Goal: Task Accomplishment & Management: Use online tool/utility

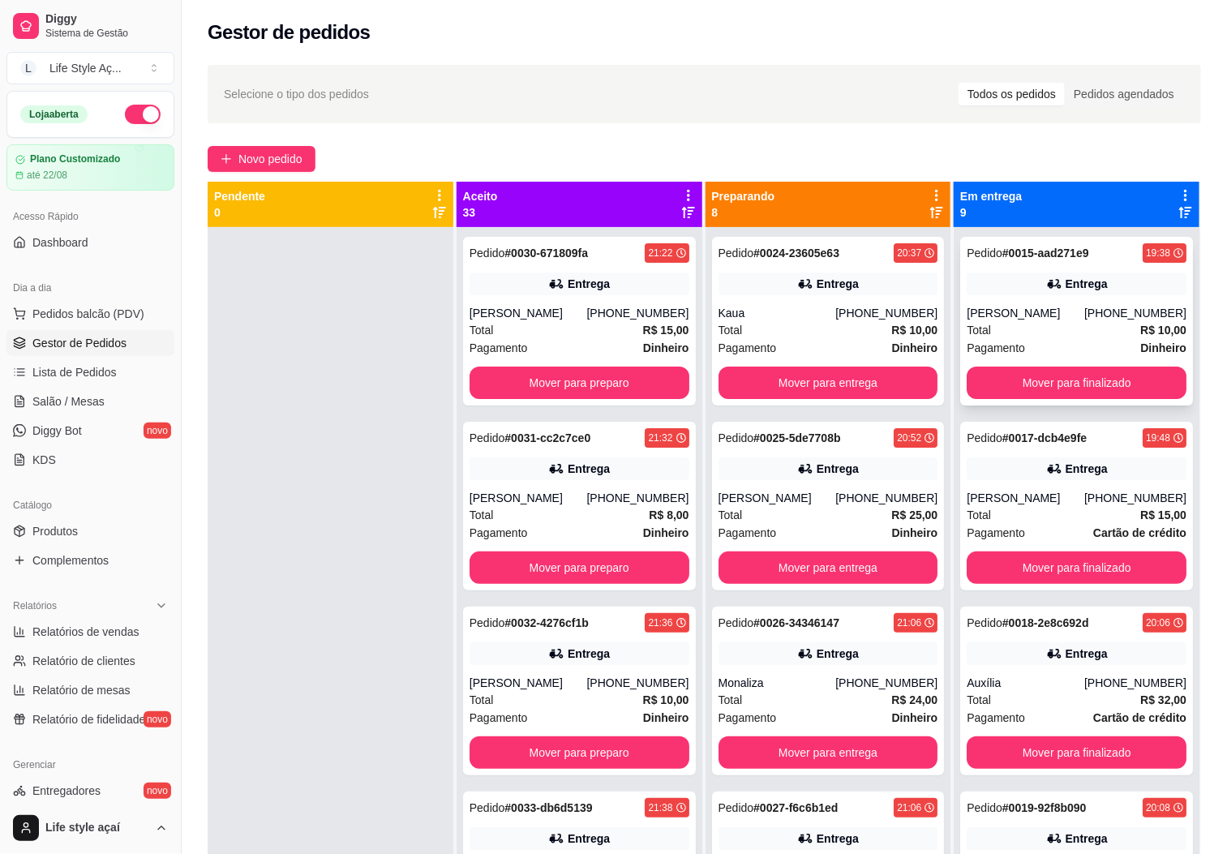
click at [1015, 389] on button "Mover para finalizado" at bounding box center [1077, 383] width 220 height 32
click at [1015, 551] on button "Mover para finalizado" at bounding box center [1077, 567] width 220 height 32
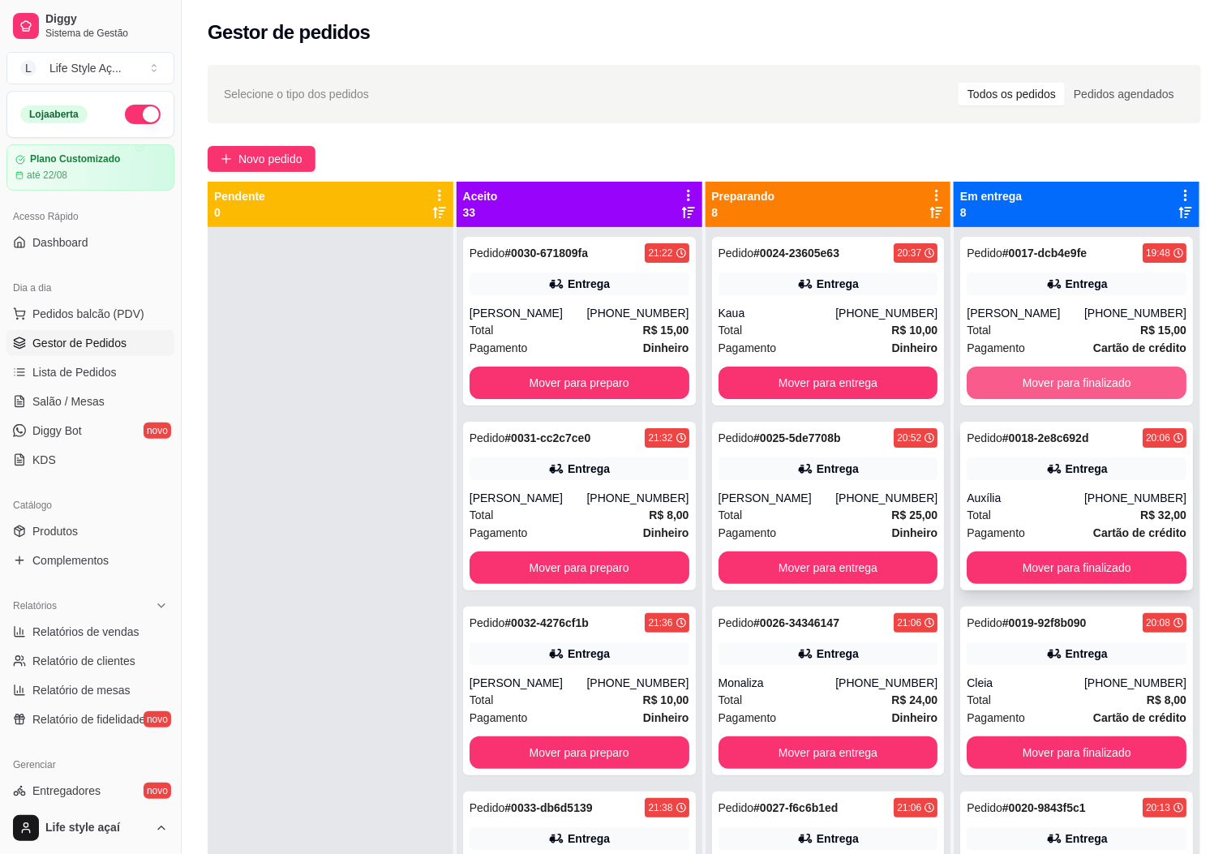
click at [874, 375] on button "Mover para entrega" at bounding box center [828, 383] width 220 height 32
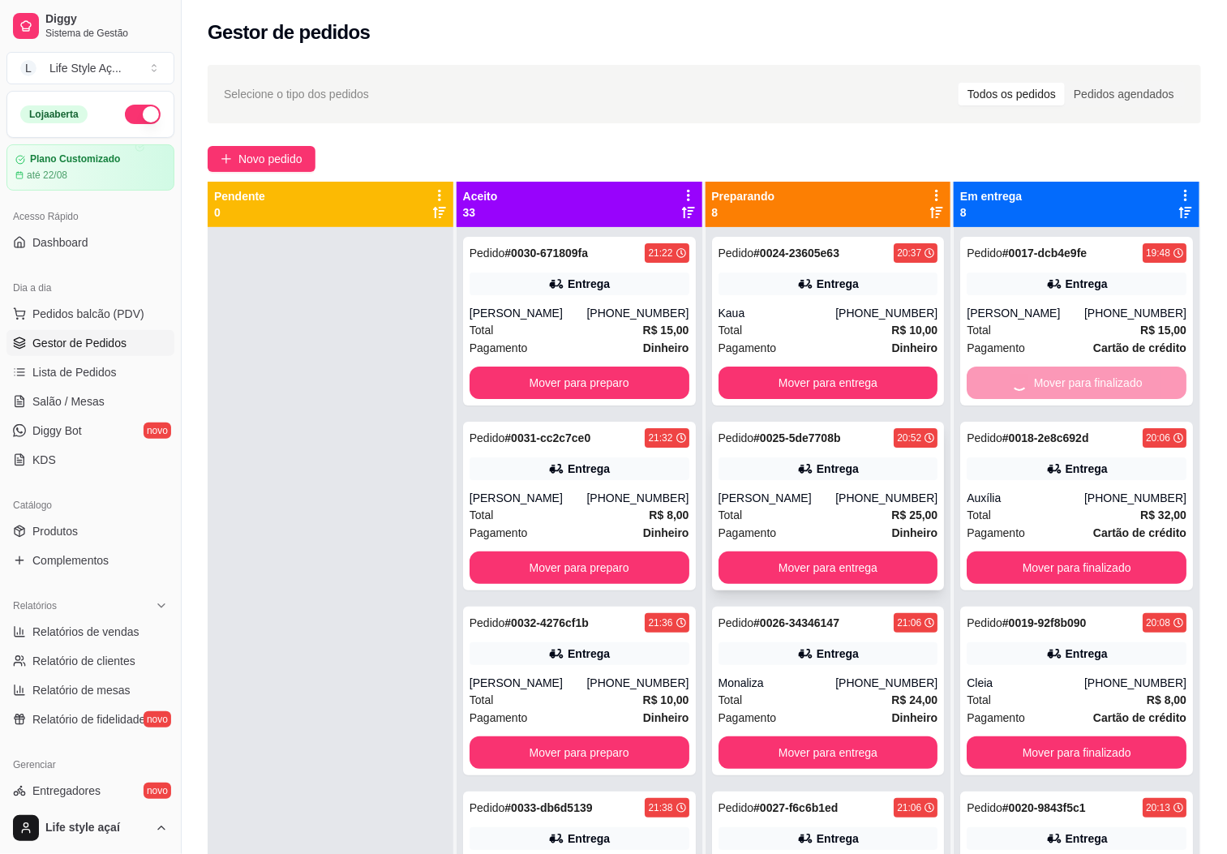
click at [1041, 736] on button "Mover para finalizado" at bounding box center [1077, 752] width 220 height 32
click at [876, 553] on button "Mover para entrega" at bounding box center [828, 567] width 220 height 32
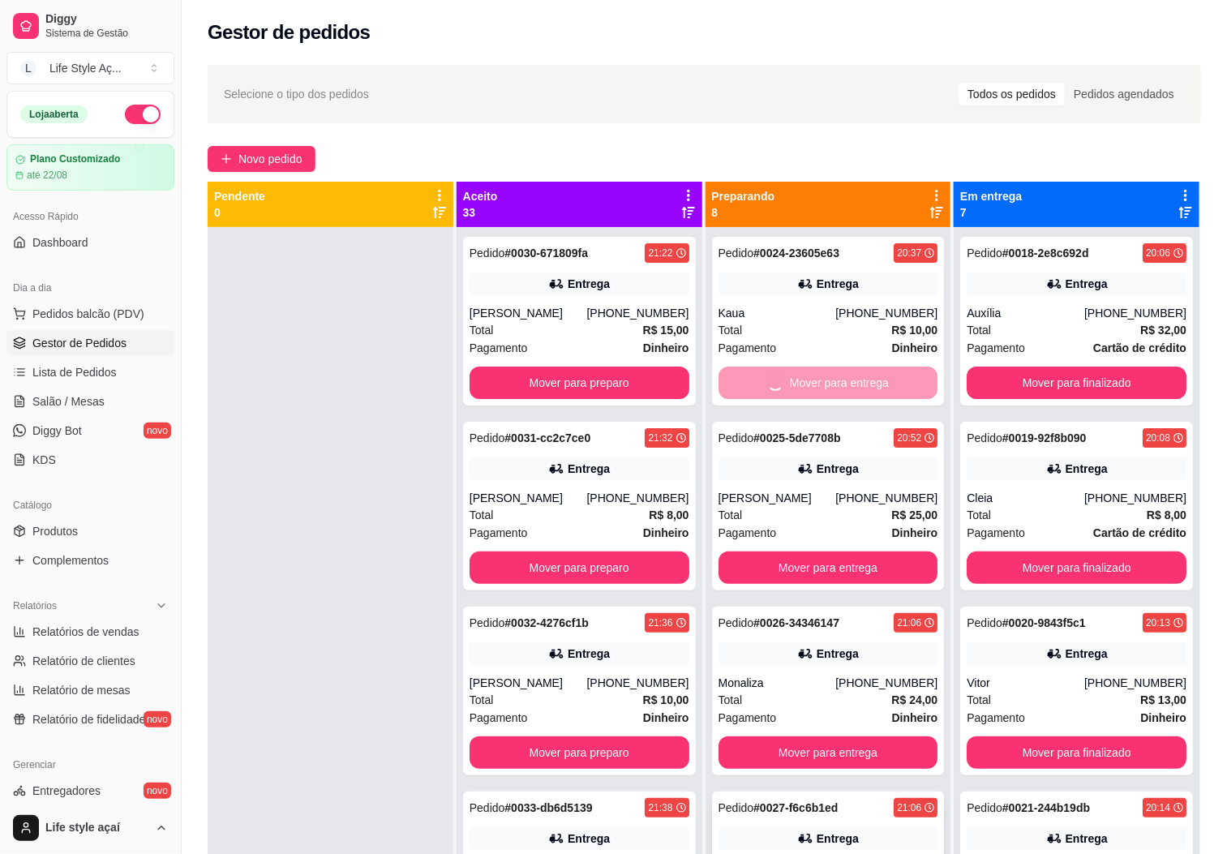
click at [640, 382] on button "Mover para preparo" at bounding box center [579, 383] width 220 height 32
click at [623, 560] on button "Mover para preparo" at bounding box center [579, 567] width 220 height 32
click at [847, 736] on button "Mover para entrega" at bounding box center [828, 752] width 220 height 32
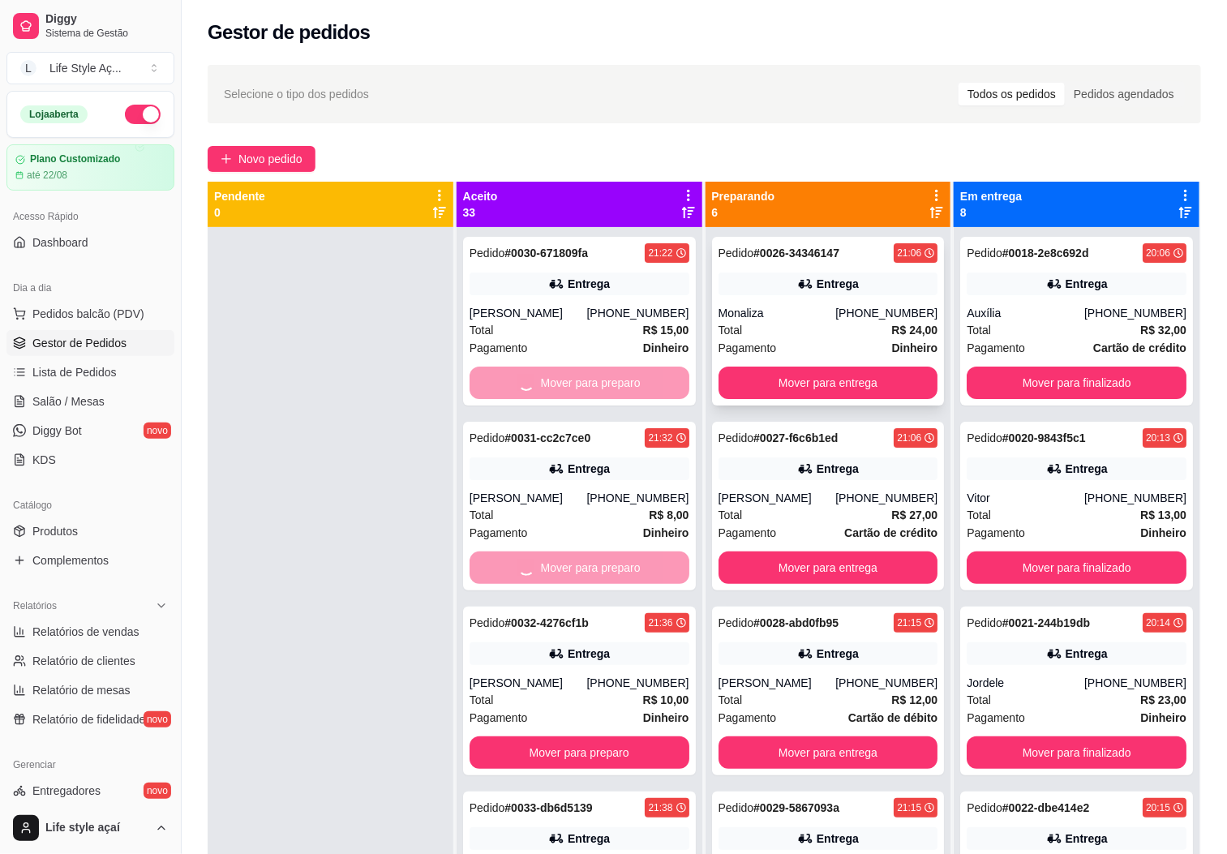
click at [1041, 389] on button "Mover para finalizado" at bounding box center [1077, 383] width 220 height 32
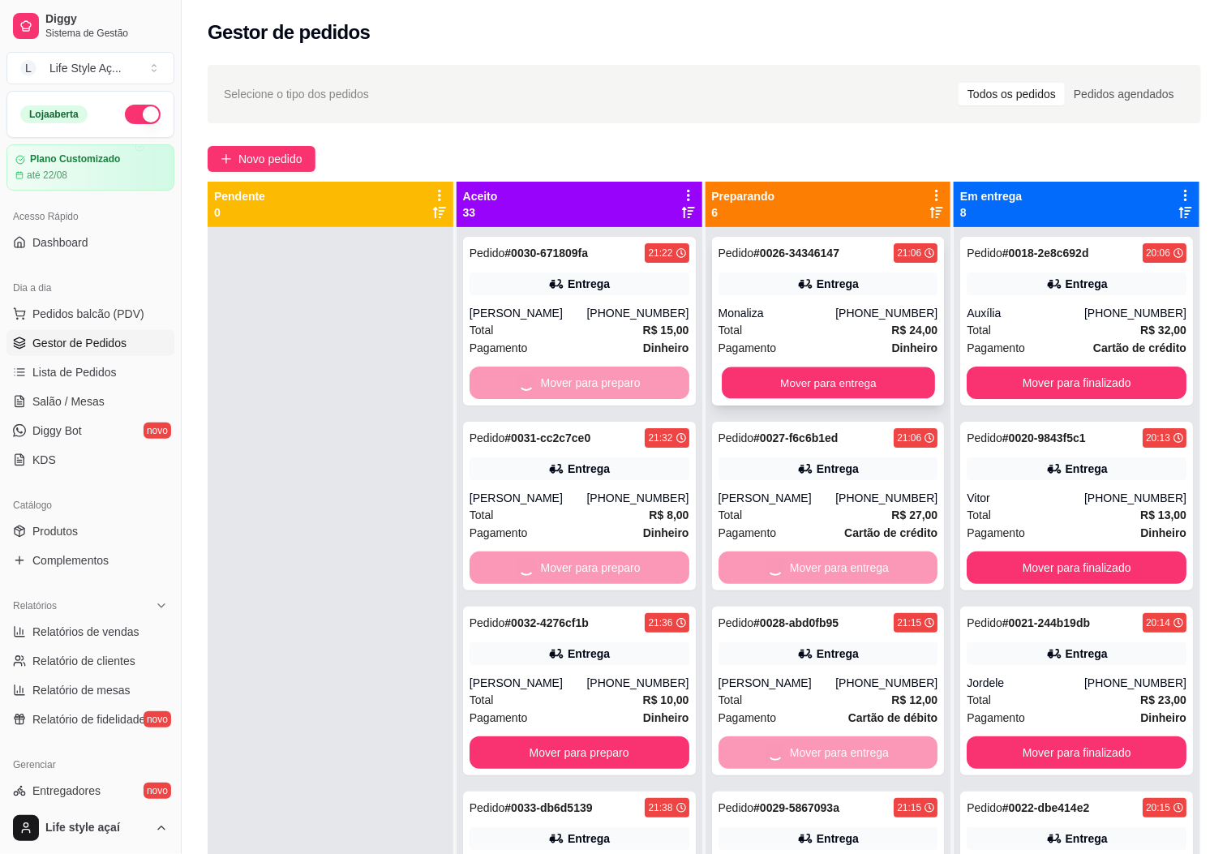
click at [825, 385] on button "Mover para entrega" at bounding box center [828, 383] width 213 height 32
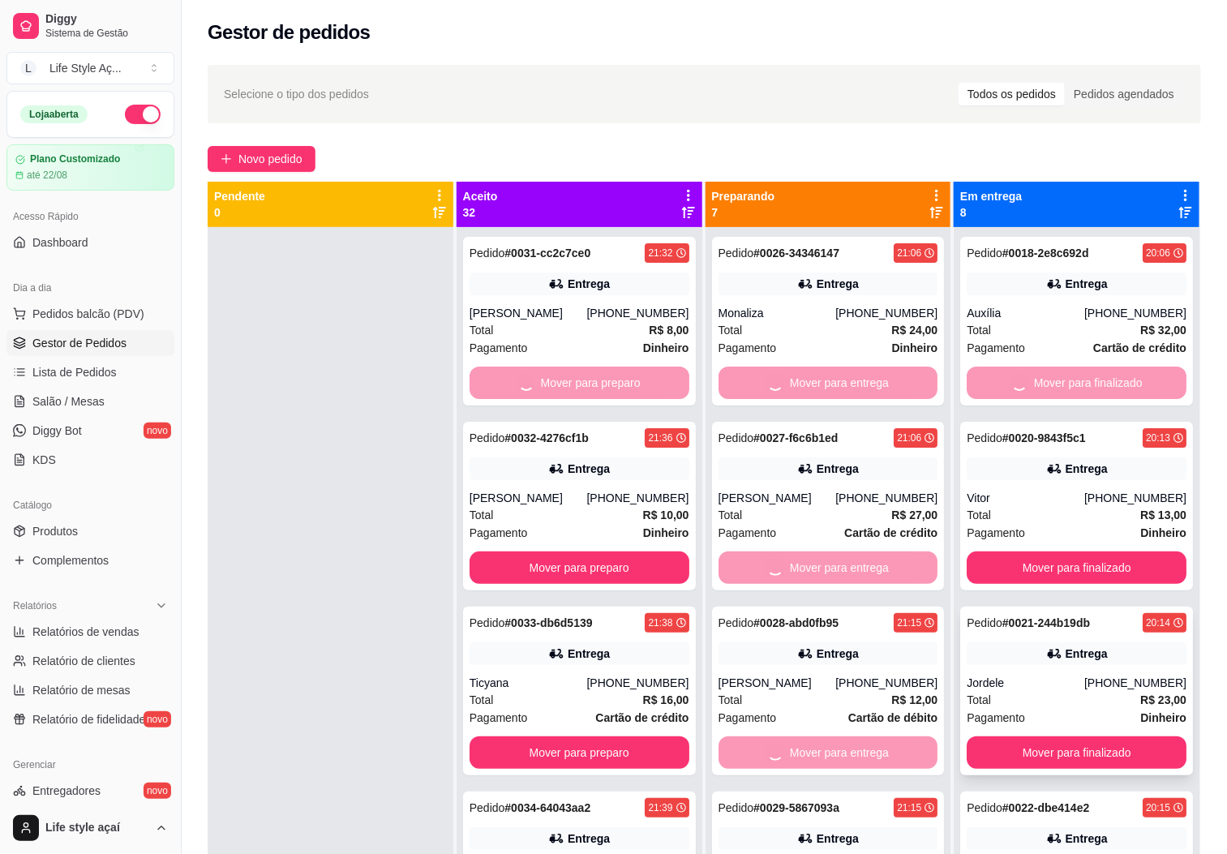
click at [1007, 745] on button "Mover para finalizado" at bounding box center [1077, 752] width 220 height 32
click at [649, 736] on div "Mover para preparo" at bounding box center [579, 752] width 220 height 32
click at [611, 736] on div "Mover para preparo" at bounding box center [579, 752] width 220 height 32
click at [1036, 569] on button "Mover para finalizado" at bounding box center [1077, 567] width 220 height 32
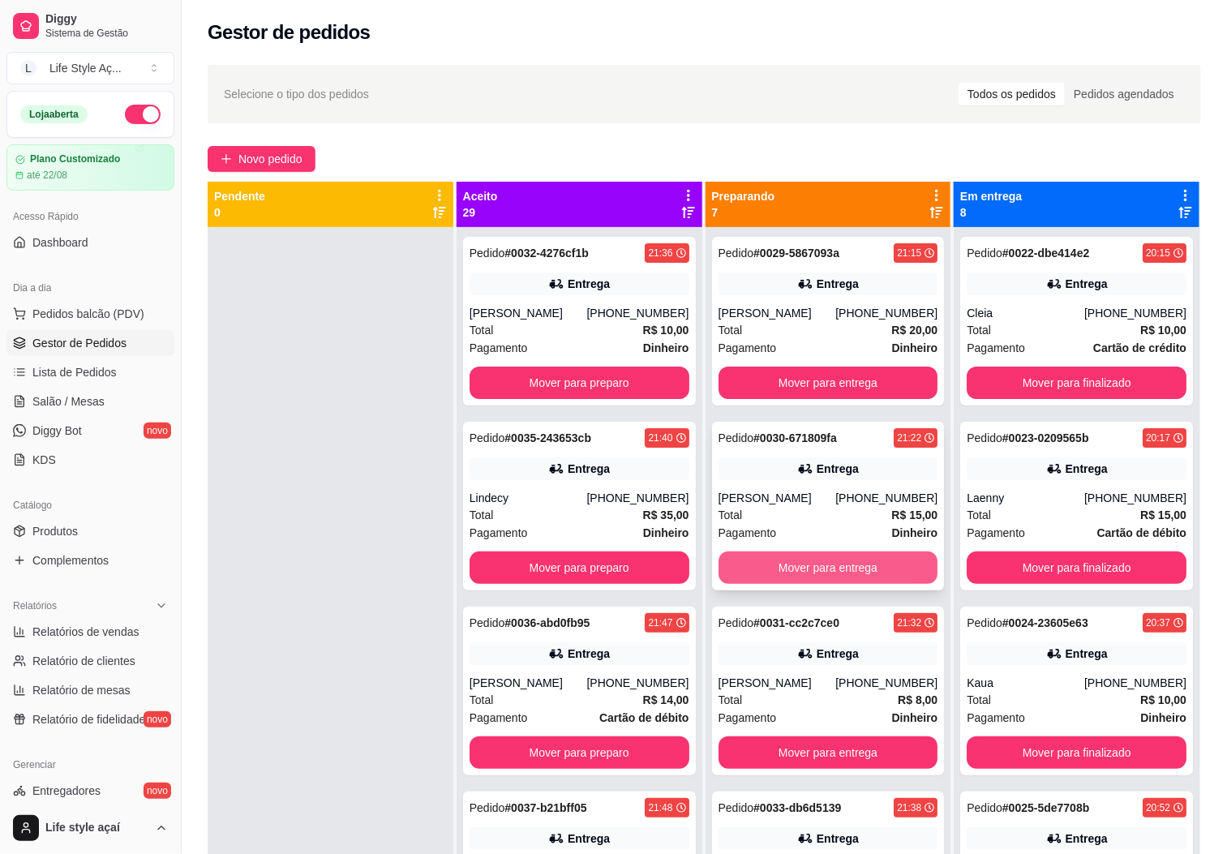
click at [874, 559] on button "Mover para entrega" at bounding box center [828, 567] width 220 height 32
click at [971, 569] on button "Mover para finalizado" at bounding box center [1077, 567] width 220 height 32
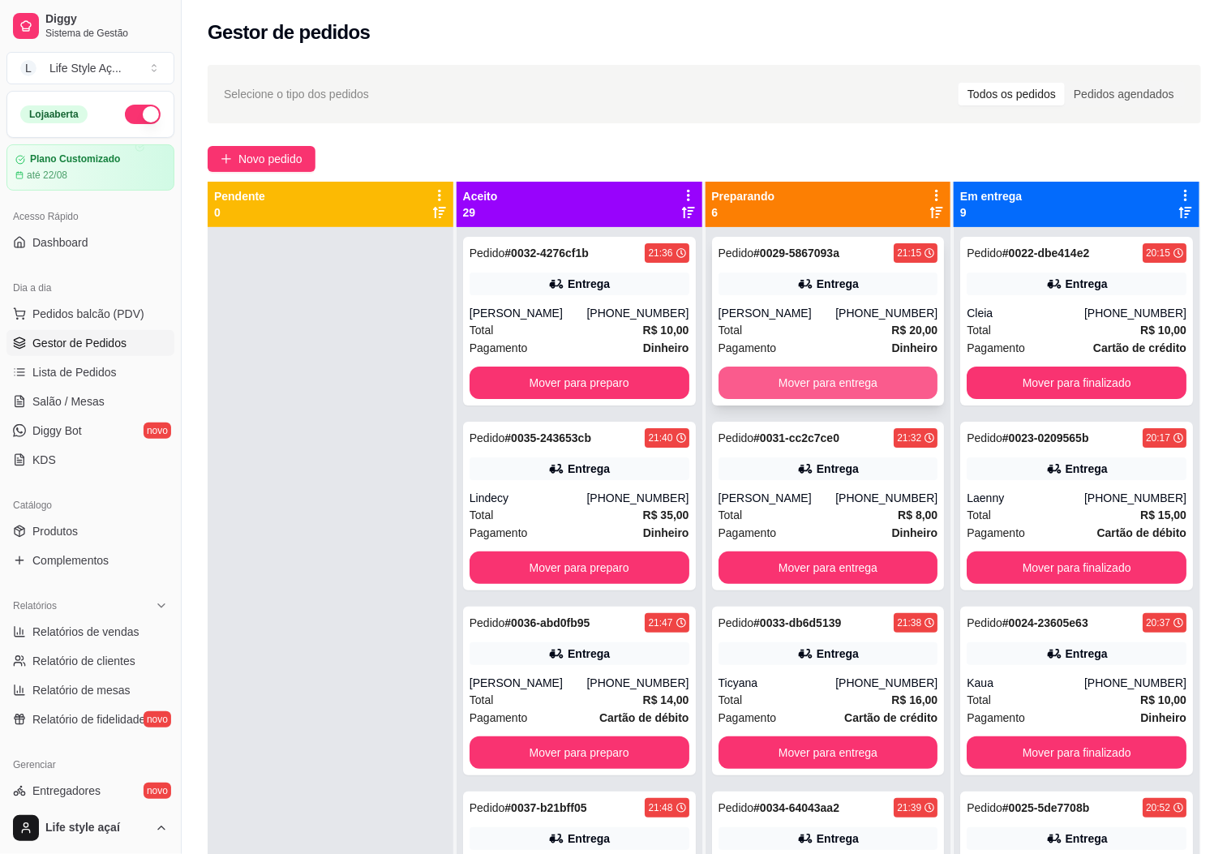
click at [869, 389] on button "Mover para entrega" at bounding box center [828, 383] width 220 height 32
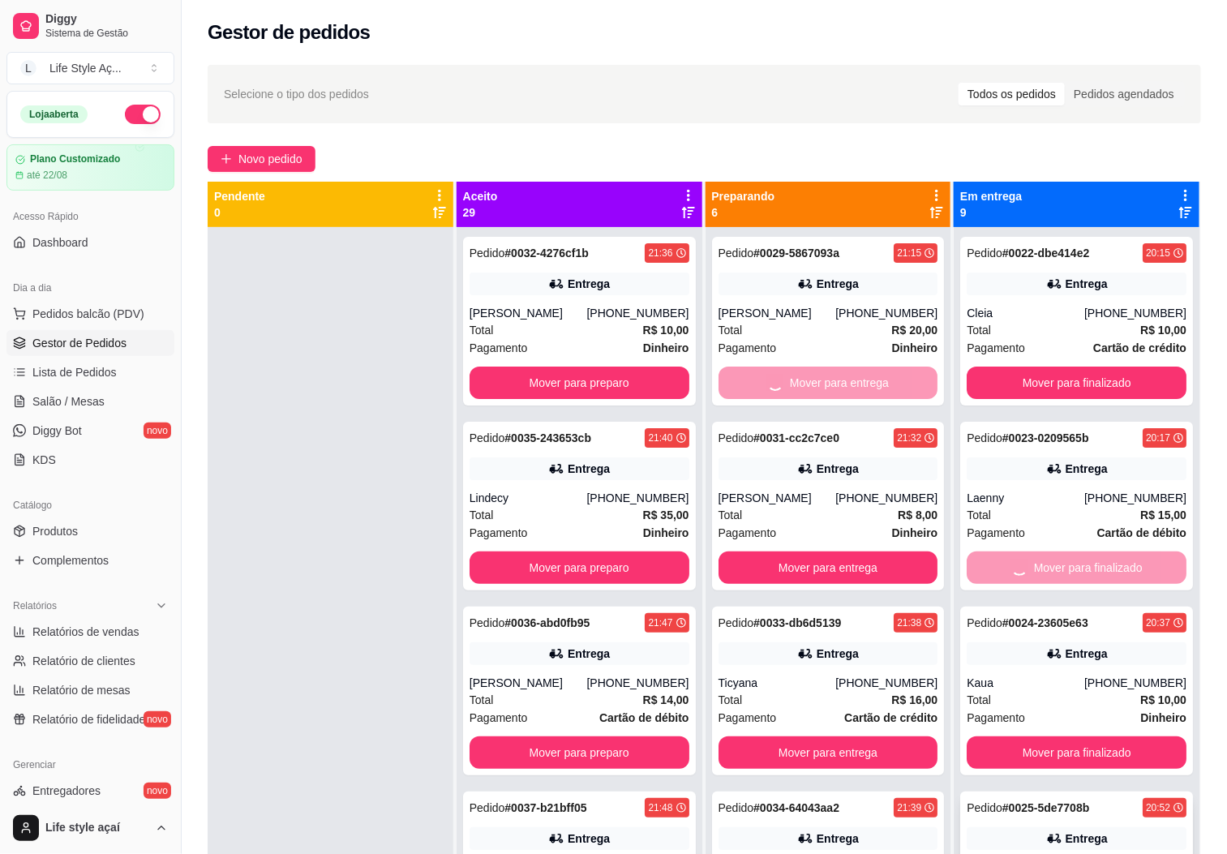
click at [542, 399] on div "Pedido # 0032-4276cf1b 21:36 Entrega Gabrielle [PHONE_NUMBER] Total R$ 10,00 Pa…" at bounding box center [579, 321] width 233 height 169
click at [626, 572] on button "Mover para preparo" at bounding box center [579, 567] width 220 height 32
click at [1037, 752] on button "Mover para finalizado" at bounding box center [1077, 752] width 220 height 32
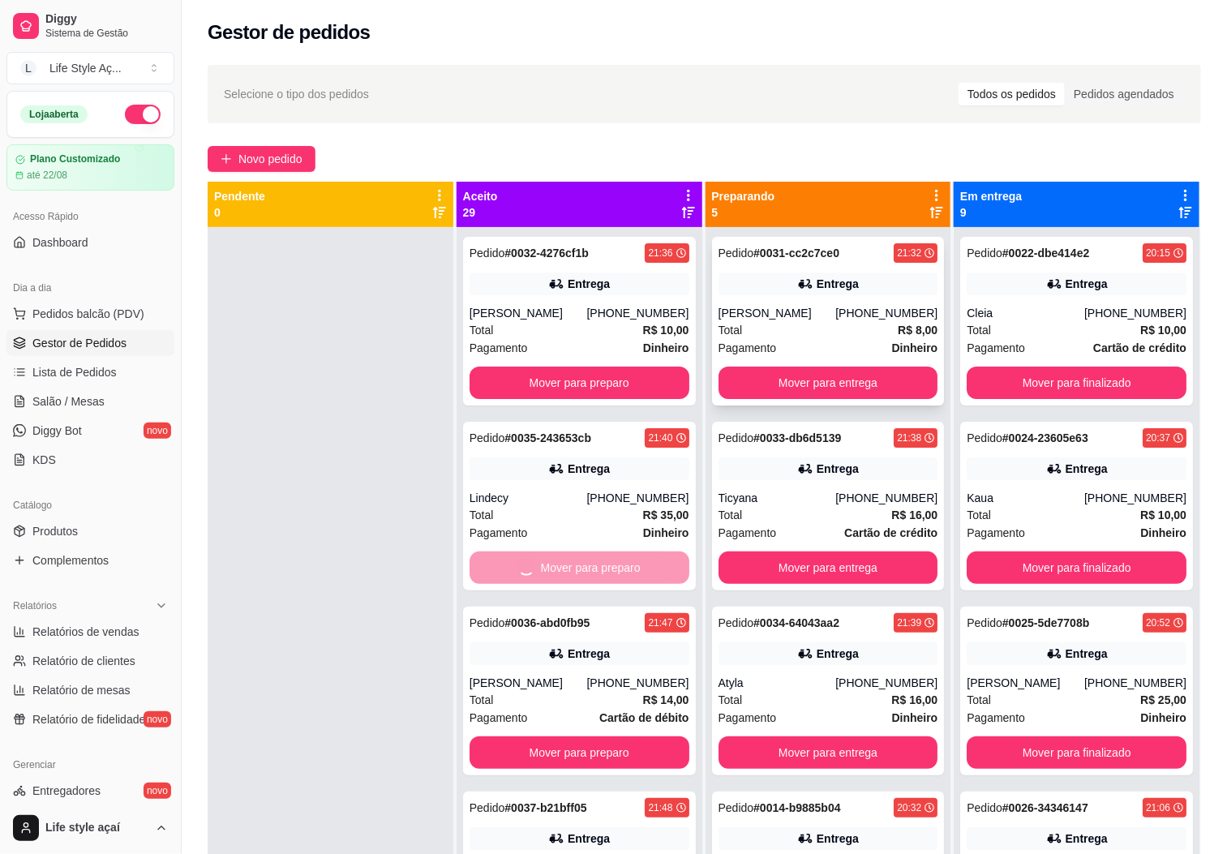
click at [1056, 565] on button "Mover para finalizado" at bounding box center [1077, 567] width 220 height 32
click at [889, 388] on button "Mover para entrega" at bounding box center [828, 383] width 220 height 32
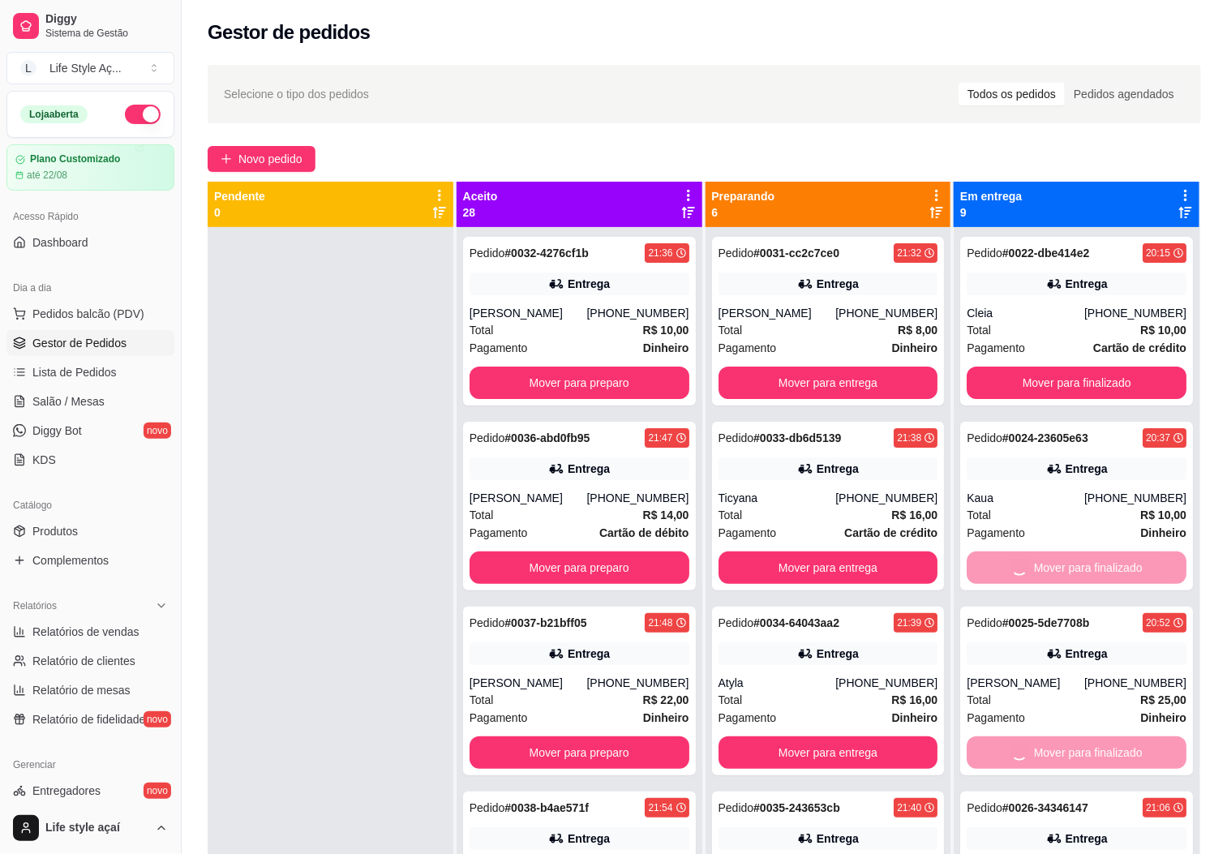
click at [596, 367] on button "Mover para preparo" at bounding box center [579, 383] width 220 height 32
click at [592, 382] on button "Mover para preparo" at bounding box center [579, 383] width 220 height 32
click at [978, 375] on button "Mover para finalizado" at bounding box center [1077, 383] width 220 height 32
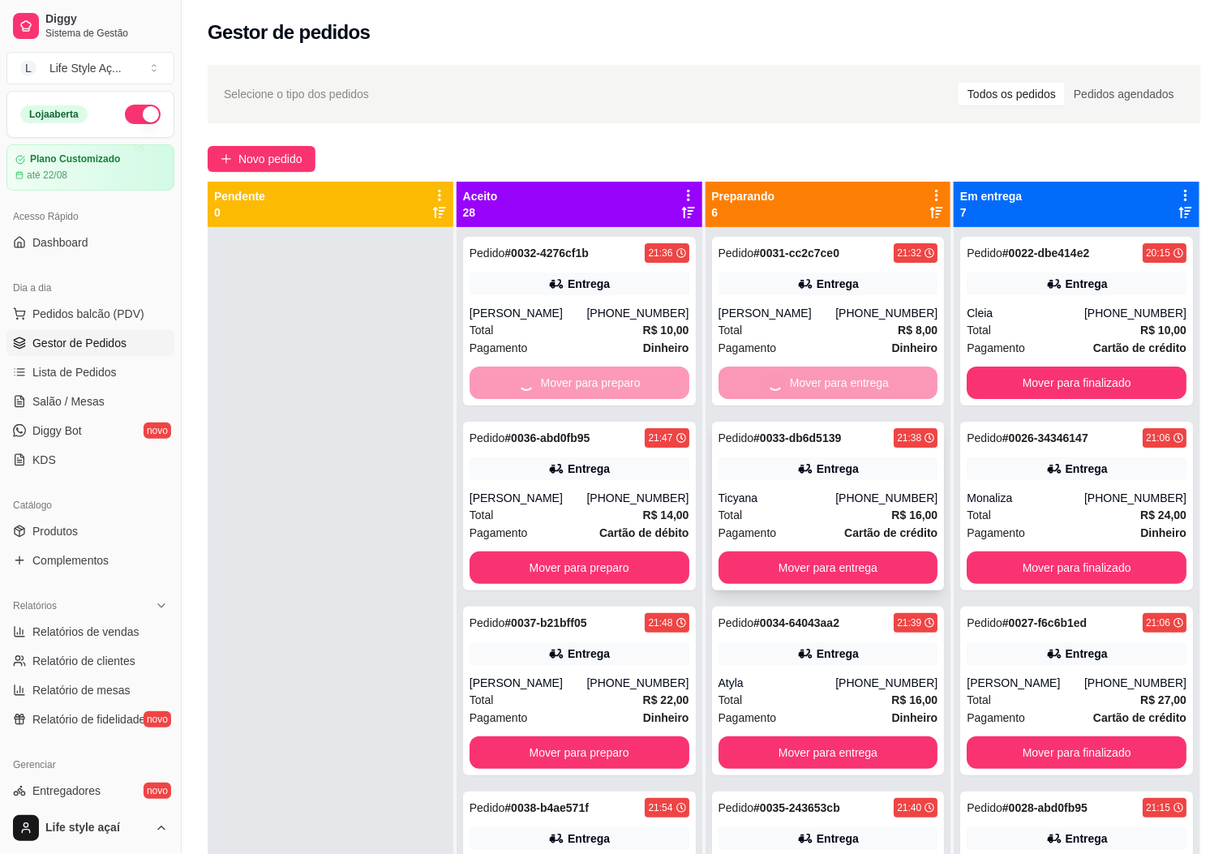
click at [1036, 565] on button "Mover para finalizado" at bounding box center [1077, 567] width 220 height 32
click at [864, 736] on button "Mover para entrega" at bounding box center [828, 752] width 220 height 32
click at [640, 558] on button "Mover para preparo" at bounding box center [579, 567] width 220 height 32
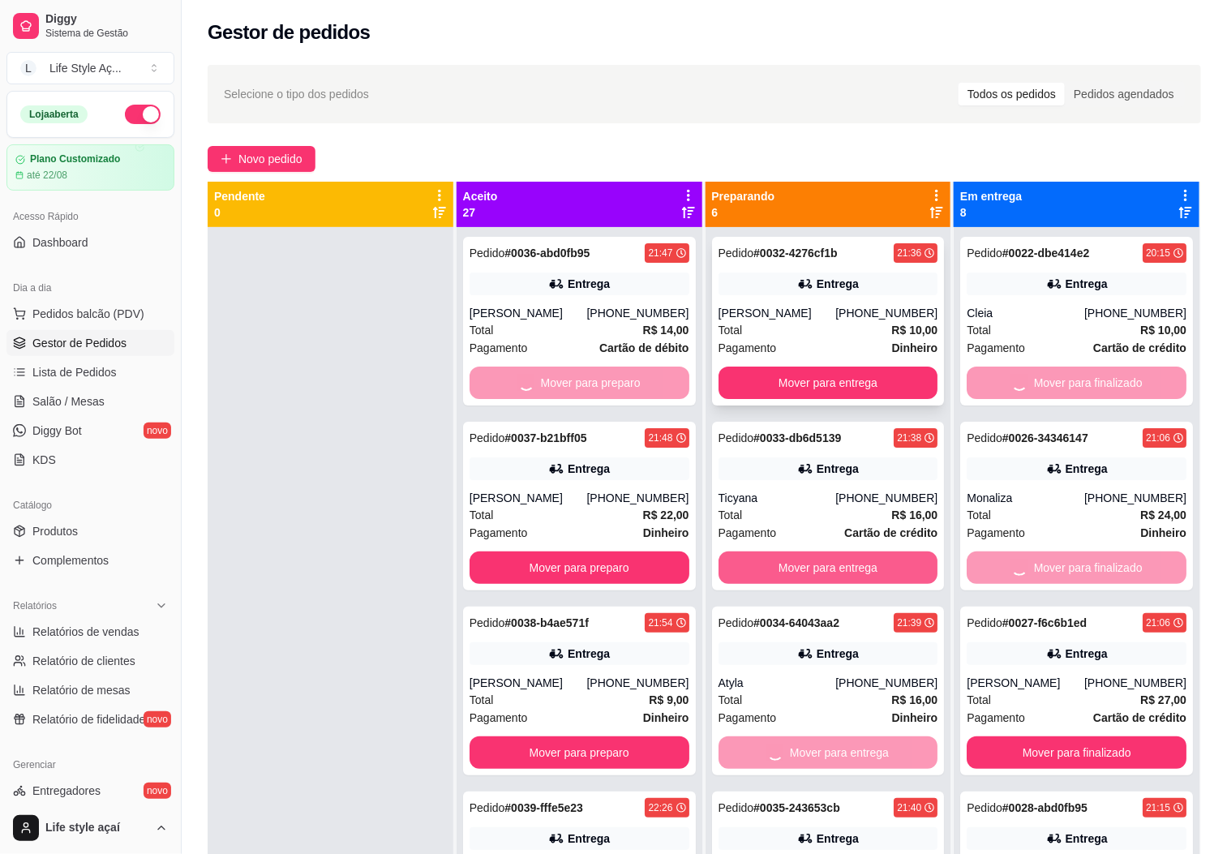
click at [781, 383] on div "Mover para entrega" at bounding box center [828, 383] width 220 height 32
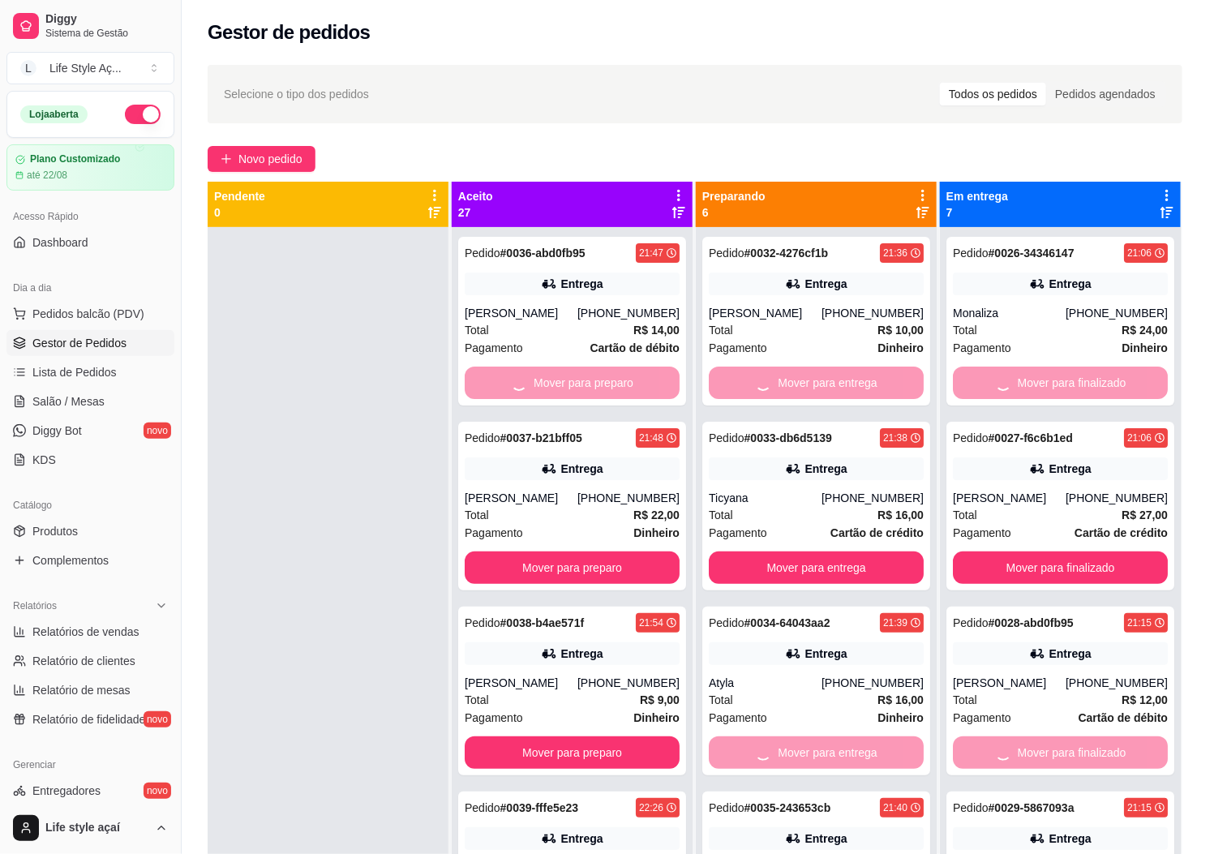
click at [1017, 736] on div "Mover para finalizado" at bounding box center [1060, 752] width 215 height 32
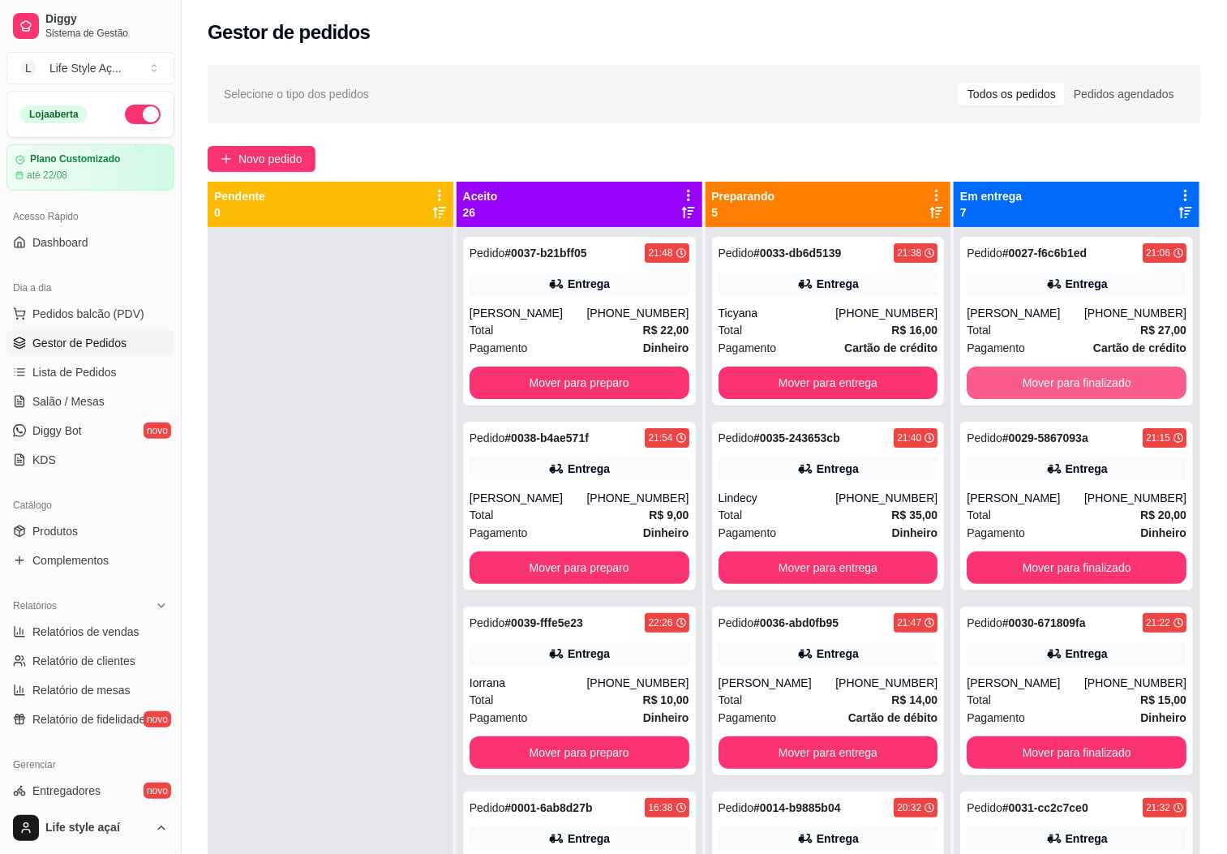
click at [993, 382] on button "Mover para finalizado" at bounding box center [1077, 383] width 220 height 32
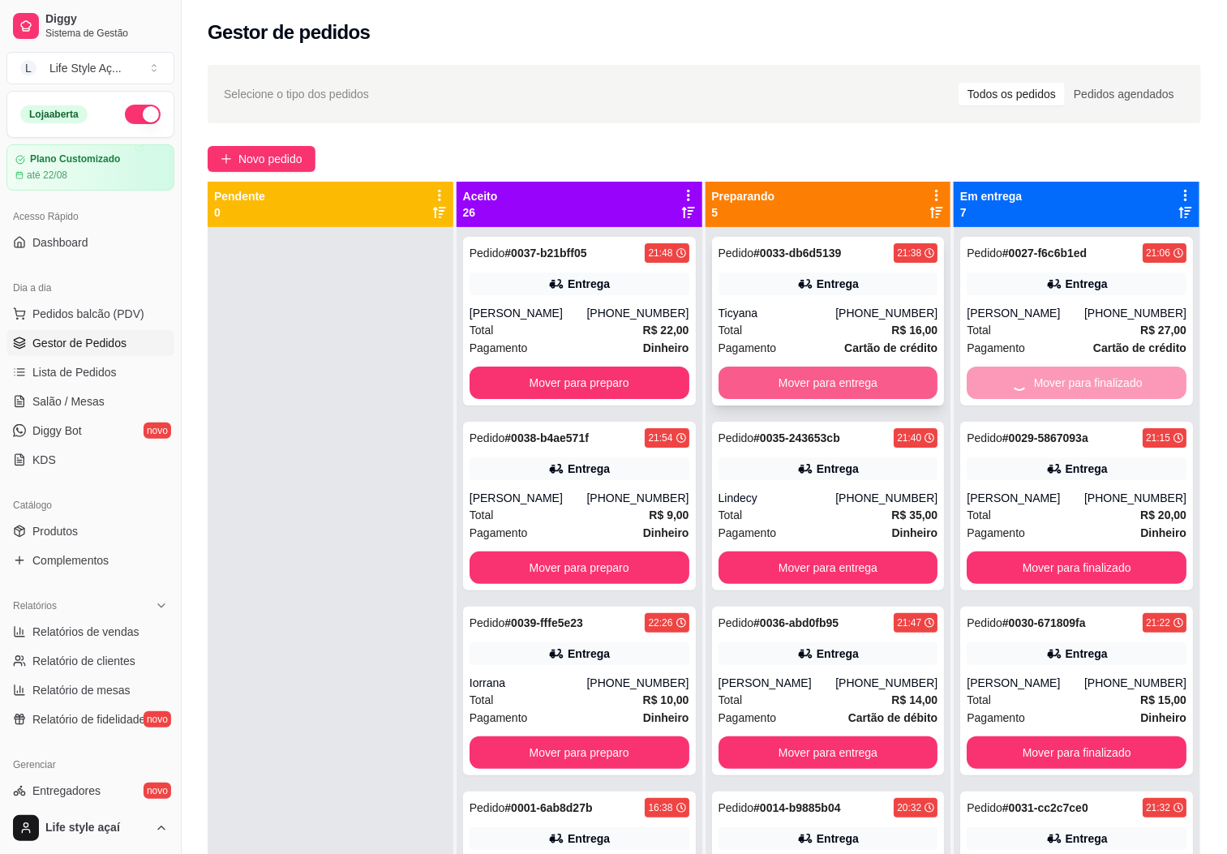
click at [876, 375] on button "Mover para entrega" at bounding box center [828, 383] width 220 height 32
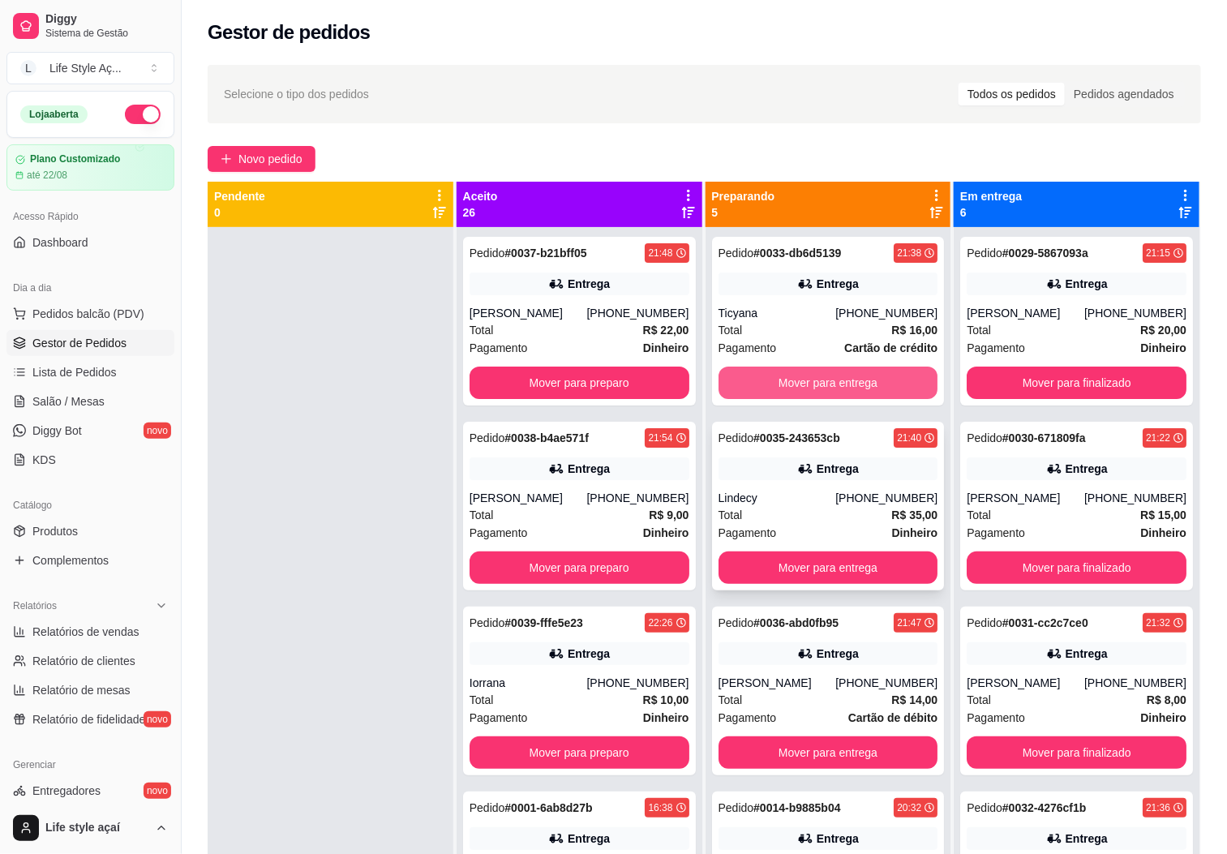
click at [874, 569] on button "Mover para entrega" at bounding box center [828, 567] width 220 height 32
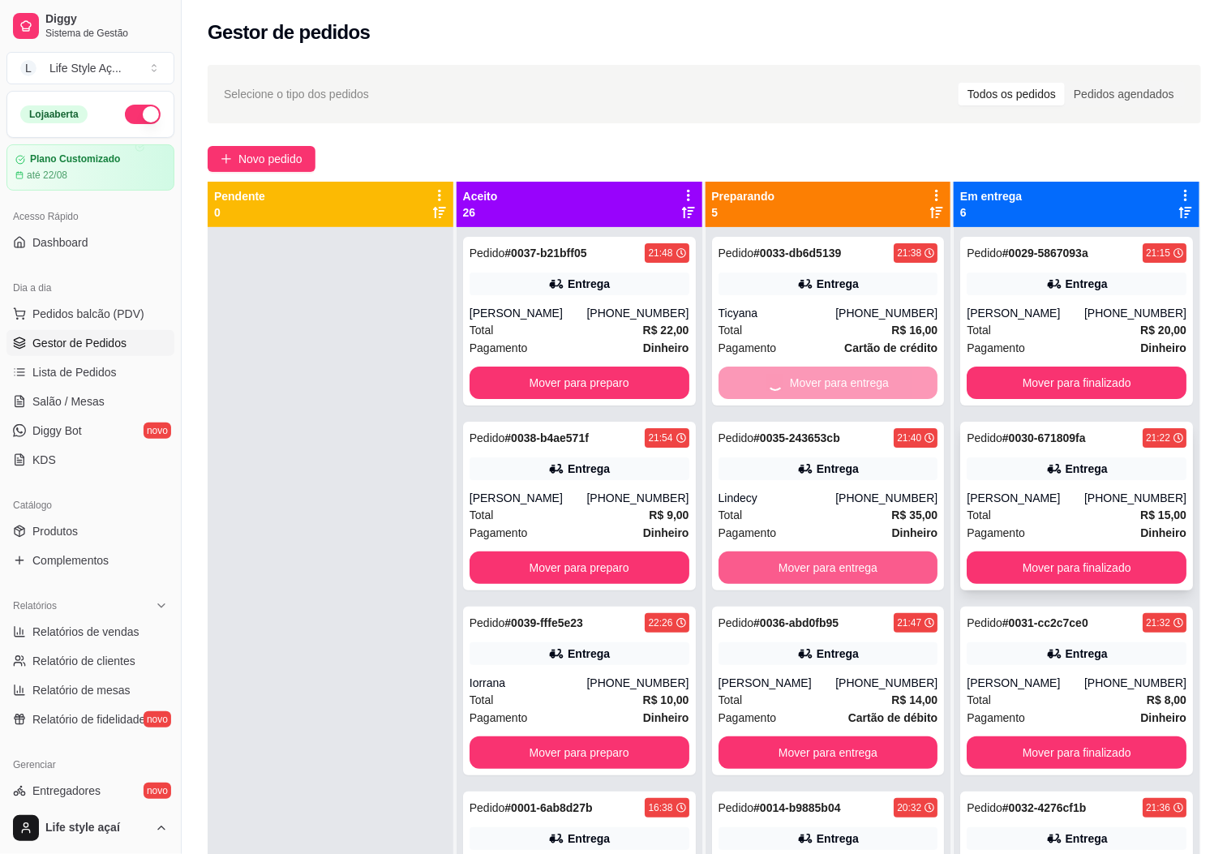
click at [995, 570] on button "Mover para finalizado" at bounding box center [1077, 567] width 220 height 32
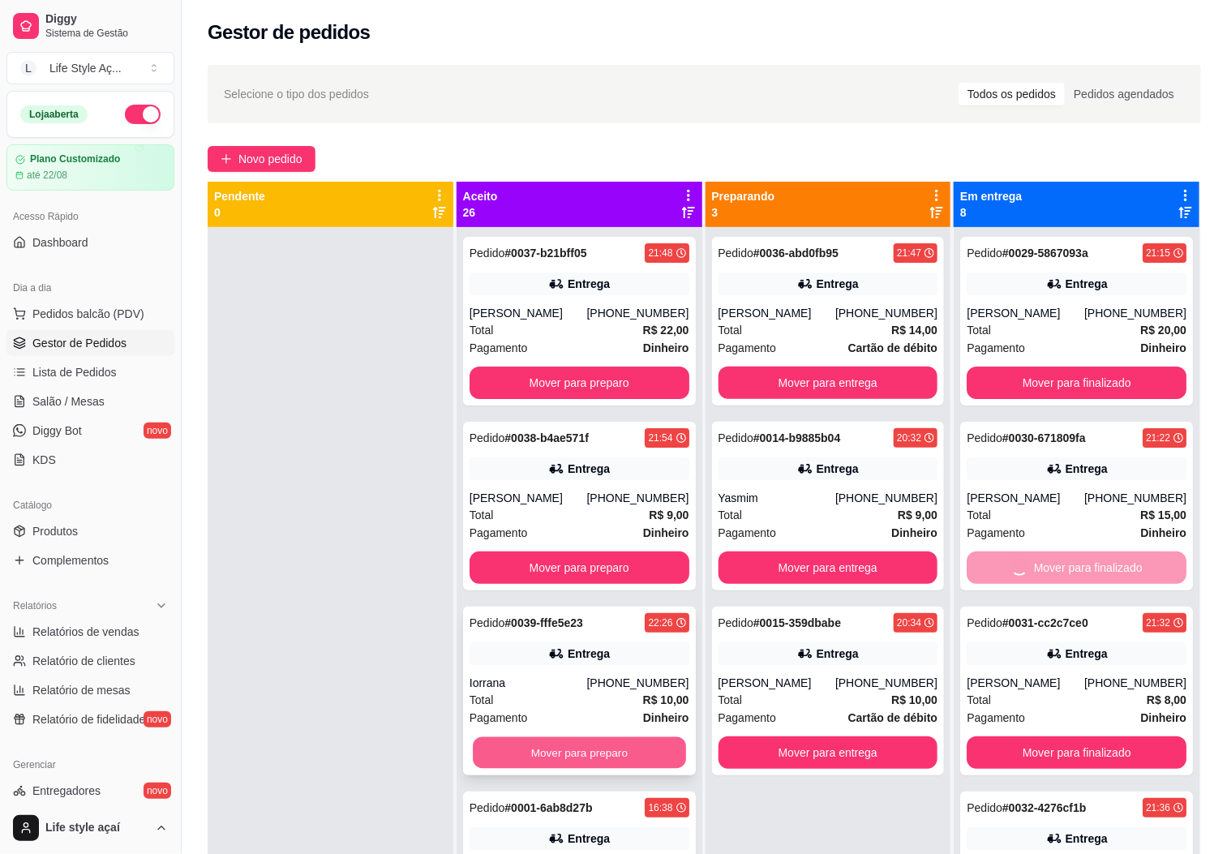
click at [647, 752] on button "Mover para preparo" at bounding box center [579, 753] width 213 height 32
click at [628, 564] on button "Mover para preparo" at bounding box center [579, 567] width 220 height 32
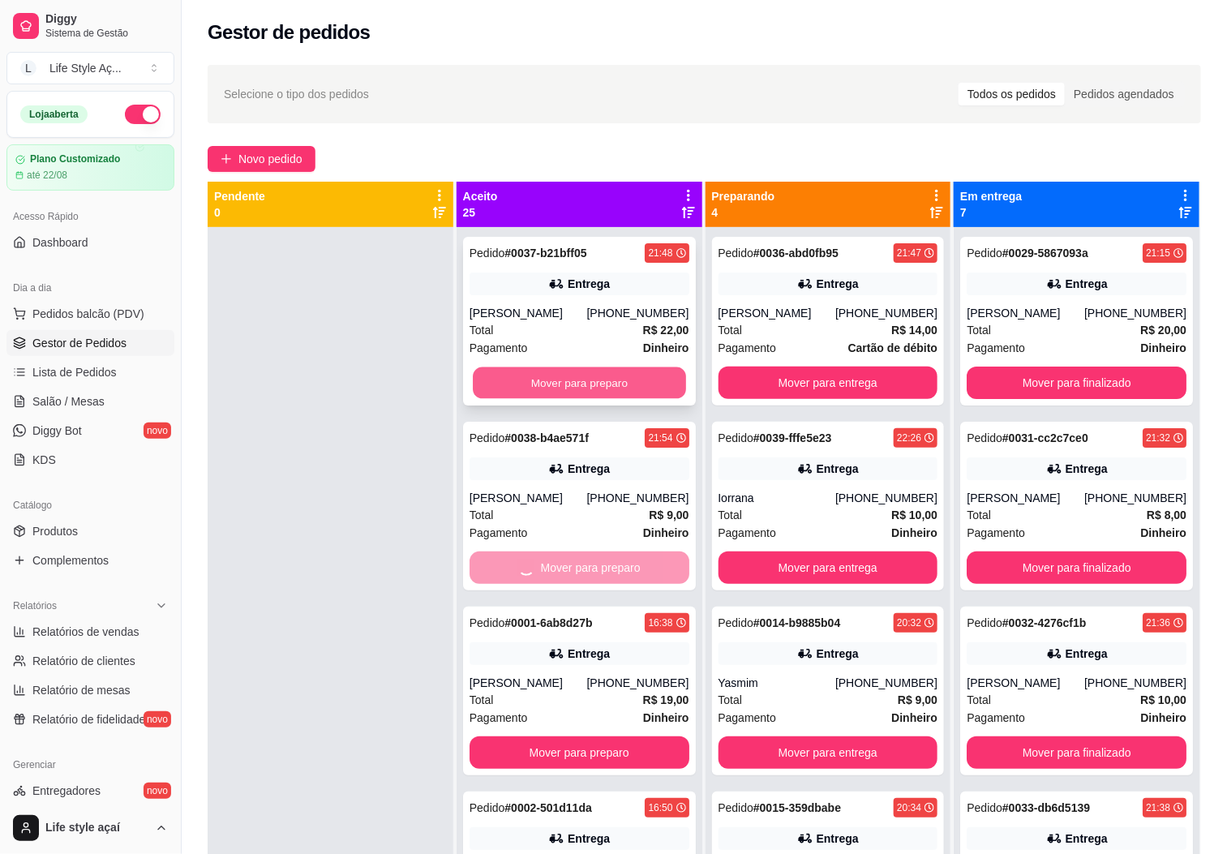
click at [624, 388] on button "Mover para preparo" at bounding box center [579, 383] width 213 height 32
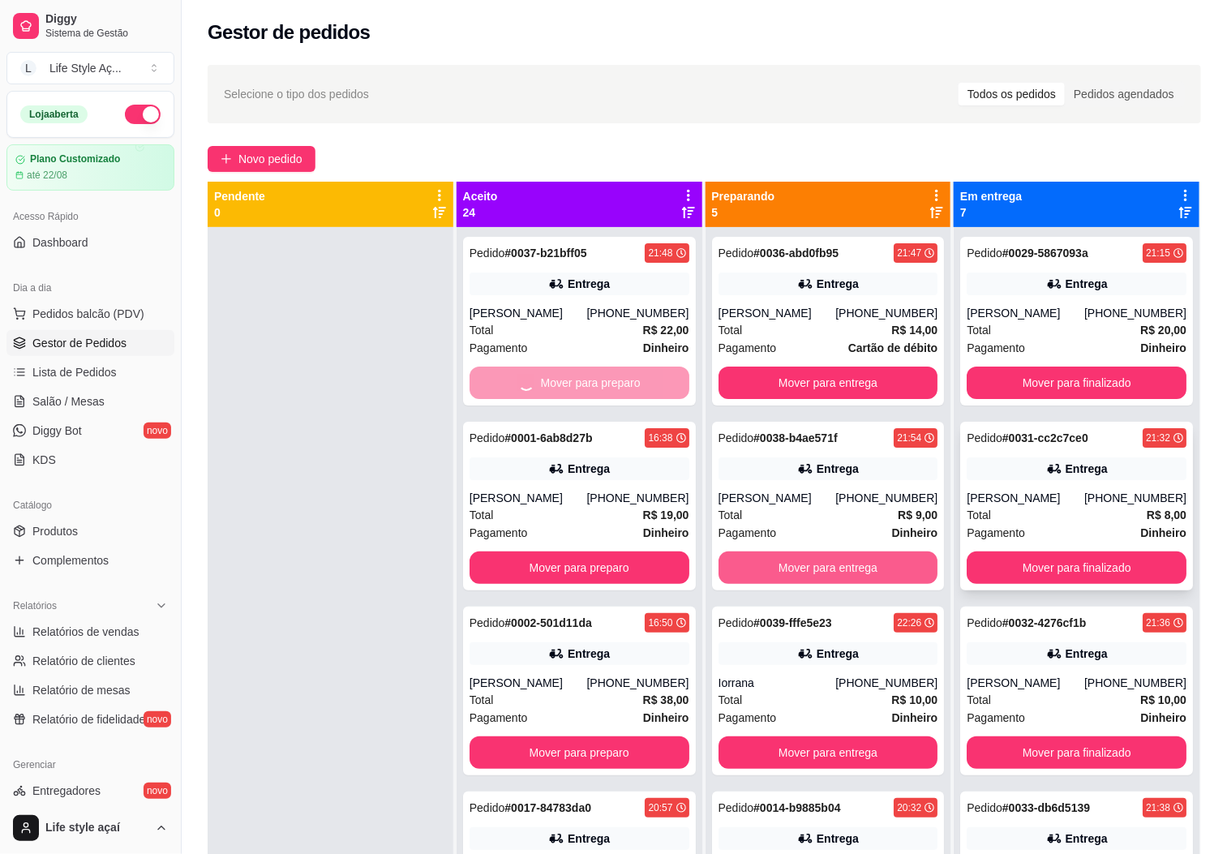
click at [990, 579] on button "Mover para finalizado" at bounding box center [1077, 567] width 220 height 32
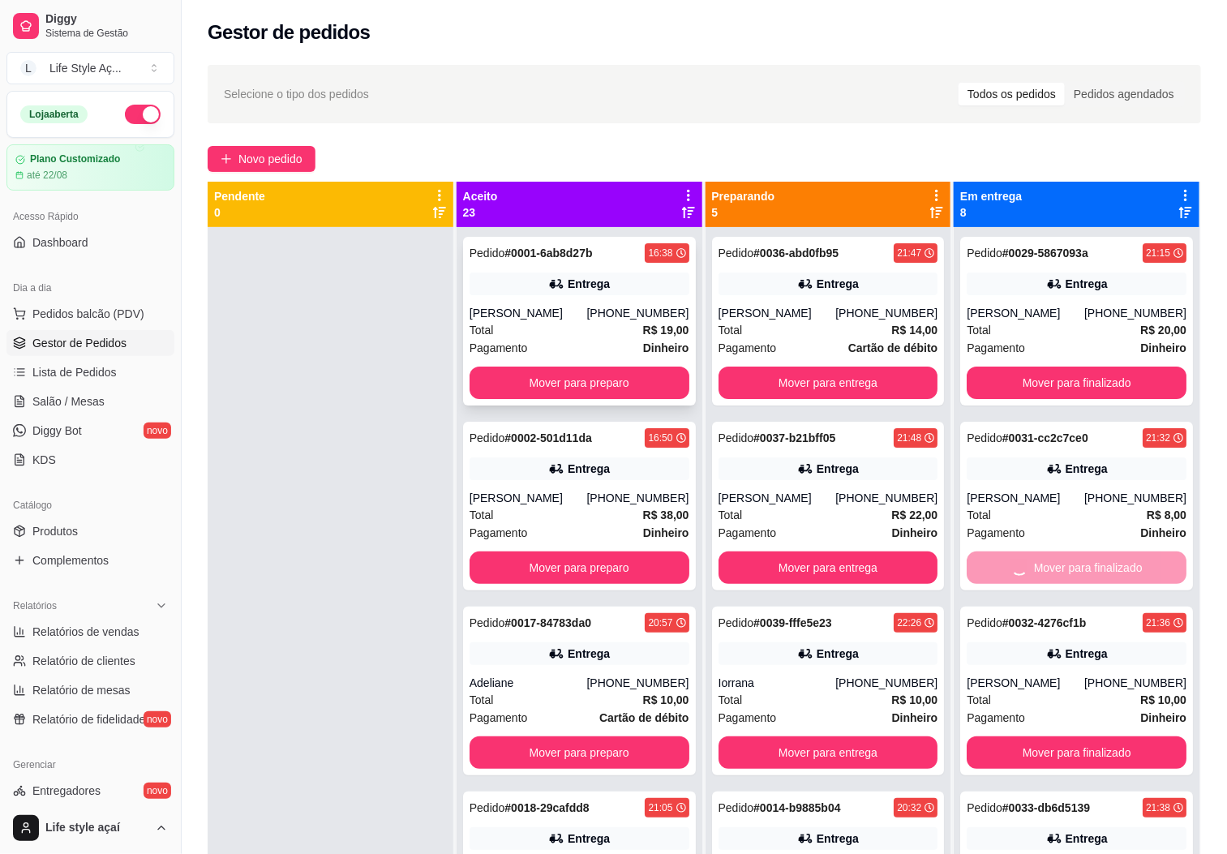
click at [864, 390] on button "Mover para entrega" at bounding box center [828, 383] width 220 height 32
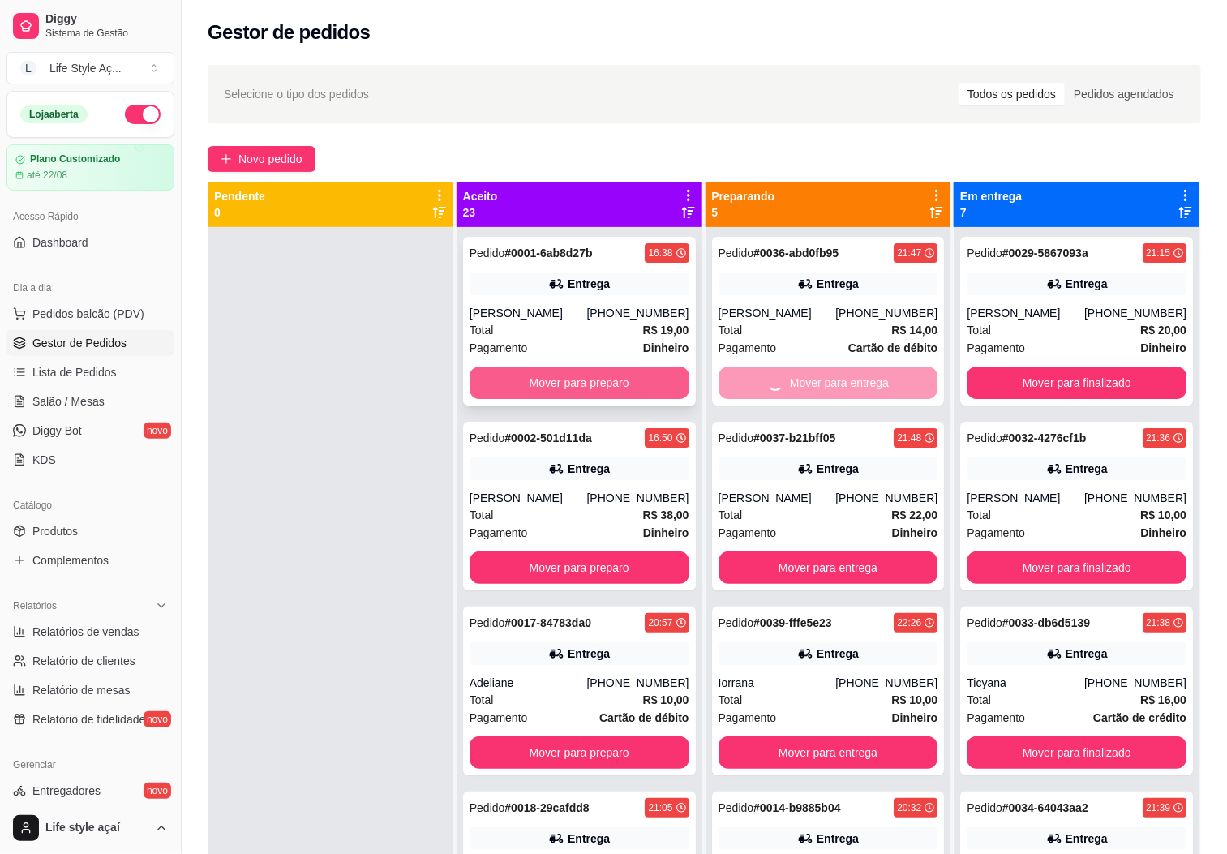
click at [633, 392] on button "Mover para preparo" at bounding box center [579, 383] width 220 height 32
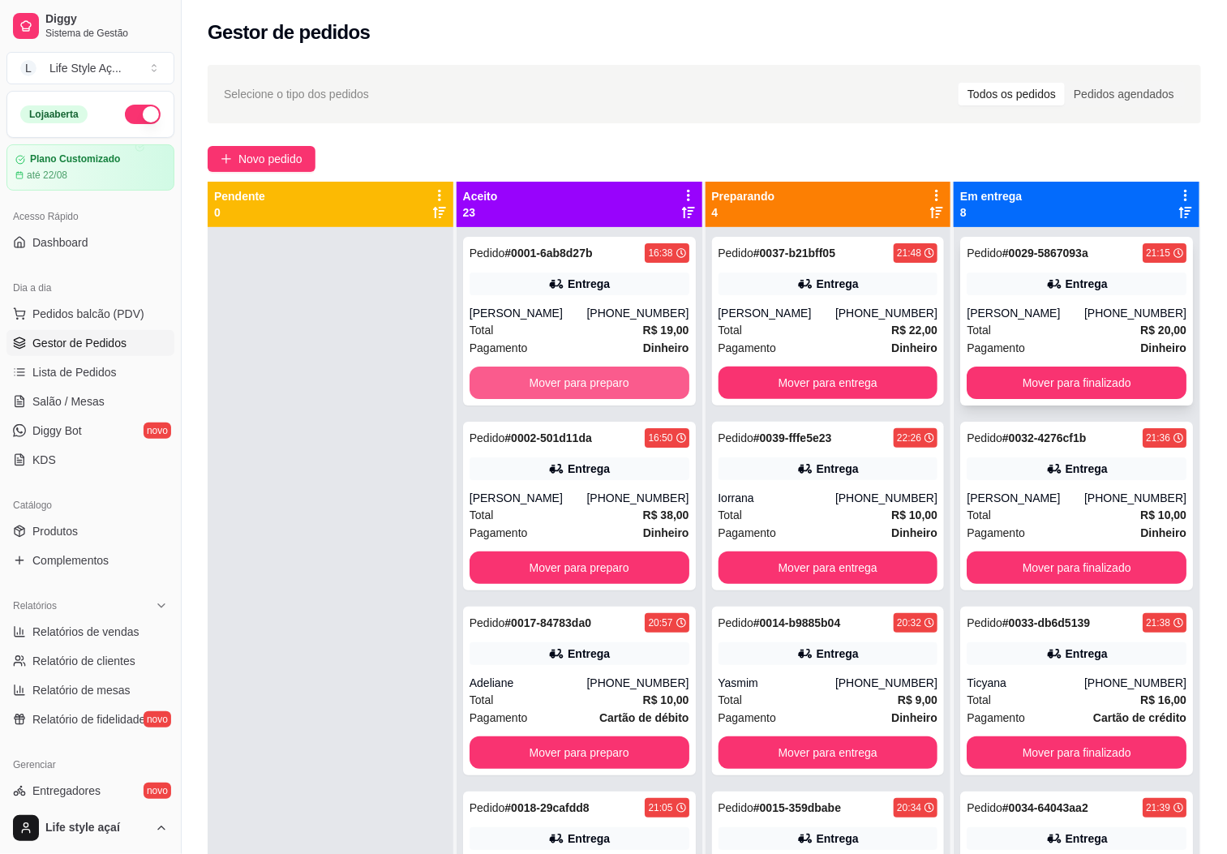
click at [981, 384] on button "Mover para finalizado" at bounding box center [1077, 383] width 220 height 32
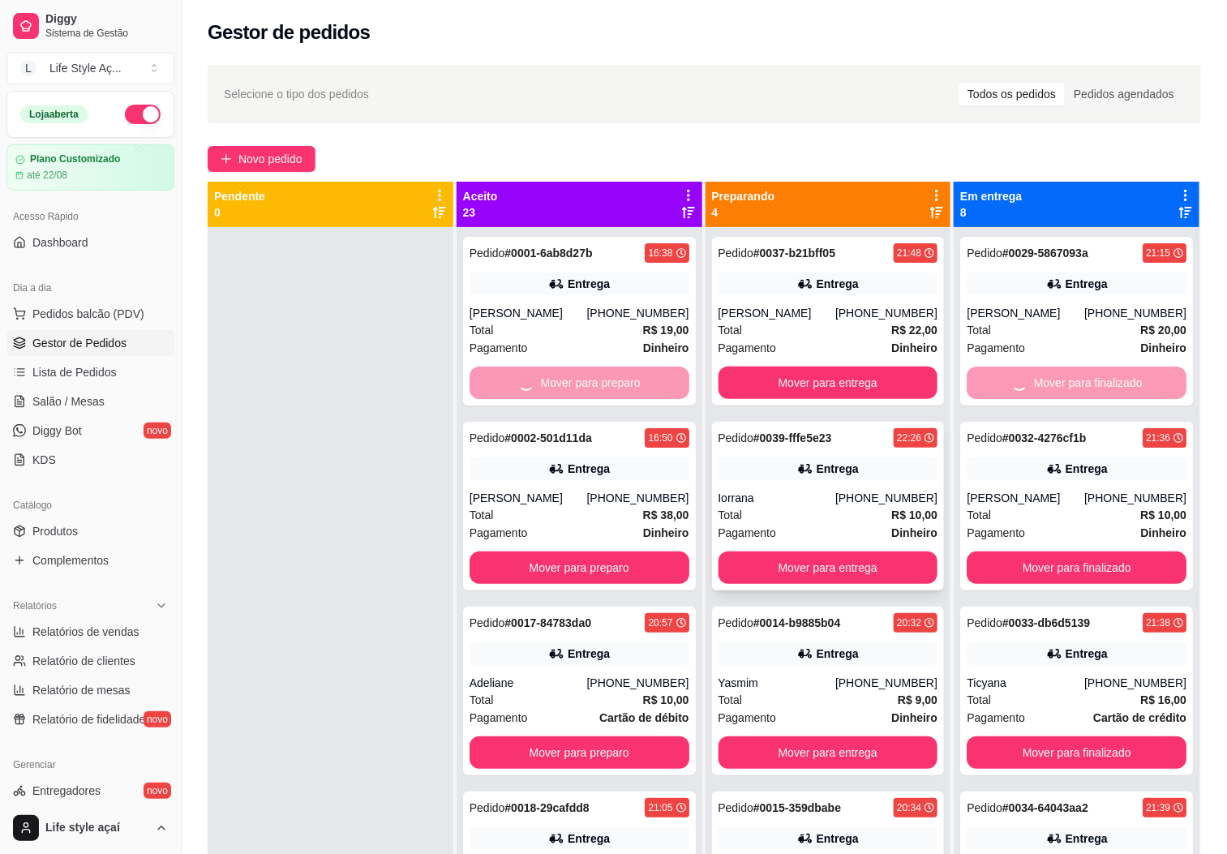
click at [631, 736] on button "Mover para preparo" at bounding box center [579, 752] width 220 height 32
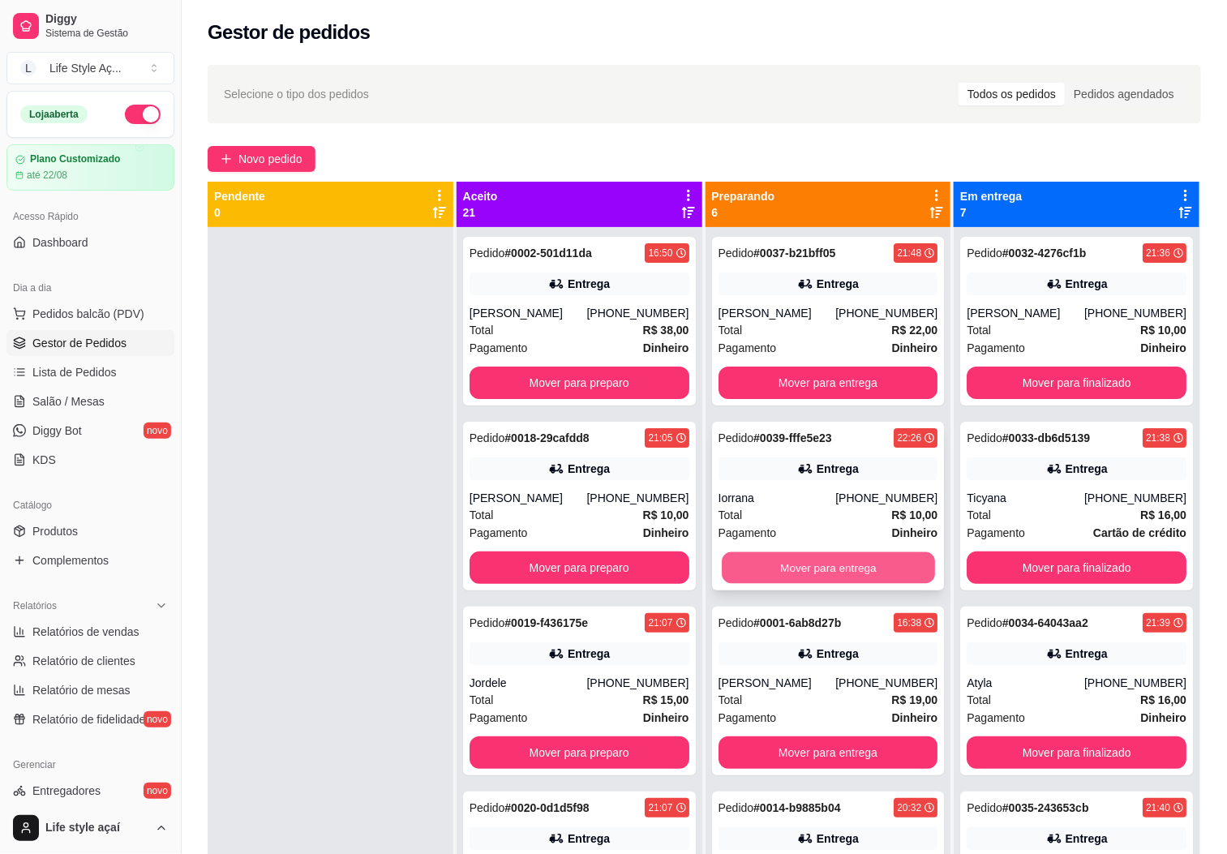
click at [879, 577] on button "Mover para entrega" at bounding box center [828, 568] width 213 height 32
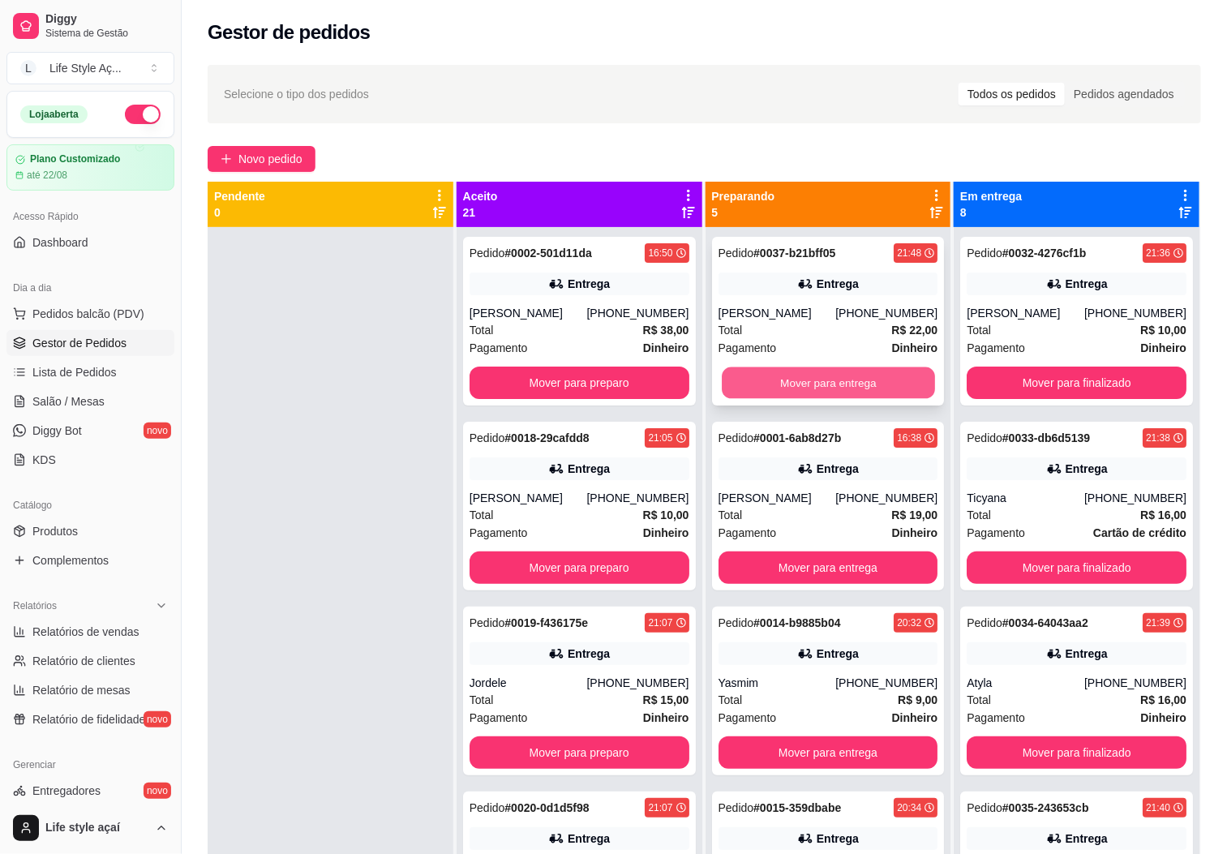
click at [874, 383] on button "Mover para entrega" at bounding box center [828, 383] width 213 height 32
click at [1046, 379] on button "Mover para finalizado" at bounding box center [1077, 383] width 220 height 32
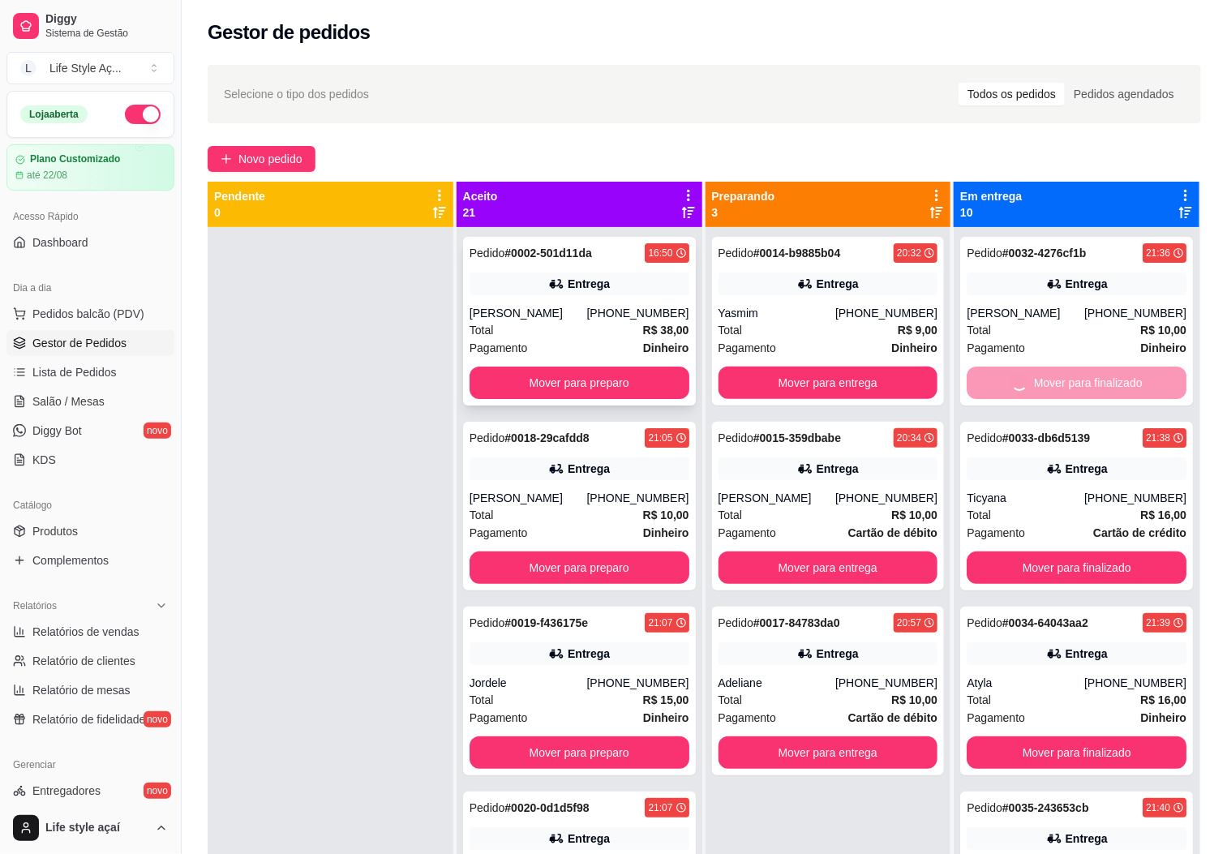
click at [640, 388] on button "Mover para preparo" at bounding box center [579, 383] width 220 height 32
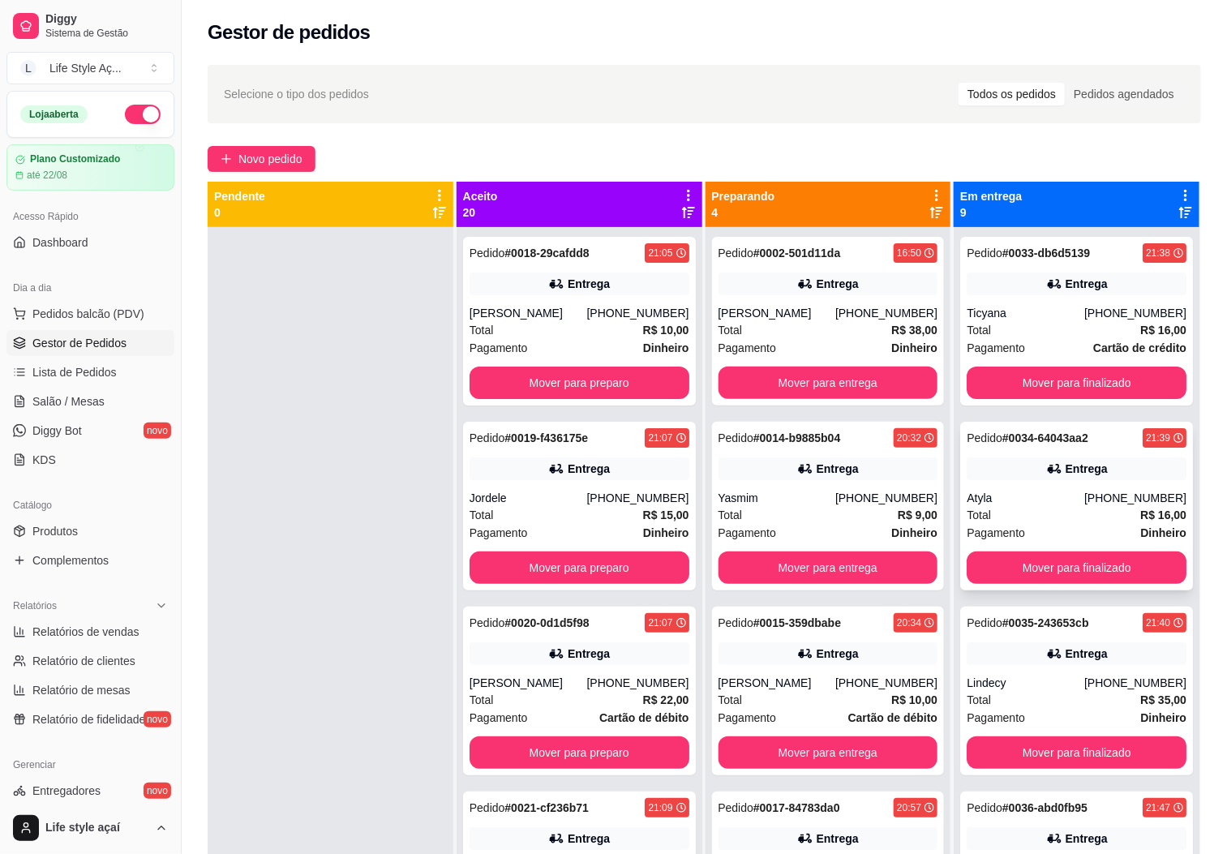
click at [825, 572] on button "Mover para entrega" at bounding box center [828, 567] width 220 height 32
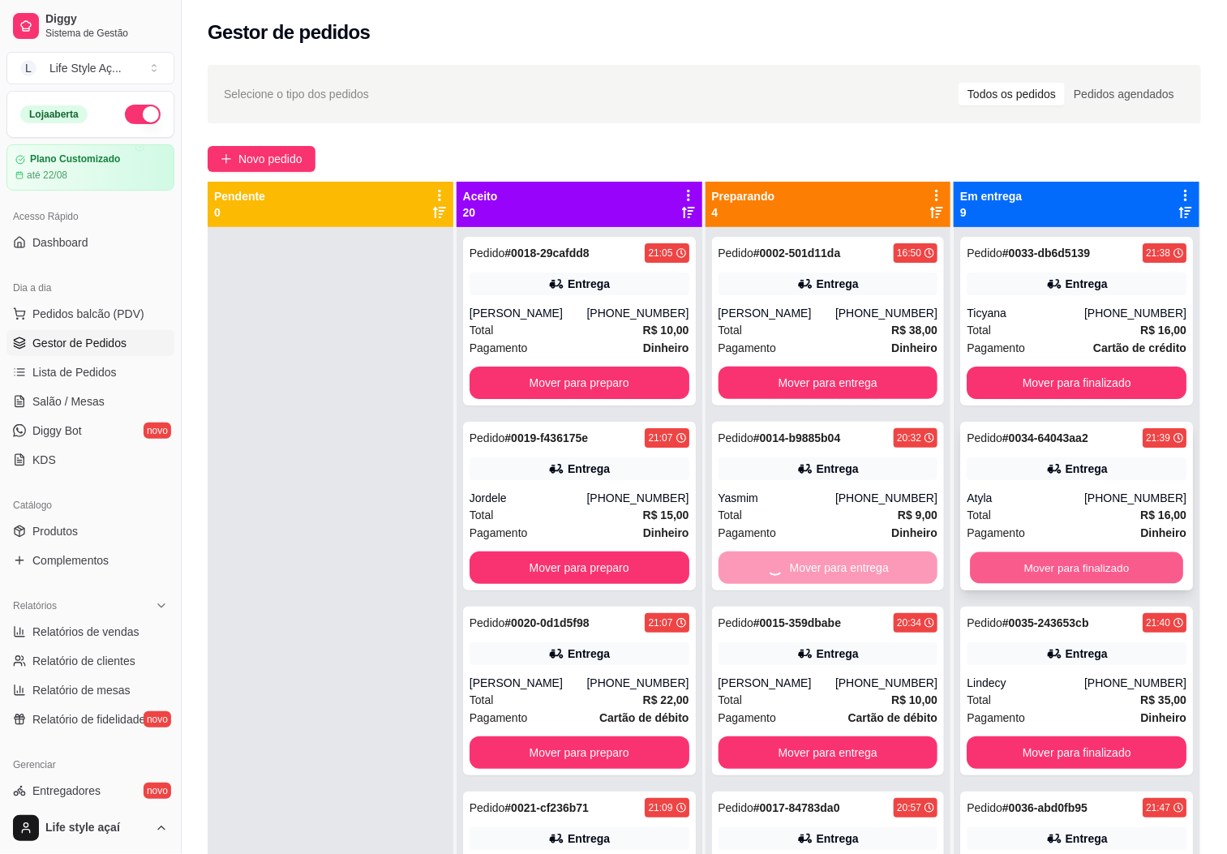
click at [988, 572] on button "Mover para finalizado" at bounding box center [1076, 568] width 213 height 32
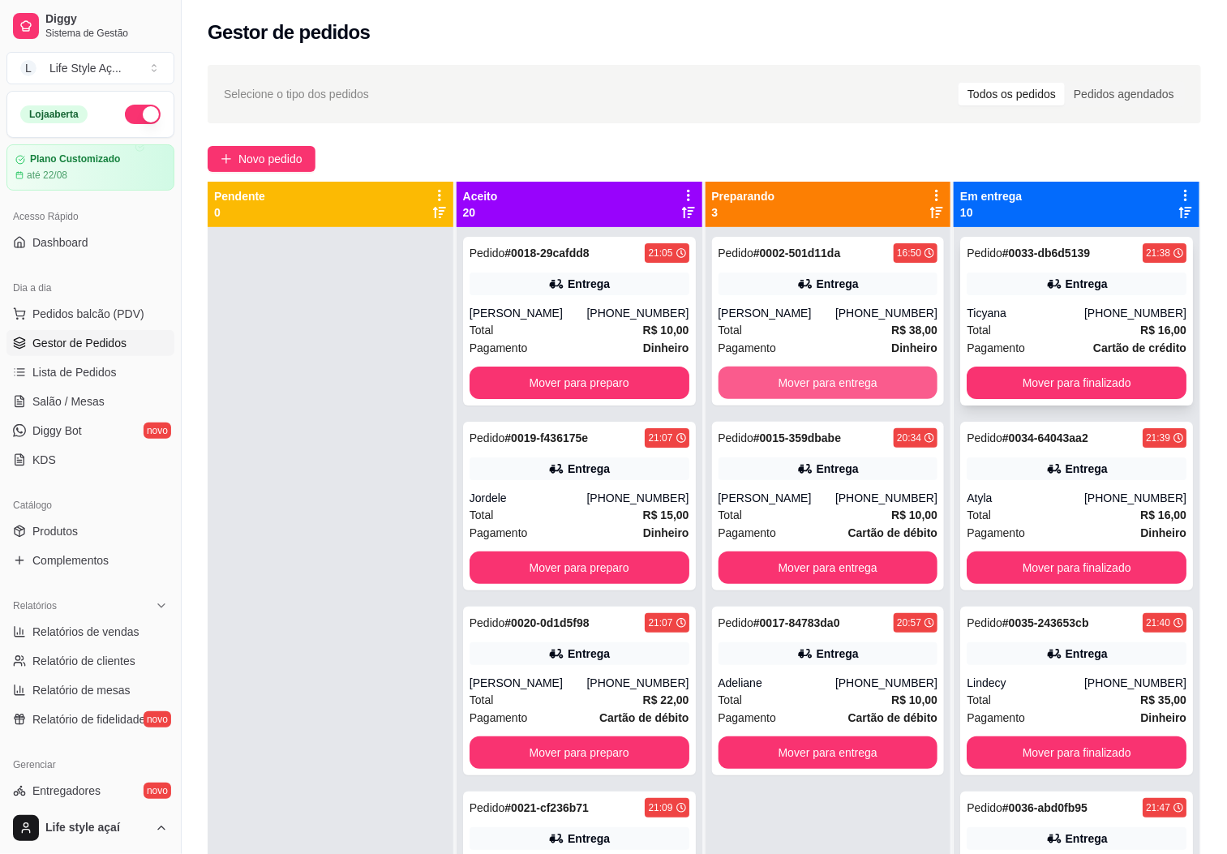
click at [869, 382] on button "Mover para entrega" at bounding box center [828, 383] width 220 height 32
click at [995, 382] on button "Mover para finalizado" at bounding box center [1077, 383] width 220 height 32
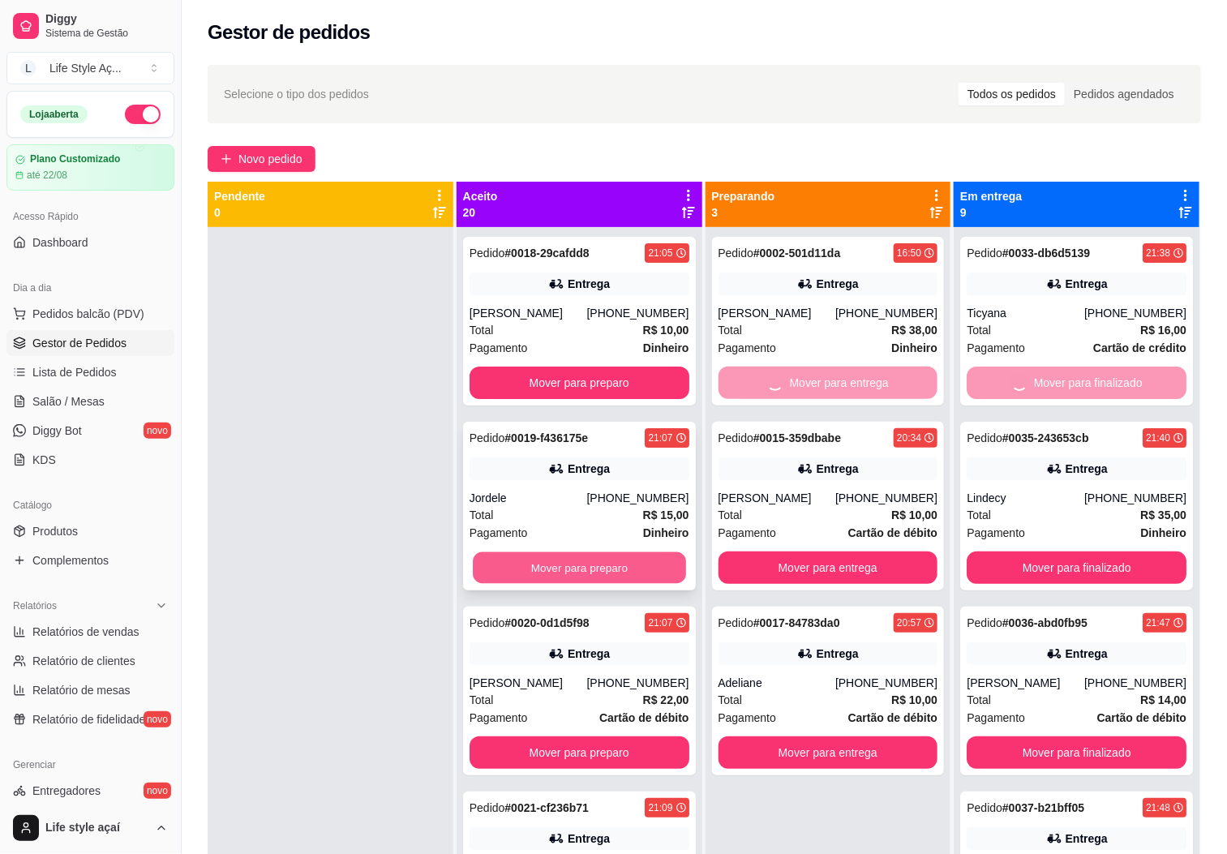
click at [655, 567] on button "Mover para preparo" at bounding box center [579, 568] width 213 height 32
click at [737, 736] on button "Mover para entrega" at bounding box center [828, 752] width 220 height 32
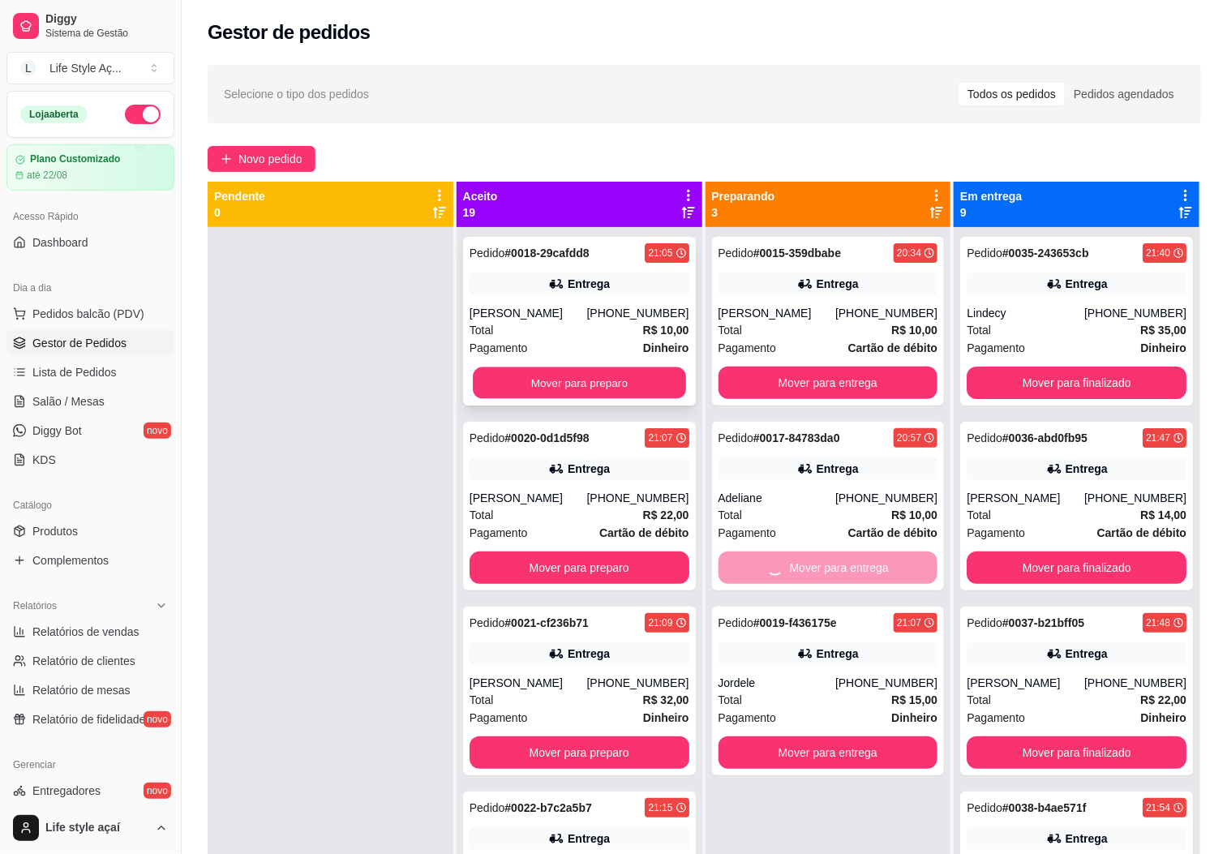
click at [635, 392] on button "Mover para preparo" at bounding box center [579, 383] width 213 height 32
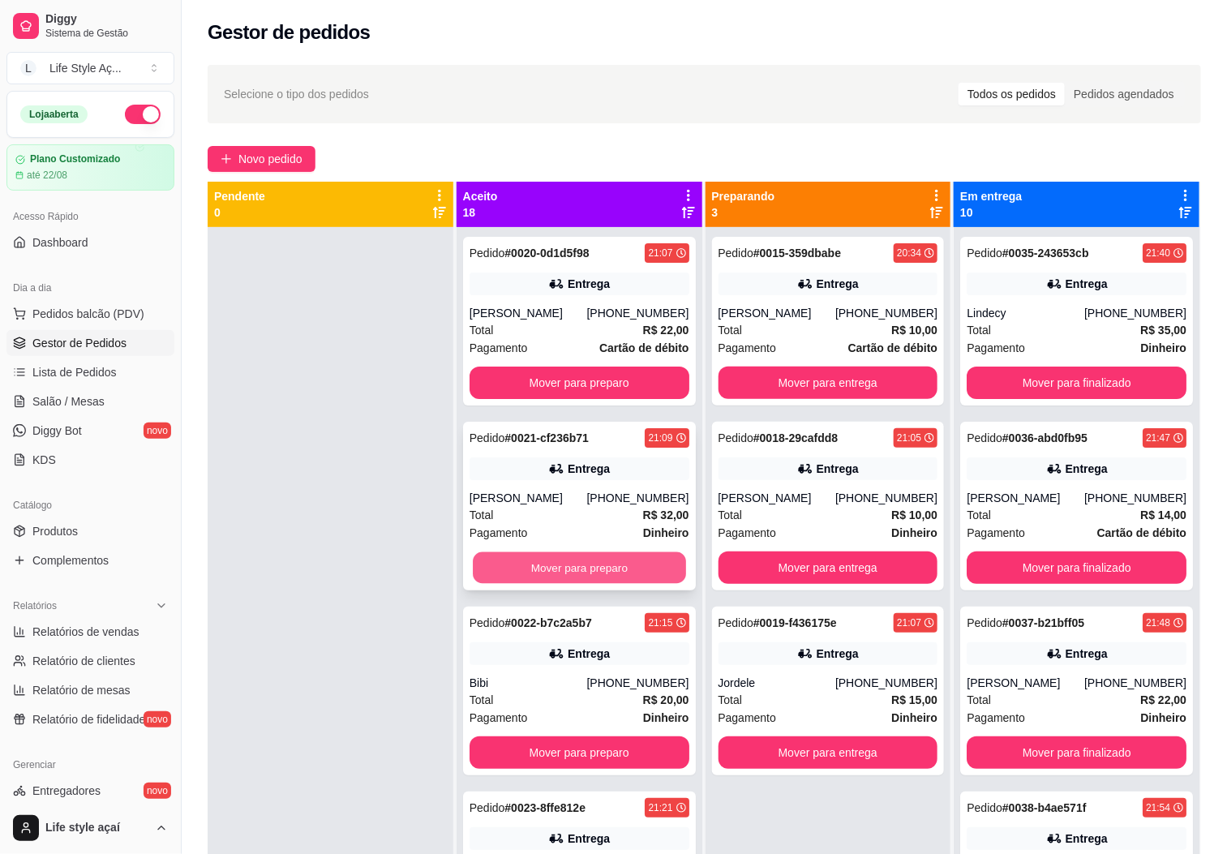
click at [628, 574] on button "Mover para preparo" at bounding box center [579, 568] width 213 height 32
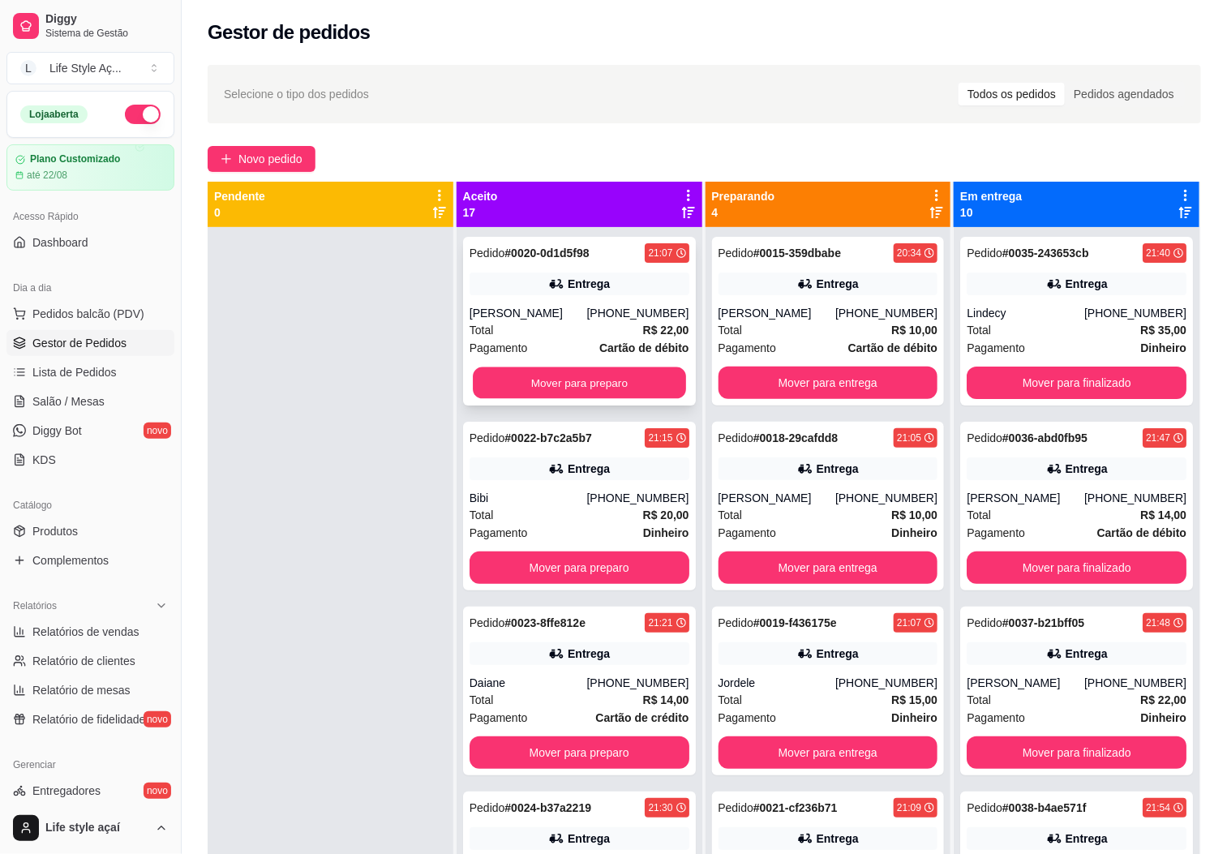
click at [638, 382] on button "Mover para preparo" at bounding box center [579, 383] width 213 height 32
click at [985, 379] on button "Mover para finalizado" at bounding box center [1077, 383] width 220 height 32
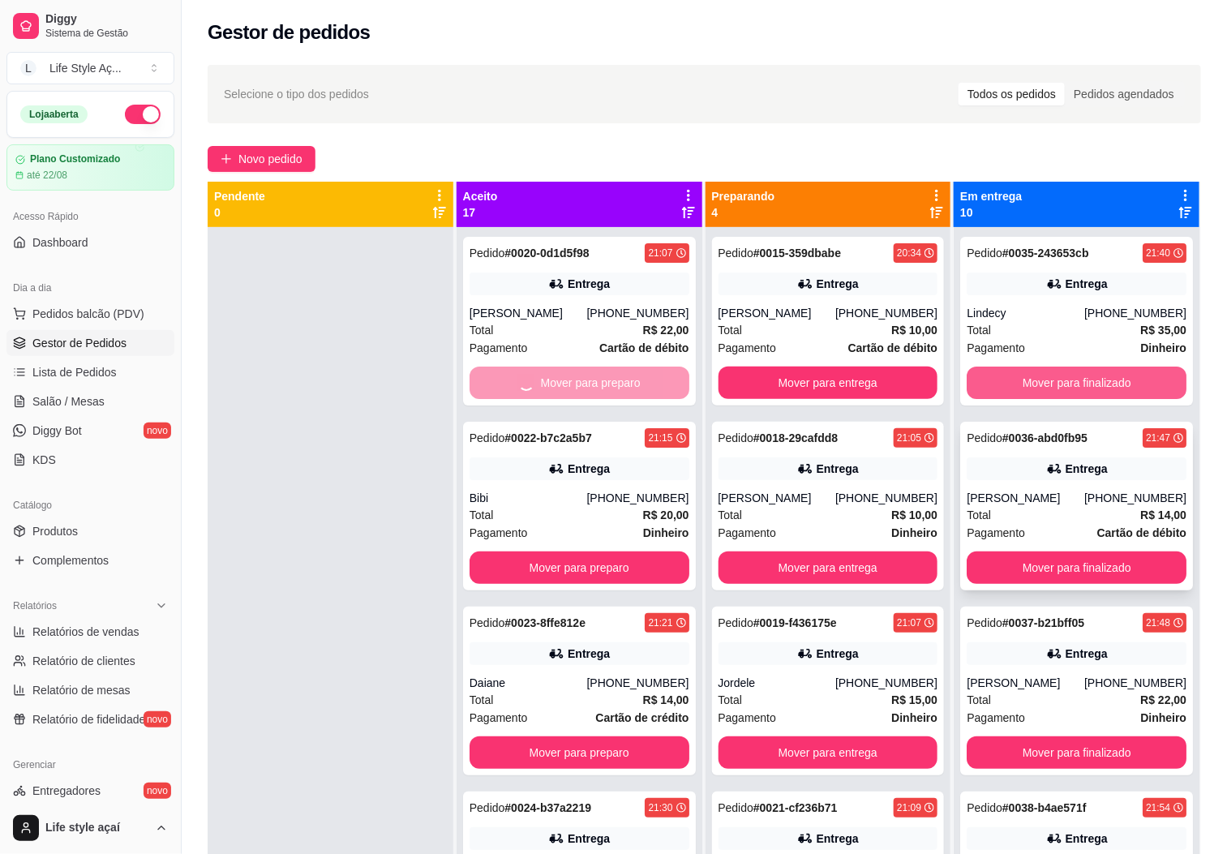
click at [1007, 567] on button "Mover para finalizado" at bounding box center [1077, 567] width 220 height 32
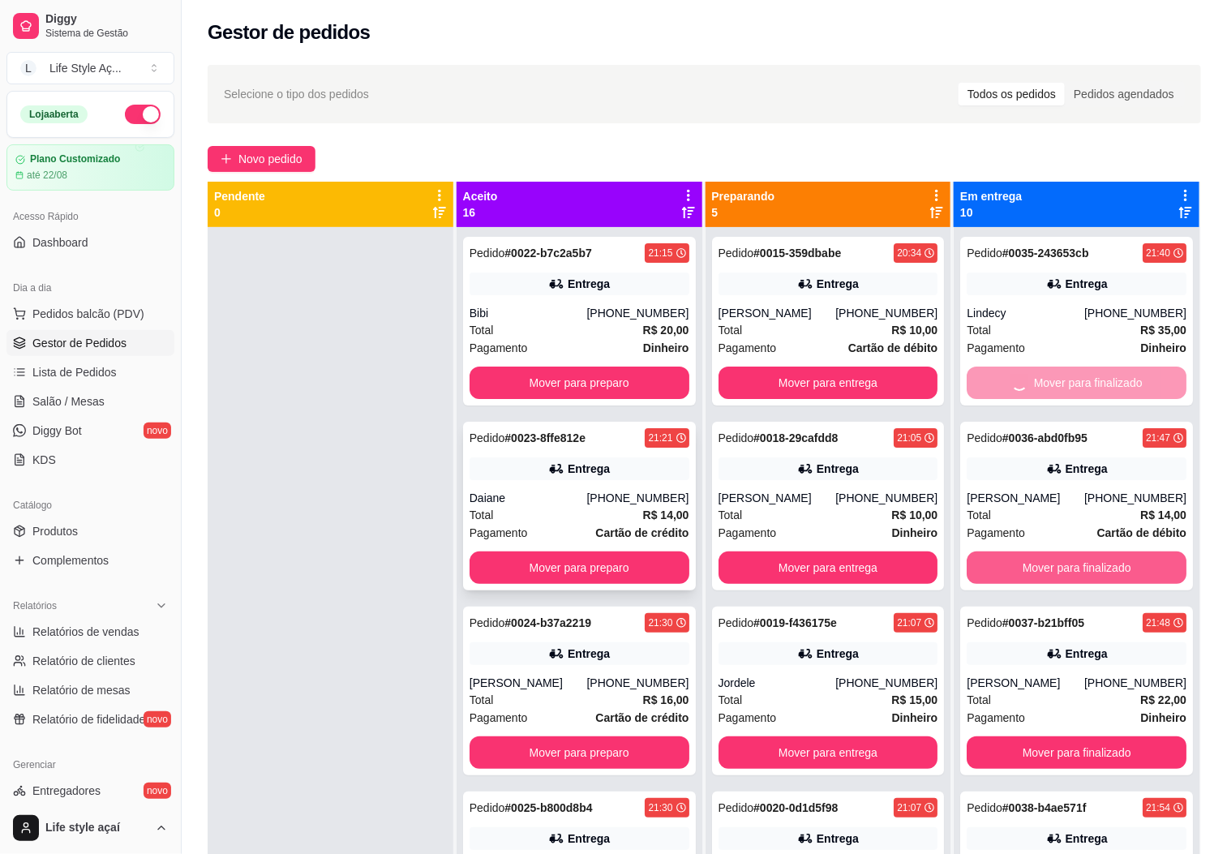
click at [621, 568] on button "Mover para preparo" at bounding box center [579, 567] width 220 height 32
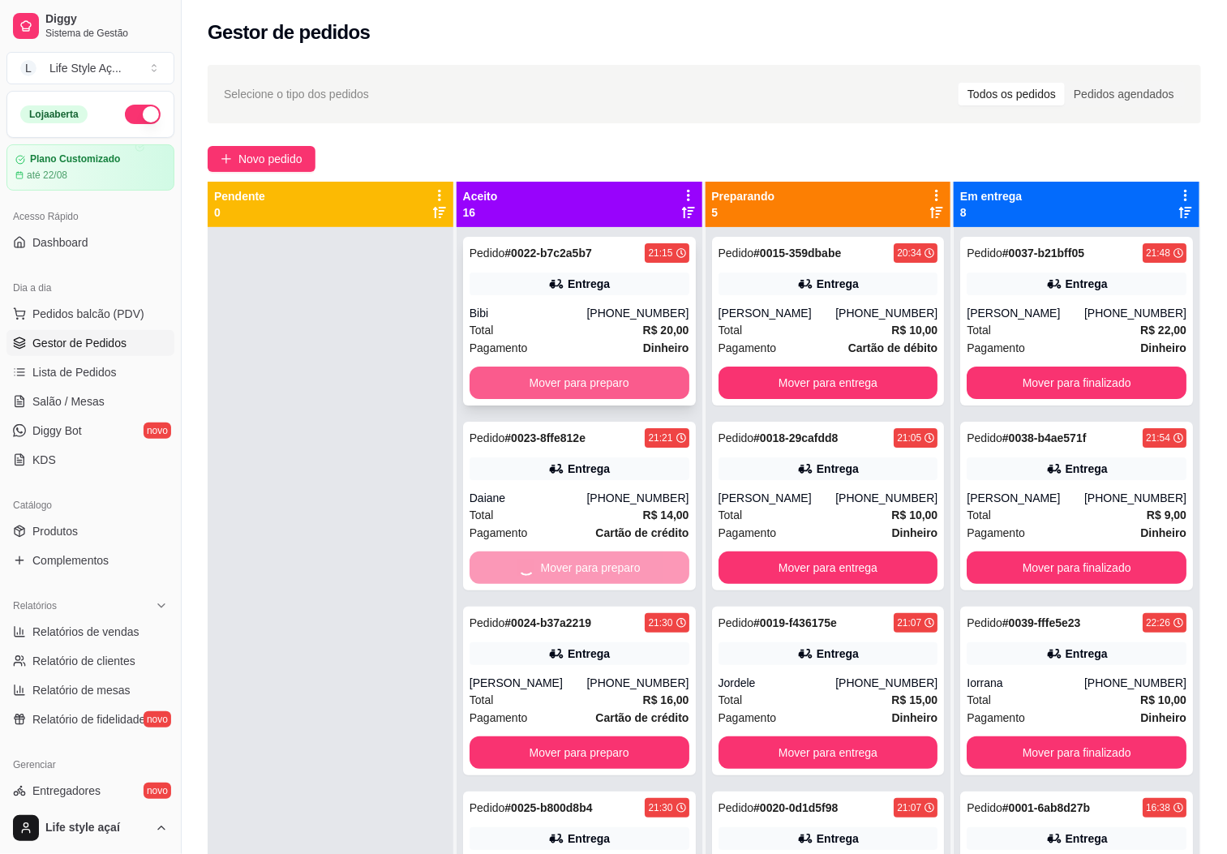
click at [649, 378] on button "Mover para preparo" at bounding box center [579, 383] width 220 height 32
click at [752, 385] on button "Mover para entrega" at bounding box center [828, 383] width 220 height 32
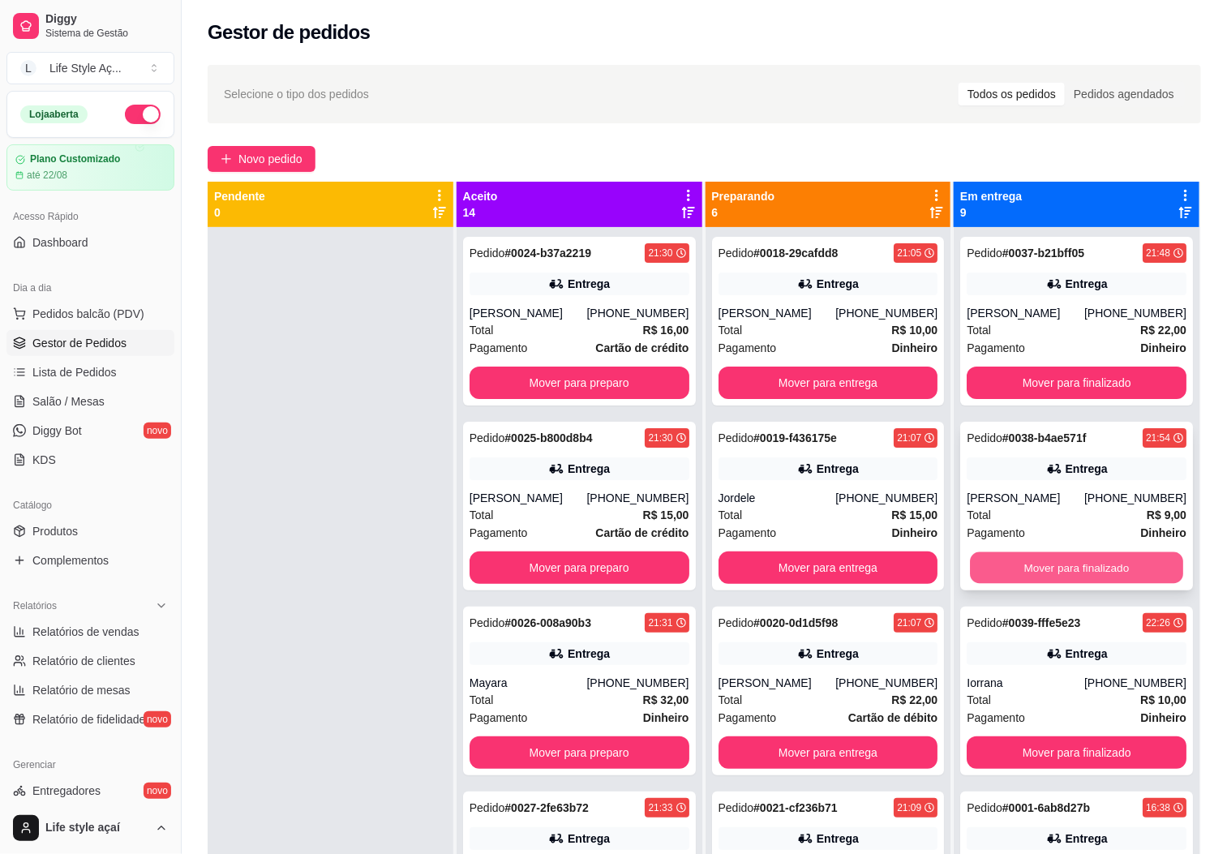
click at [1018, 572] on button "Mover para finalizado" at bounding box center [1076, 568] width 213 height 32
click at [585, 572] on button "Mover para preparo" at bounding box center [579, 567] width 220 height 32
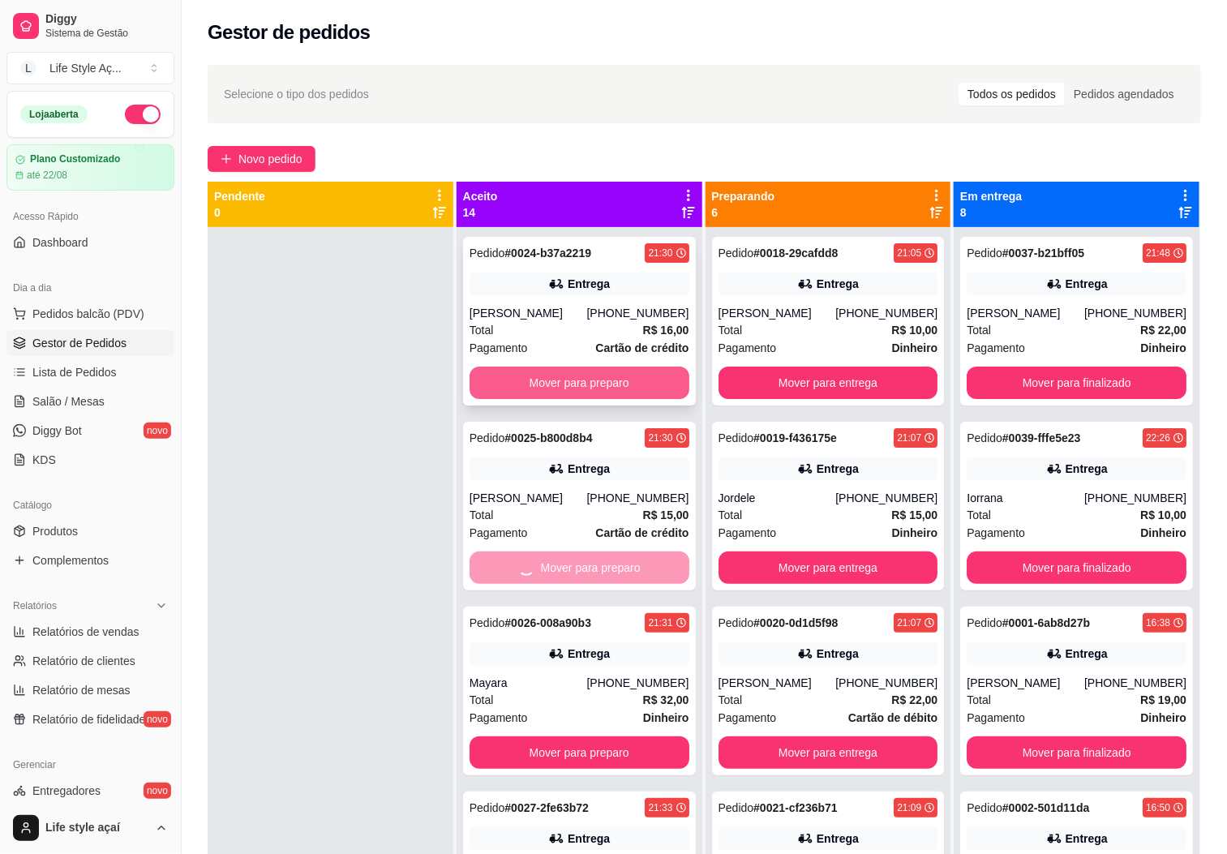
click at [630, 388] on button "Mover para preparo" at bounding box center [579, 383] width 220 height 32
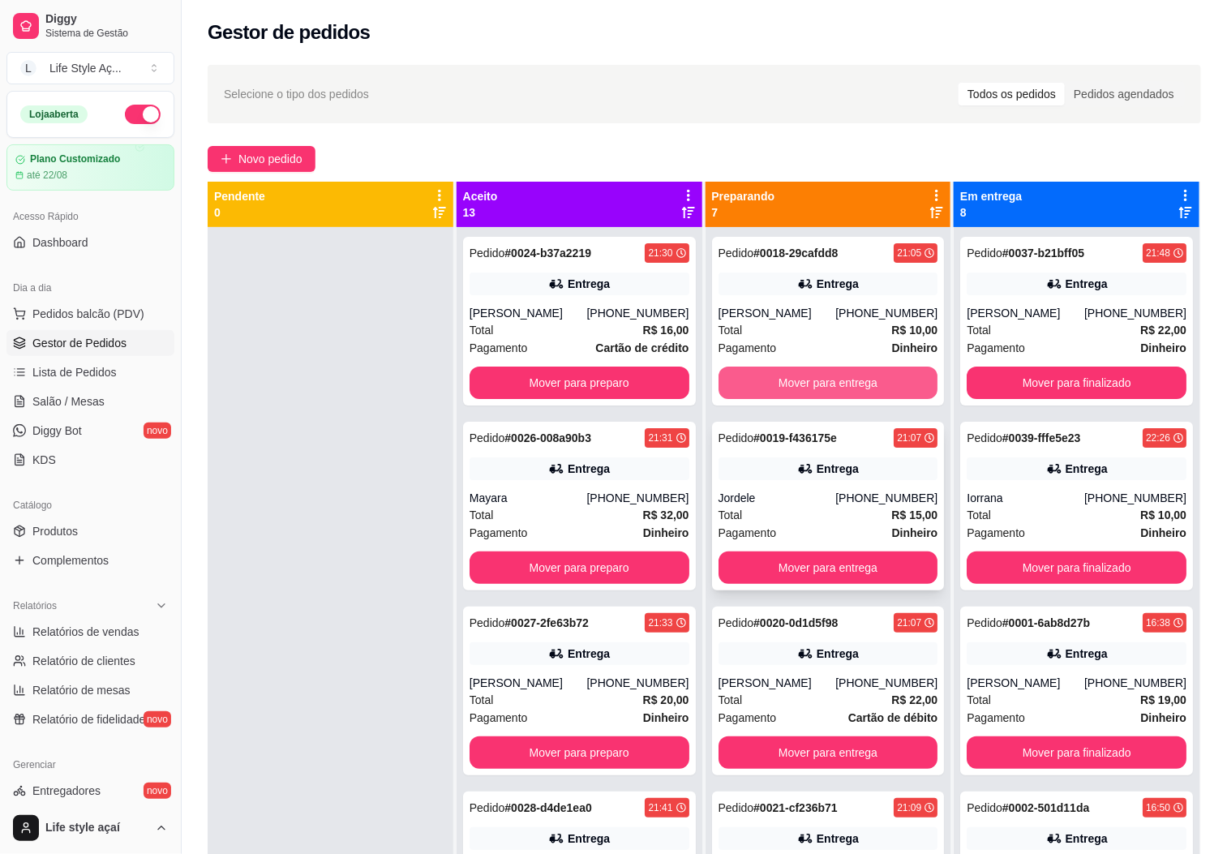
click at [748, 375] on button "Mover para entrega" at bounding box center [828, 383] width 220 height 32
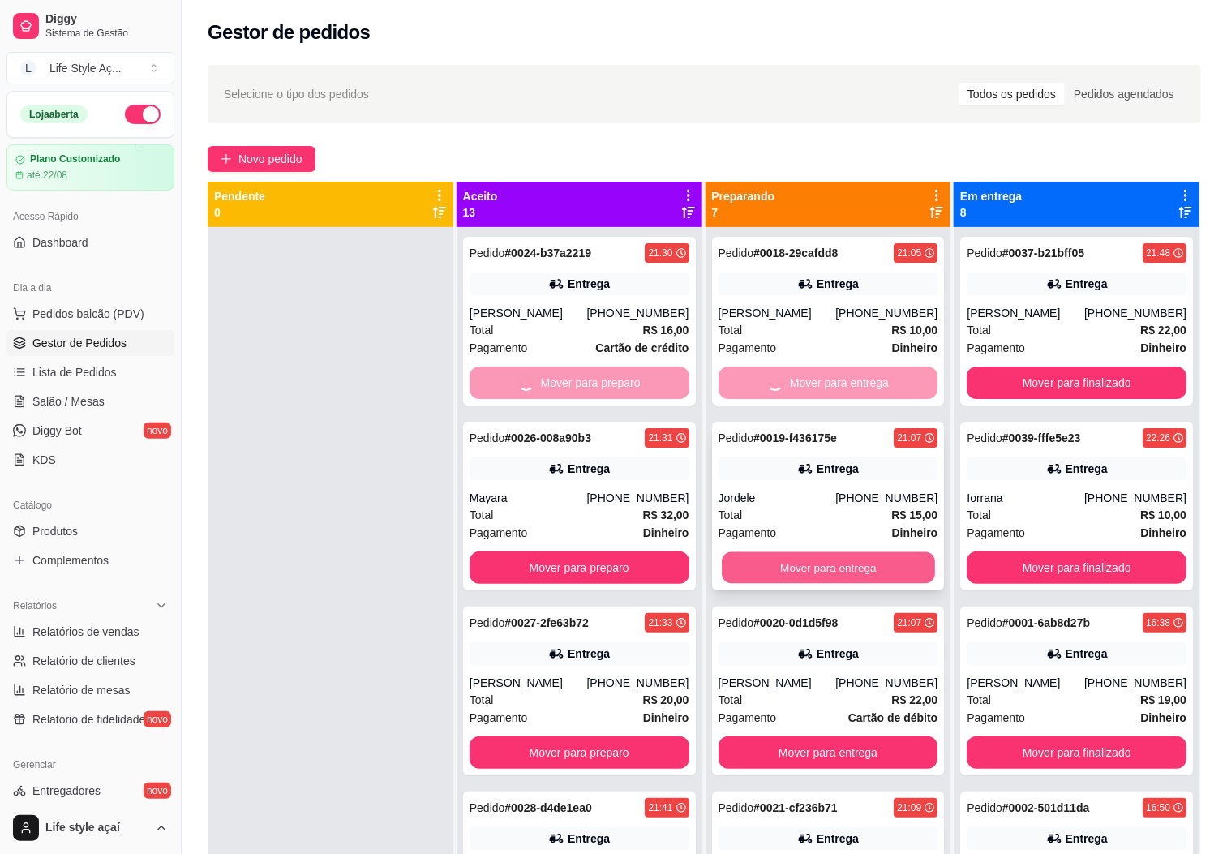
click at [806, 570] on button "Mover para entrega" at bounding box center [828, 568] width 213 height 32
click at [635, 736] on button "Mover para preparo" at bounding box center [579, 752] width 220 height 32
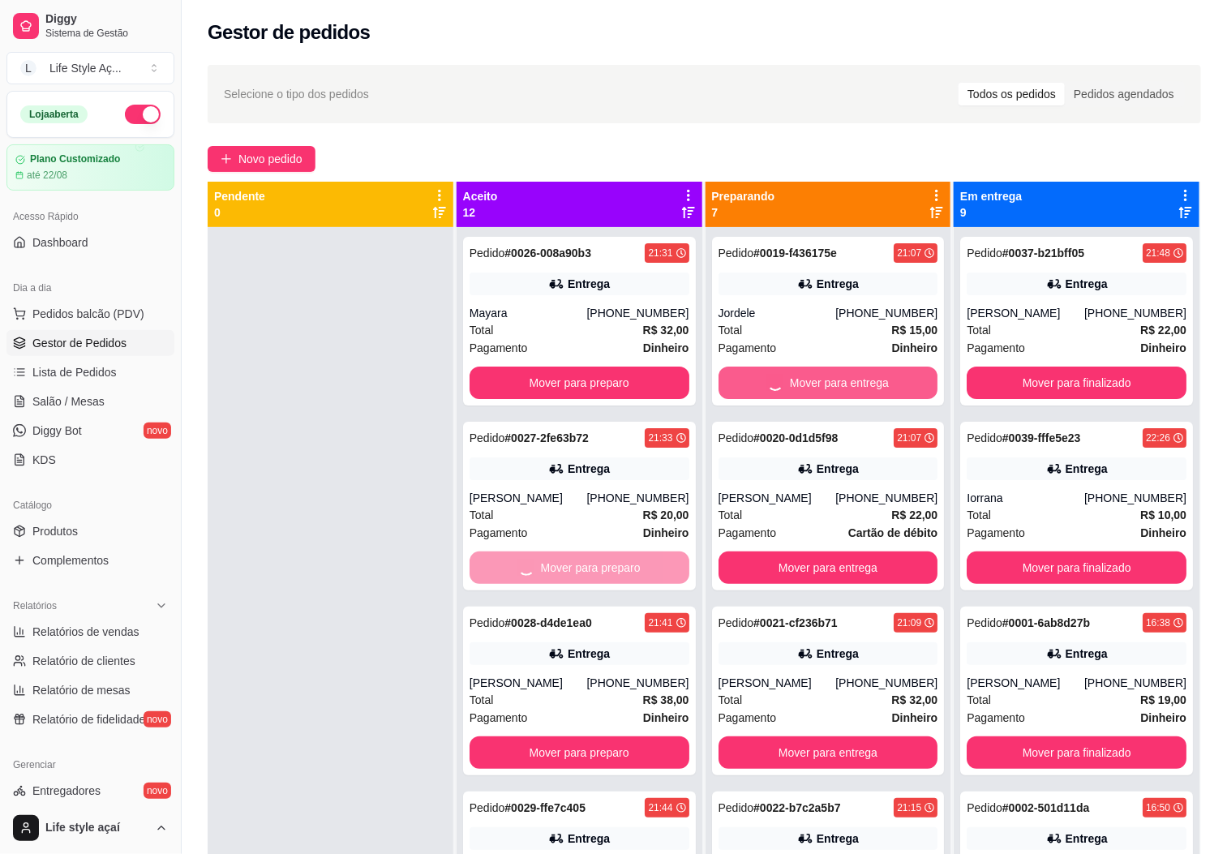
click at [1017, 385] on button "Mover para finalizado" at bounding box center [1077, 383] width 220 height 32
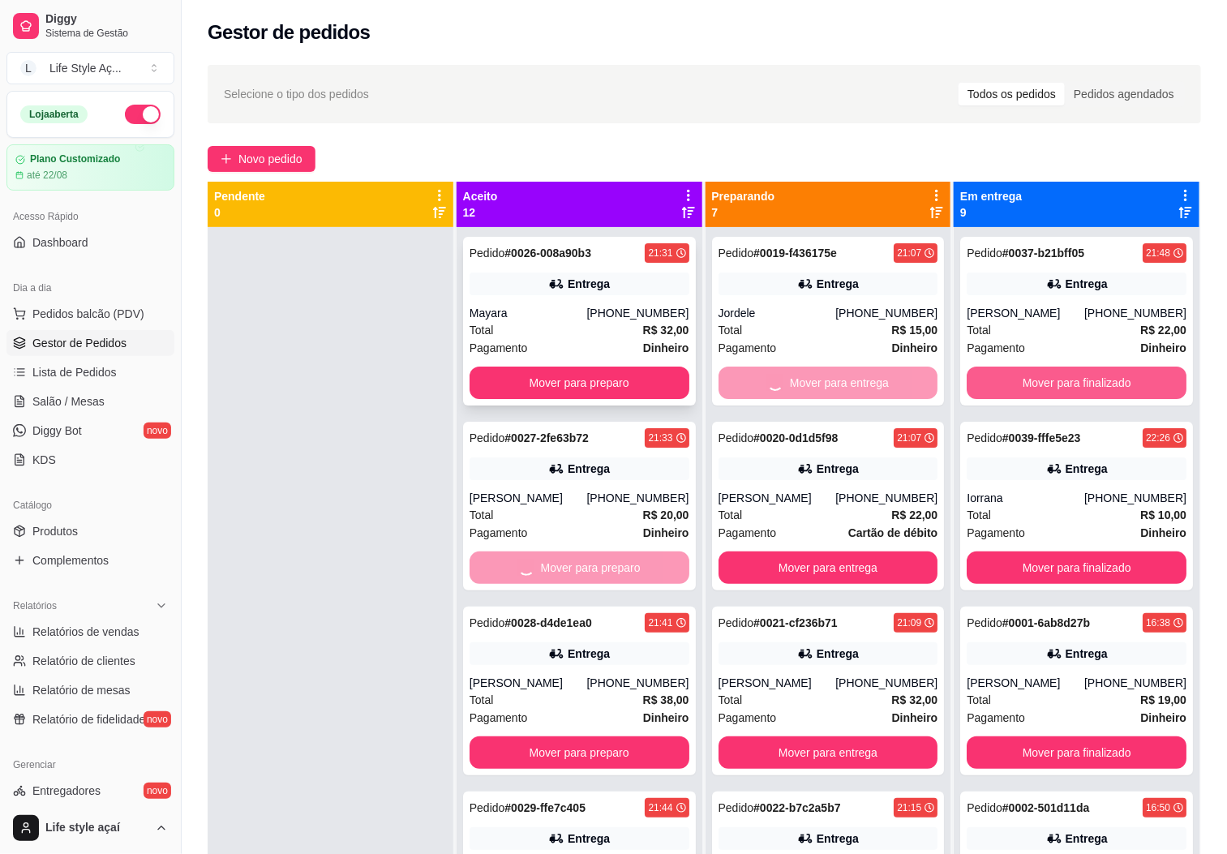
click at [625, 392] on button "Mover para preparo" at bounding box center [579, 383] width 220 height 32
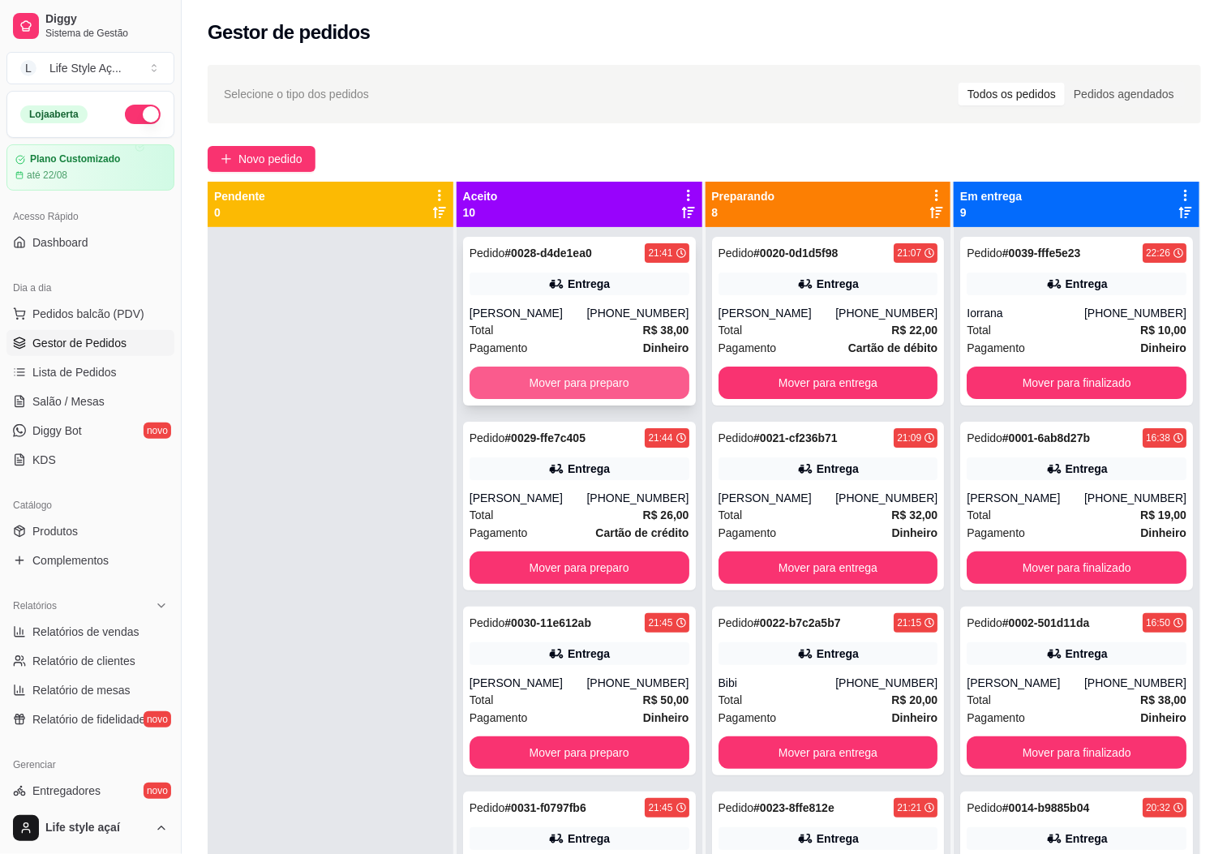
click at [630, 372] on button "Mover para preparo" at bounding box center [579, 383] width 220 height 32
click at [742, 377] on button "Mover para entrega" at bounding box center [828, 383] width 220 height 32
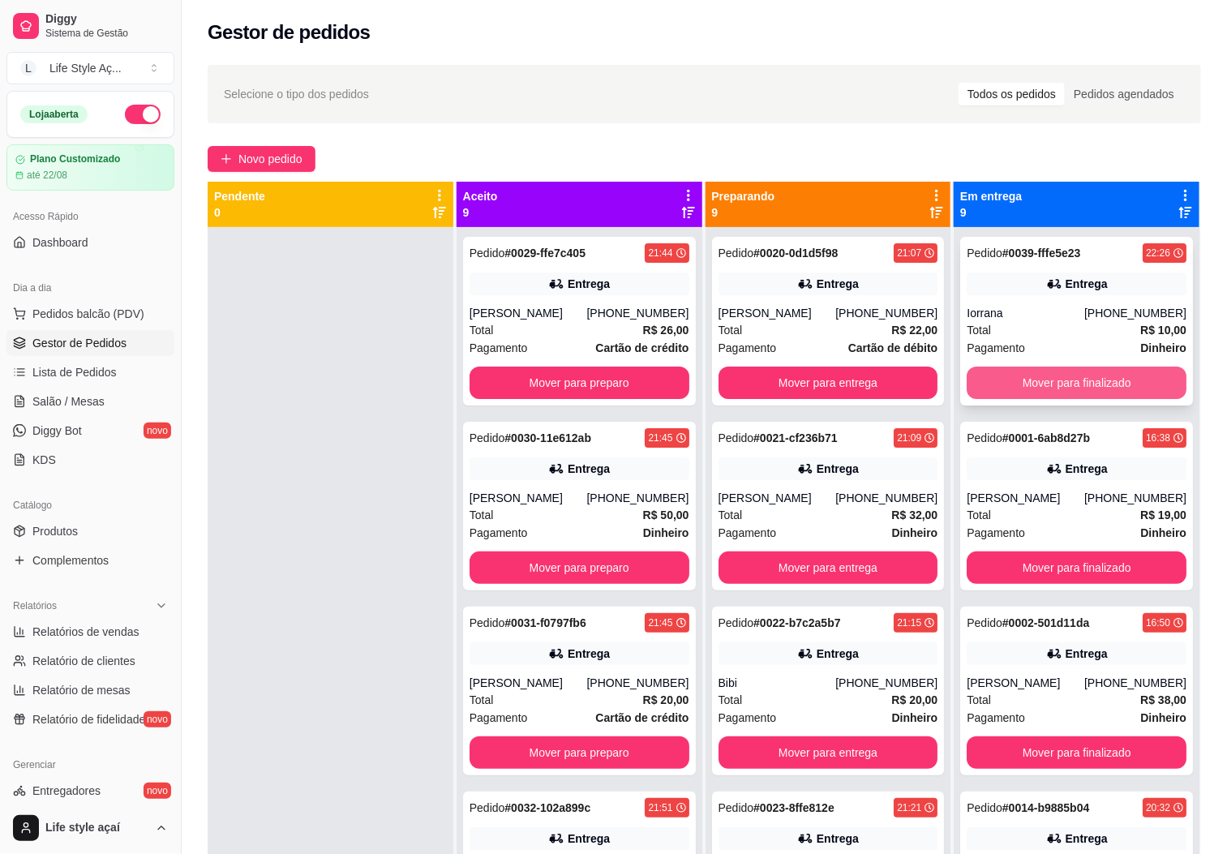
click at [981, 383] on button "Mover para finalizado" at bounding box center [1077, 383] width 220 height 32
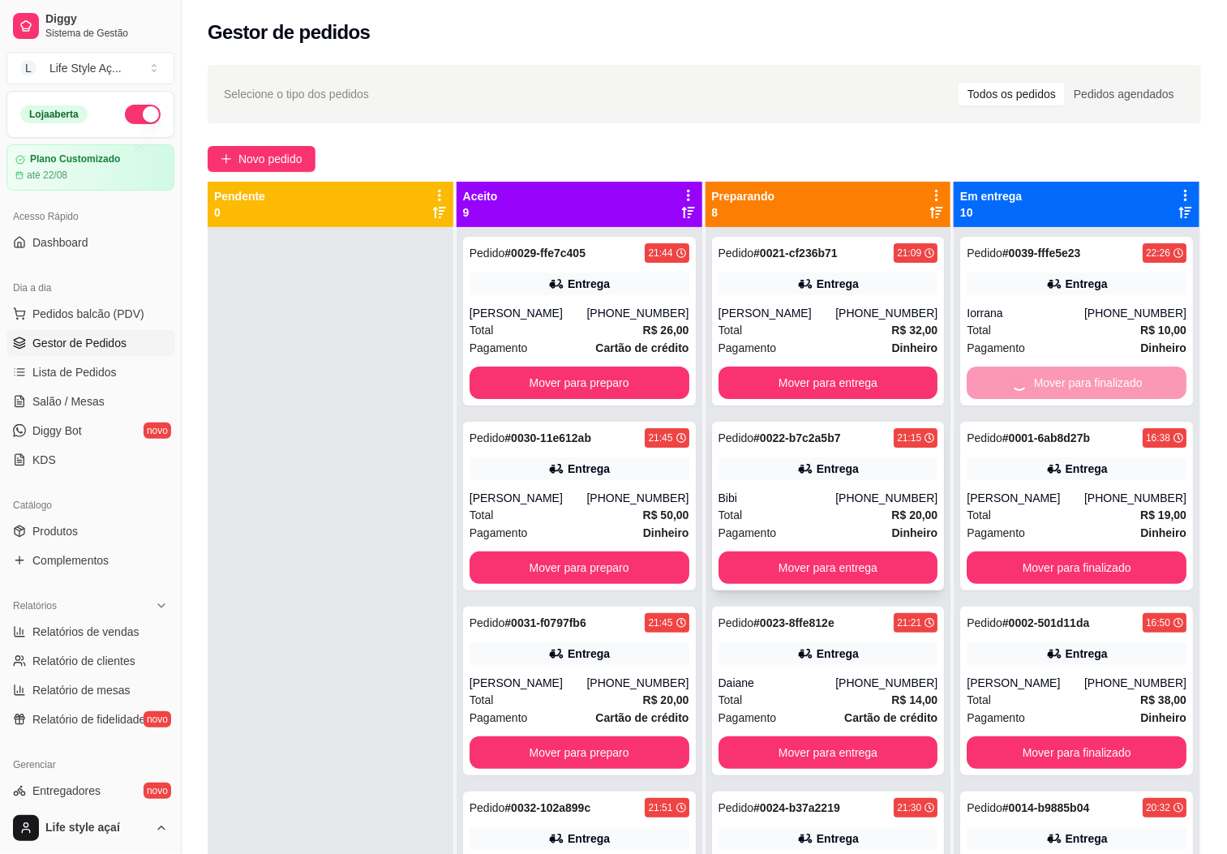
click at [565, 568] on button "Mover para preparo" at bounding box center [579, 567] width 220 height 32
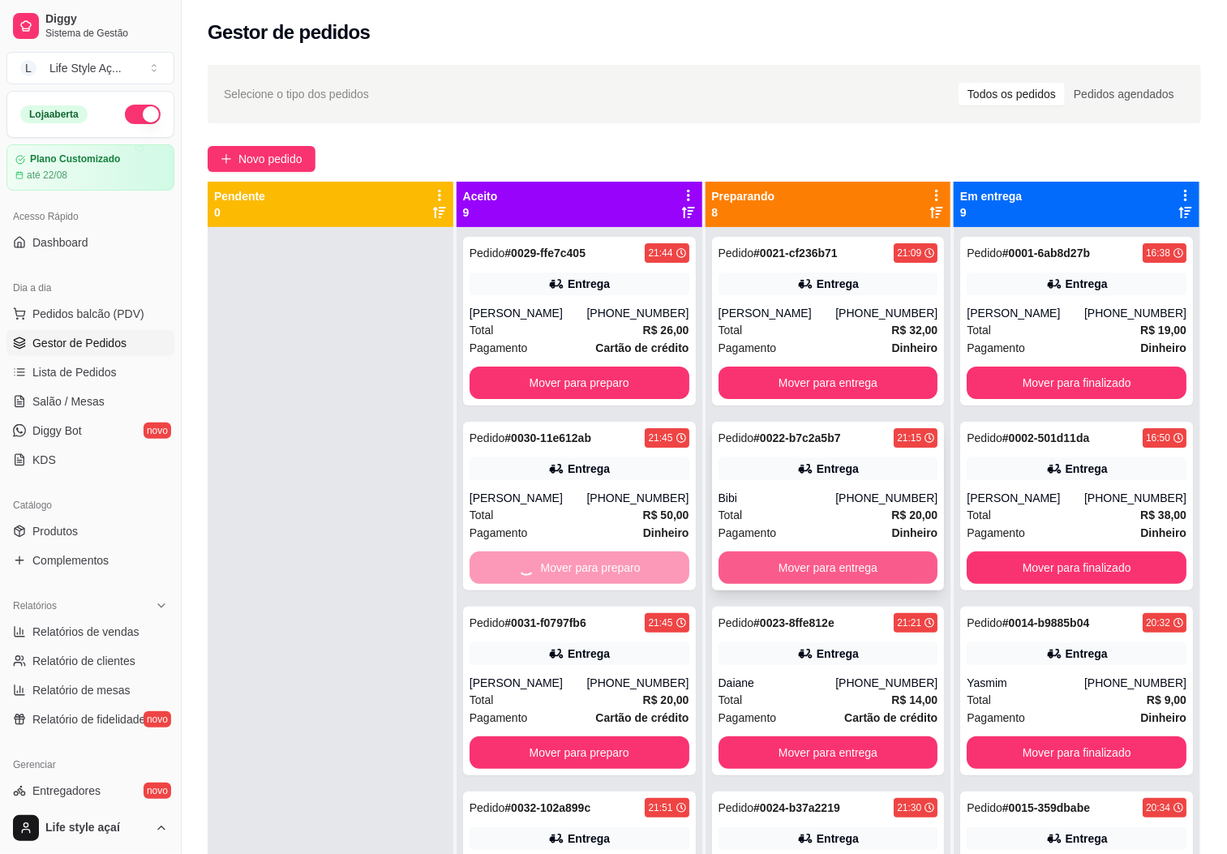
click at [777, 568] on button "Mover para entrega" at bounding box center [828, 567] width 220 height 32
click at [1052, 559] on button "Mover para finalizado" at bounding box center [1077, 567] width 220 height 32
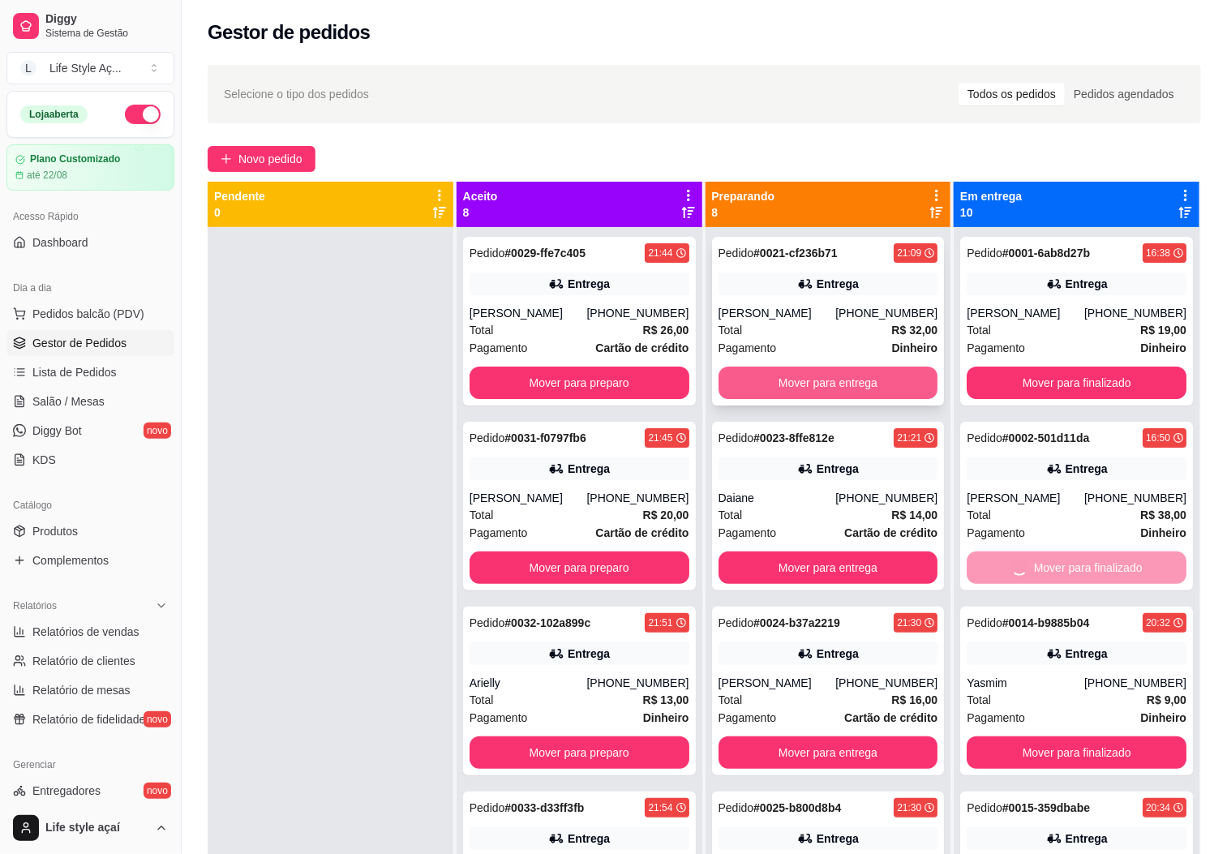
click at [852, 384] on button "Mover para entrega" at bounding box center [828, 383] width 220 height 32
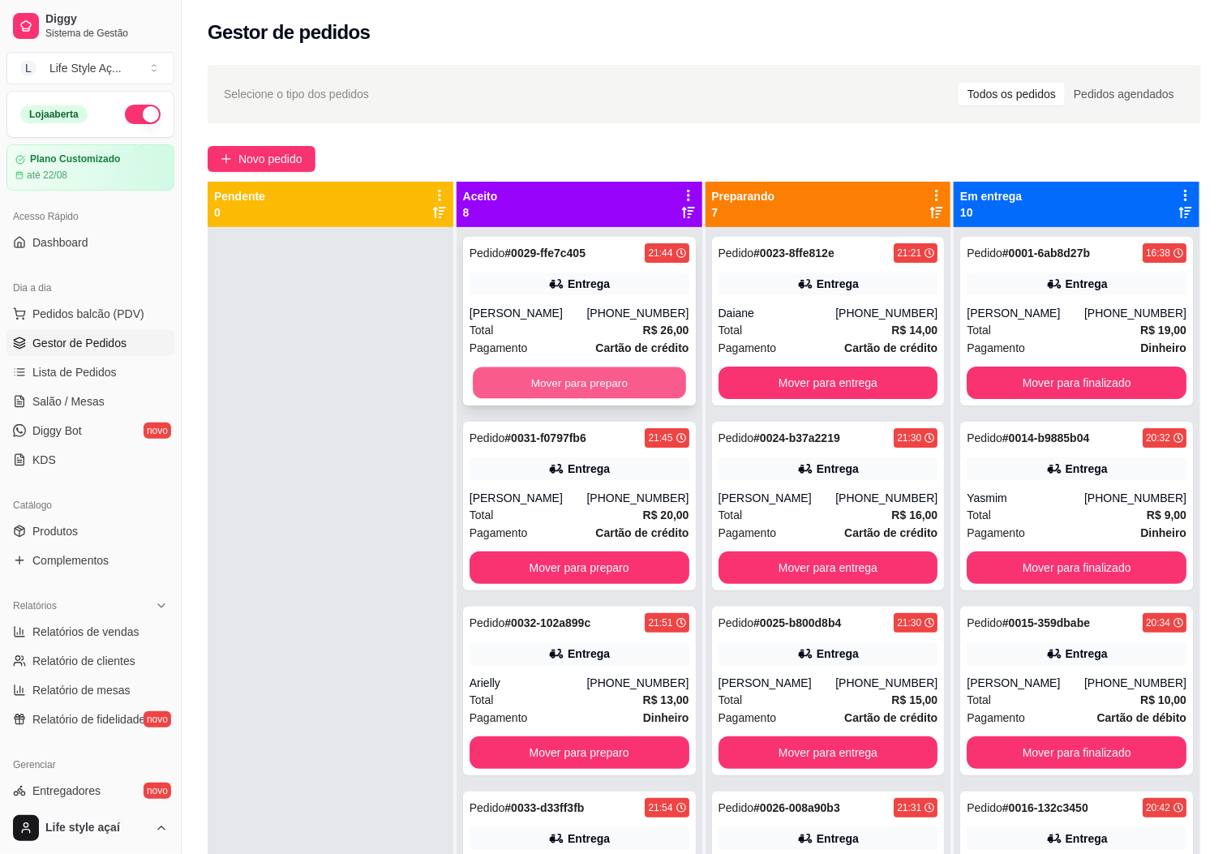
click at [577, 382] on button "Mover para preparo" at bounding box center [579, 383] width 213 height 32
click at [1022, 370] on button "Mover para finalizado" at bounding box center [1077, 383] width 220 height 32
click at [619, 375] on button "Mover para preparo" at bounding box center [579, 383] width 213 height 32
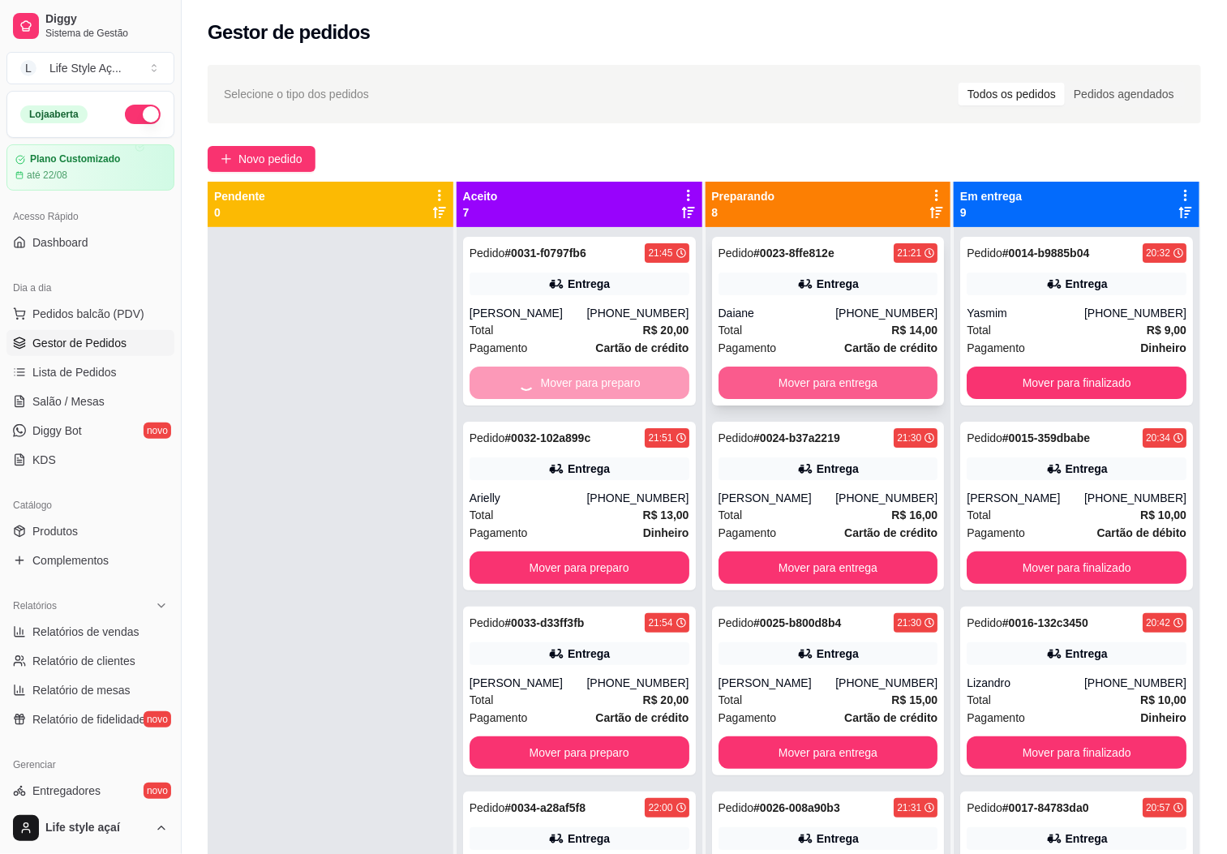
click at [764, 387] on button "Mover para entrega" at bounding box center [828, 383] width 220 height 32
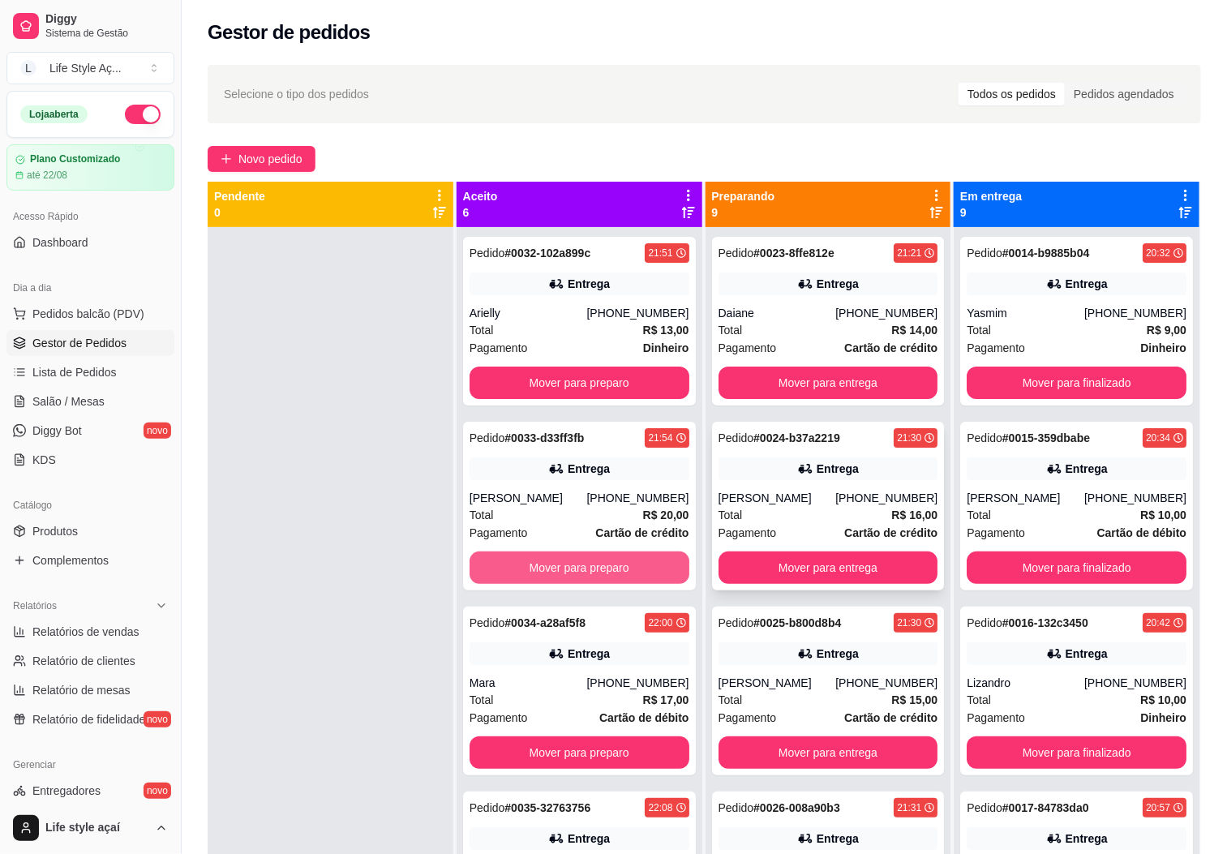
click at [572, 563] on button "Mover para preparo" at bounding box center [579, 567] width 220 height 32
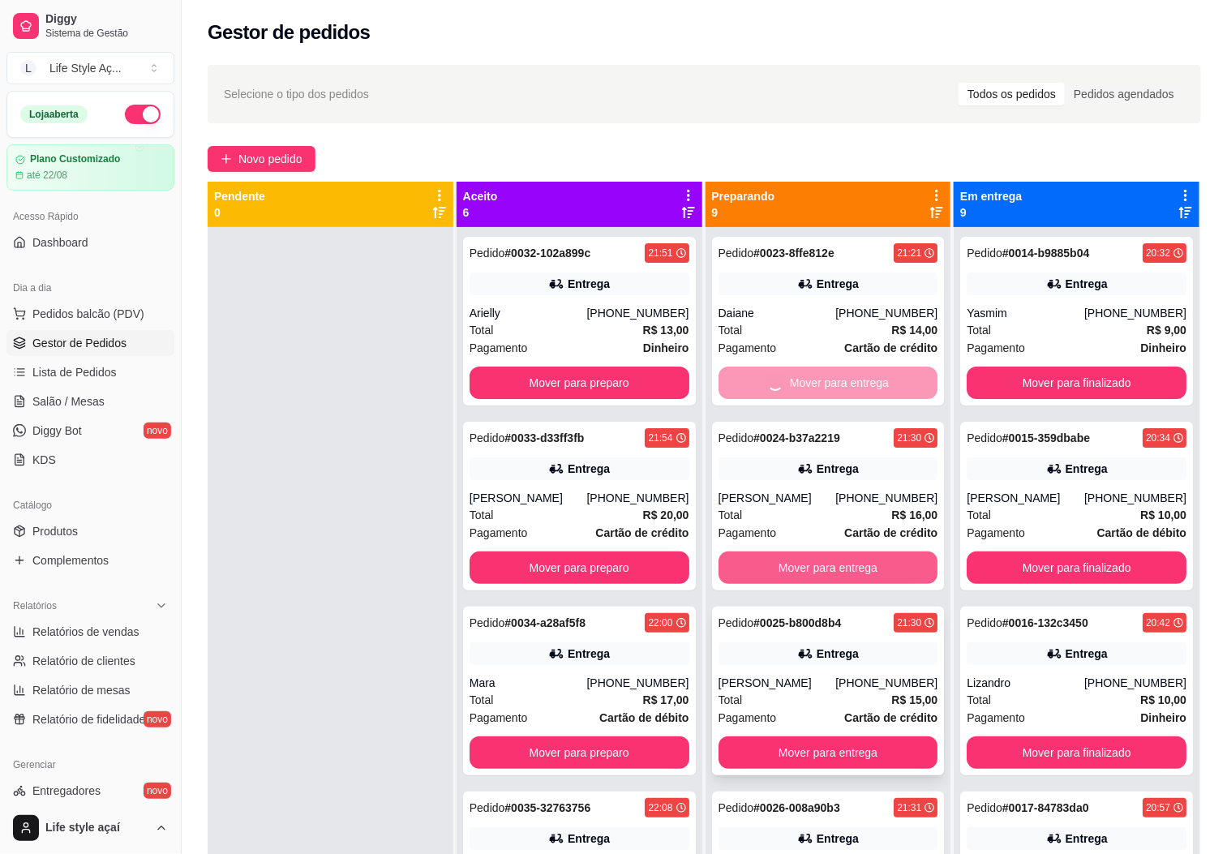
click at [762, 736] on button "Mover para entrega" at bounding box center [828, 752] width 220 height 32
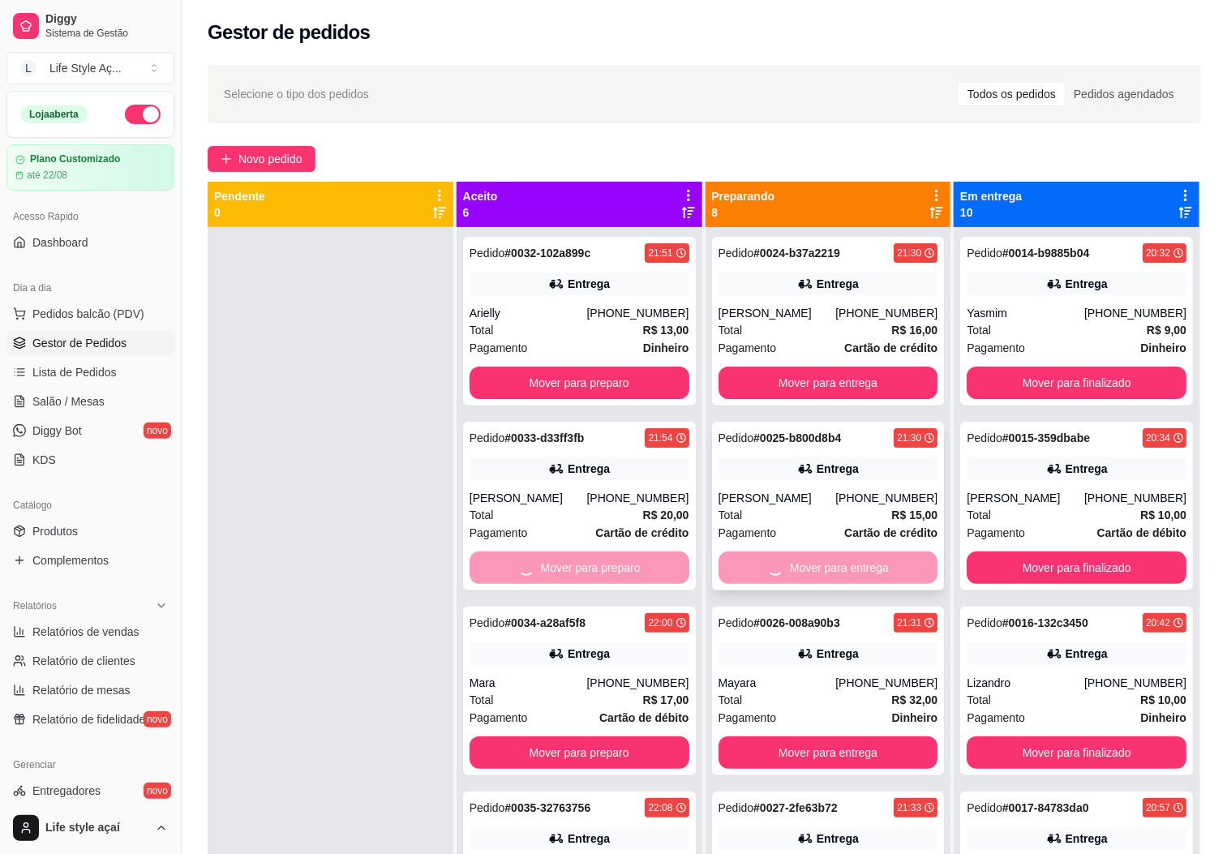
click at [997, 558] on button "Mover para finalizado" at bounding box center [1077, 567] width 220 height 32
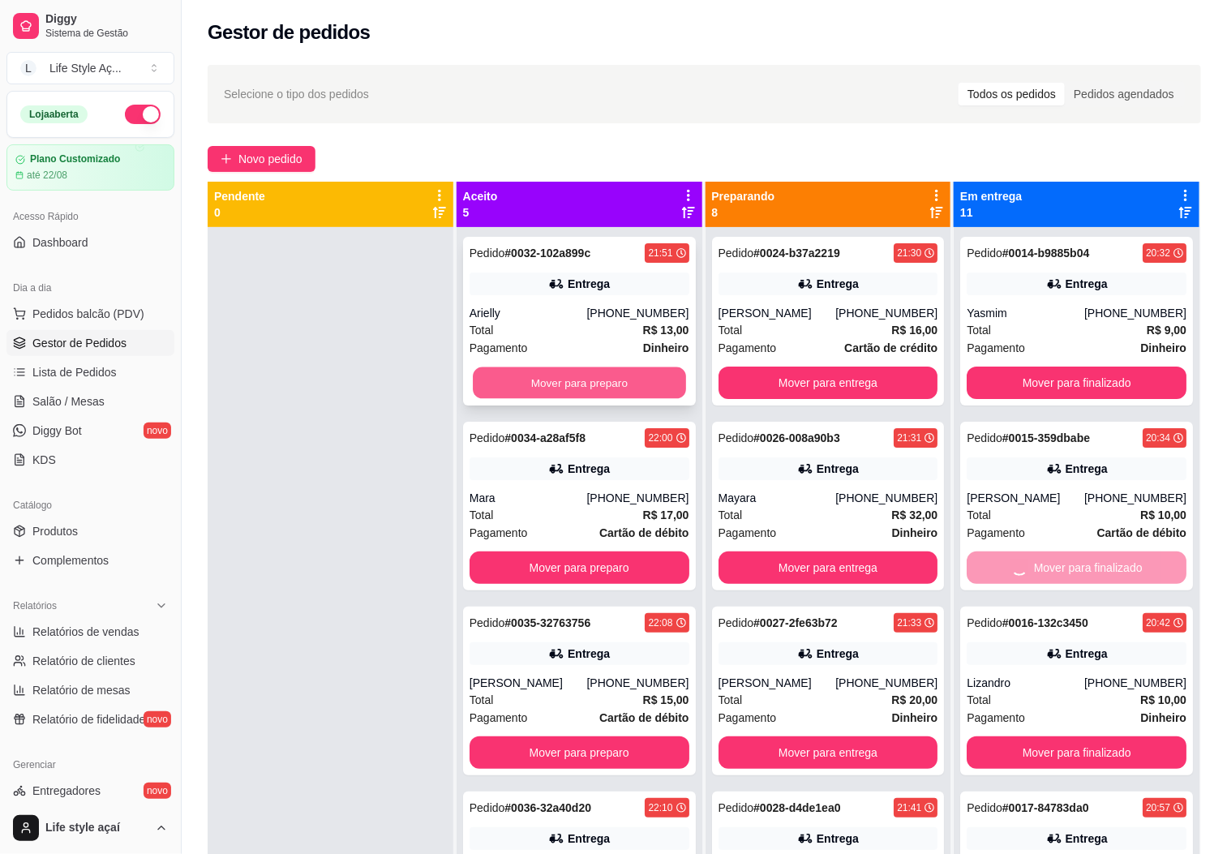
click at [659, 384] on div "Mover para preparo" at bounding box center [579, 383] width 220 height 32
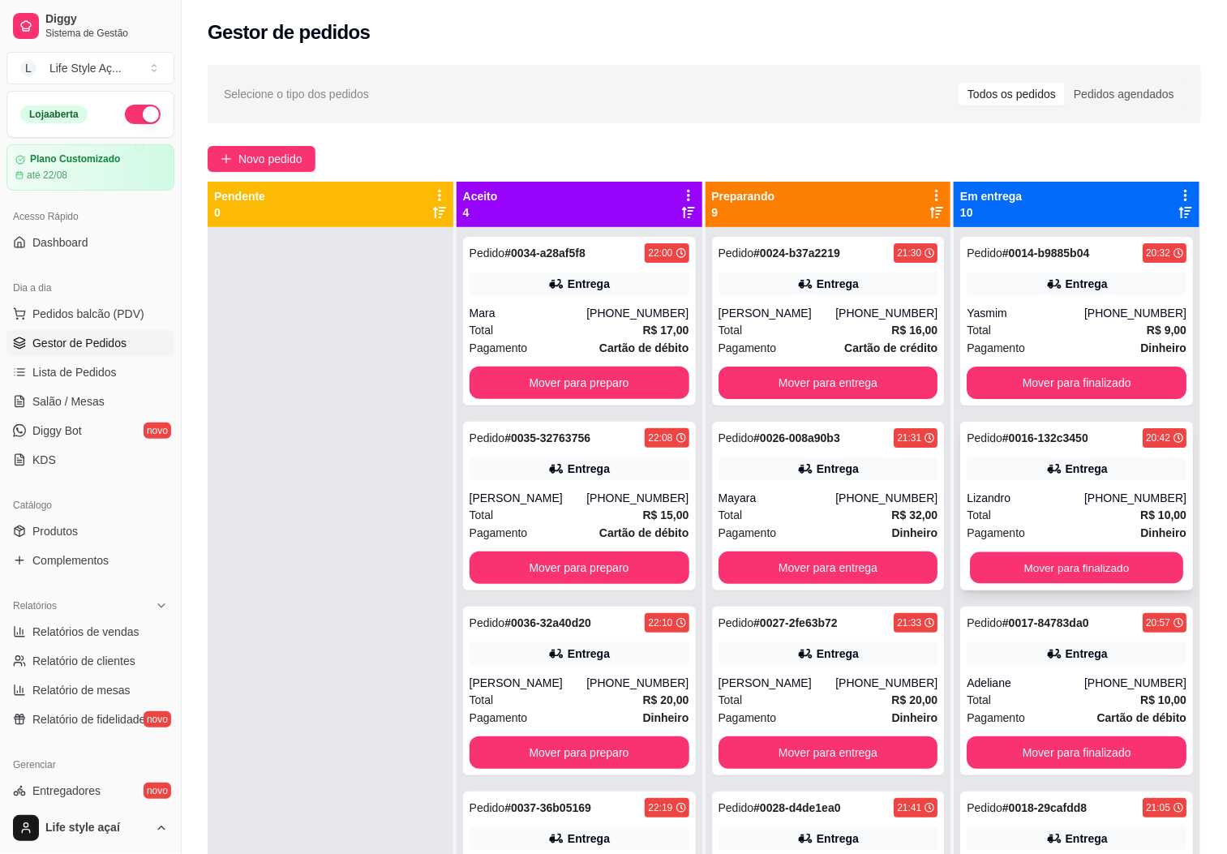
click at [1010, 572] on button "Mover para finalizado" at bounding box center [1076, 568] width 213 height 32
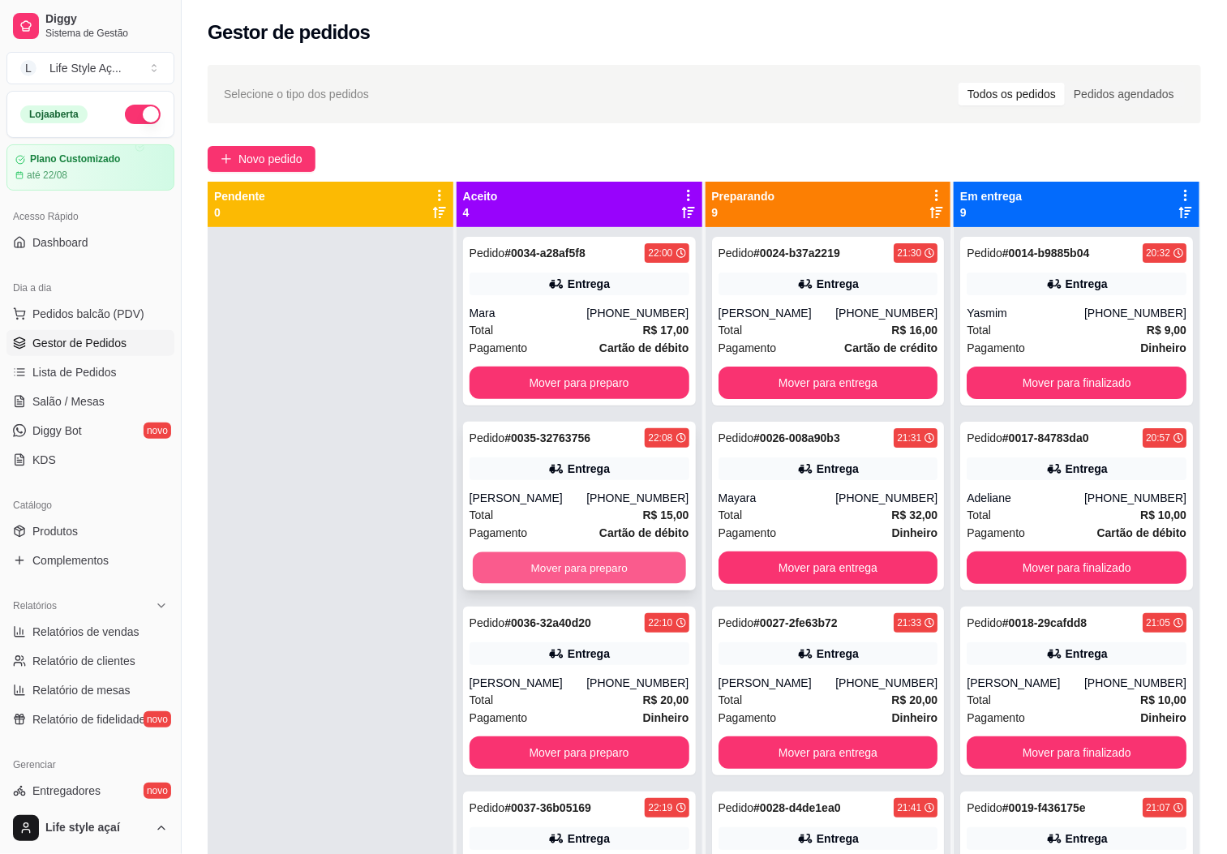
click at [618, 577] on button "Mover para preparo" at bounding box center [579, 568] width 213 height 32
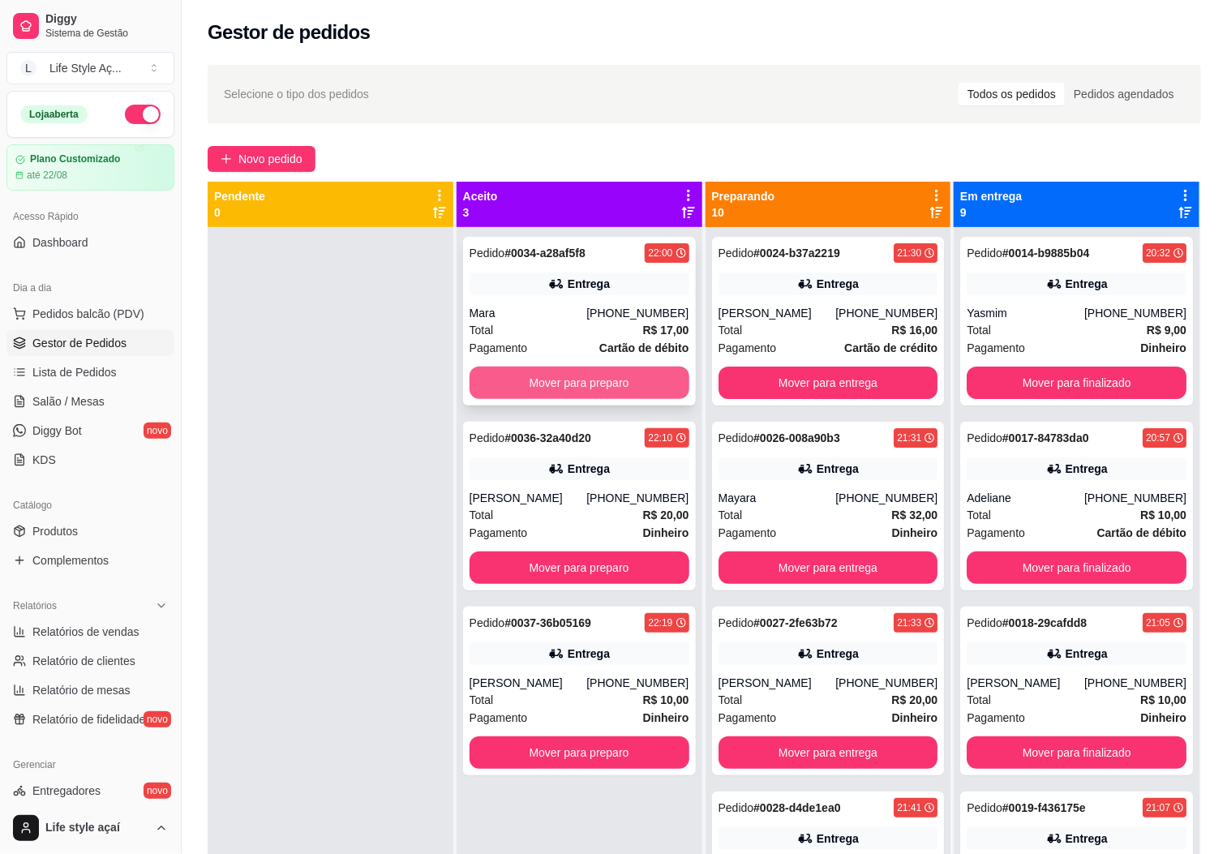
click at [652, 382] on button "Mover para preparo" at bounding box center [579, 383] width 220 height 32
click at [723, 378] on button "Mover para entrega" at bounding box center [828, 383] width 220 height 32
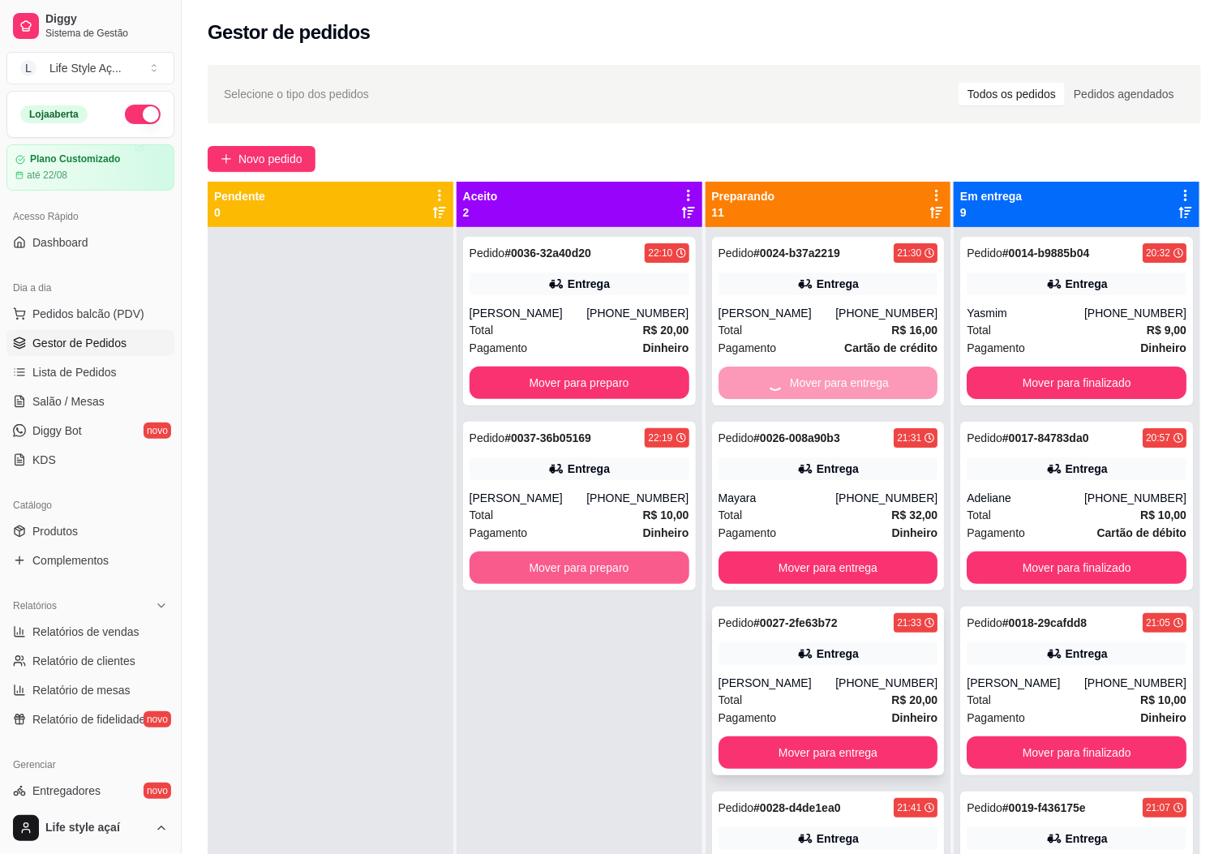
click at [658, 565] on button "Mover para preparo" at bounding box center [579, 567] width 220 height 32
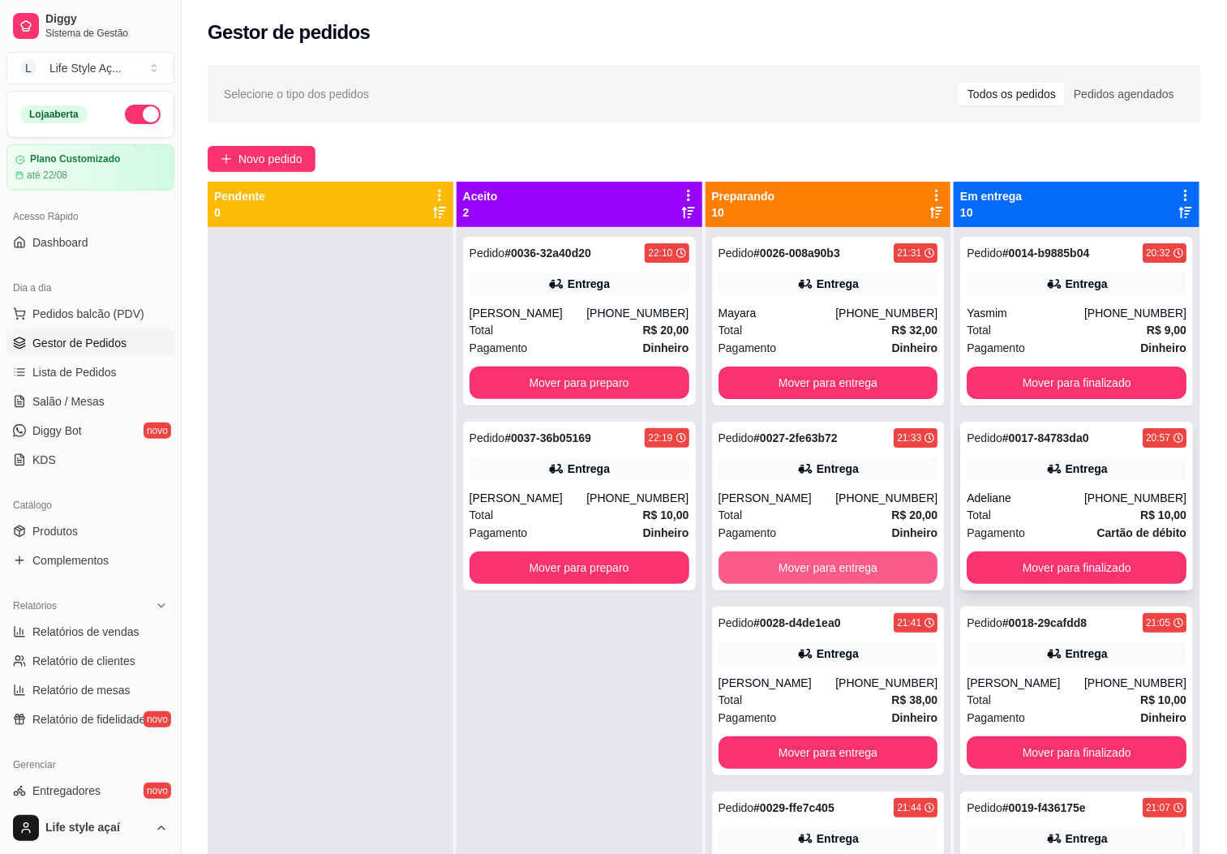
click at [727, 565] on button "Mover para entrega" at bounding box center [828, 567] width 220 height 32
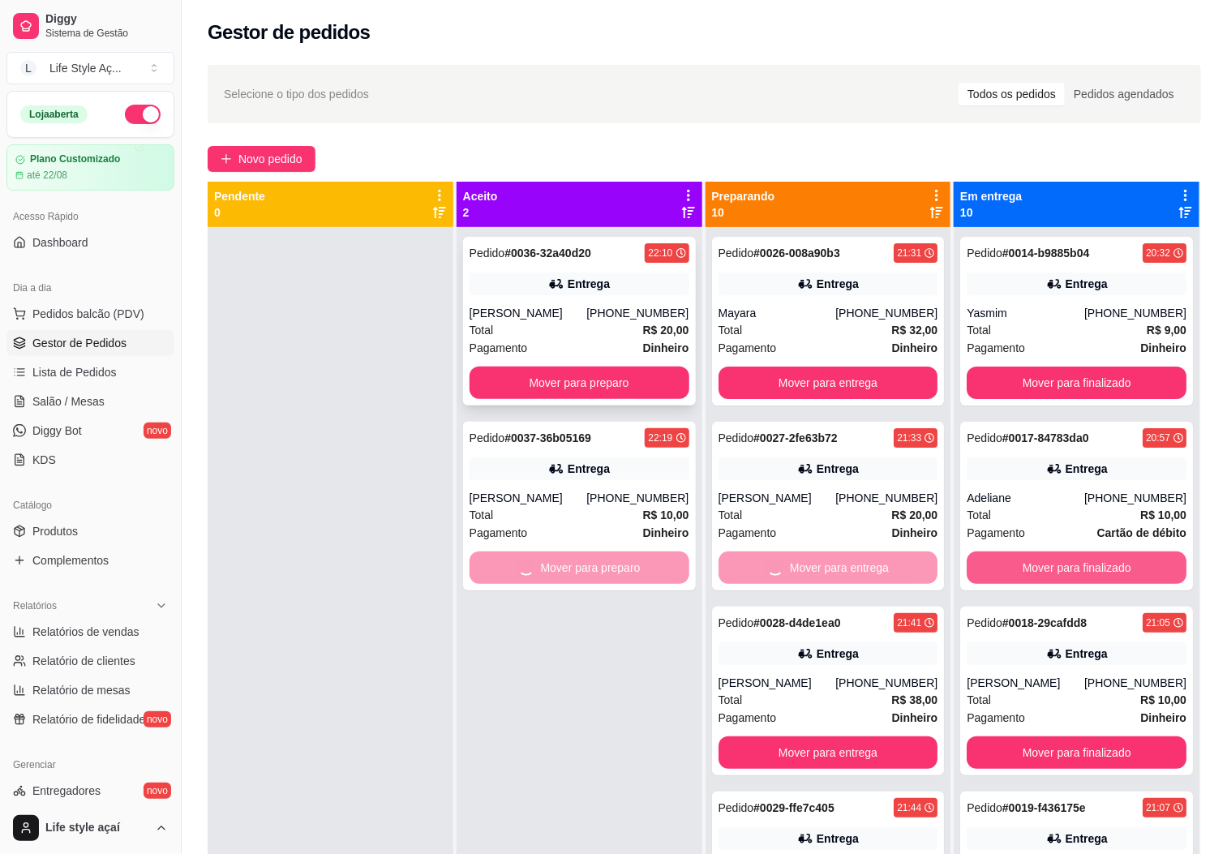
click at [1029, 568] on button "Mover para finalizado" at bounding box center [1077, 567] width 220 height 32
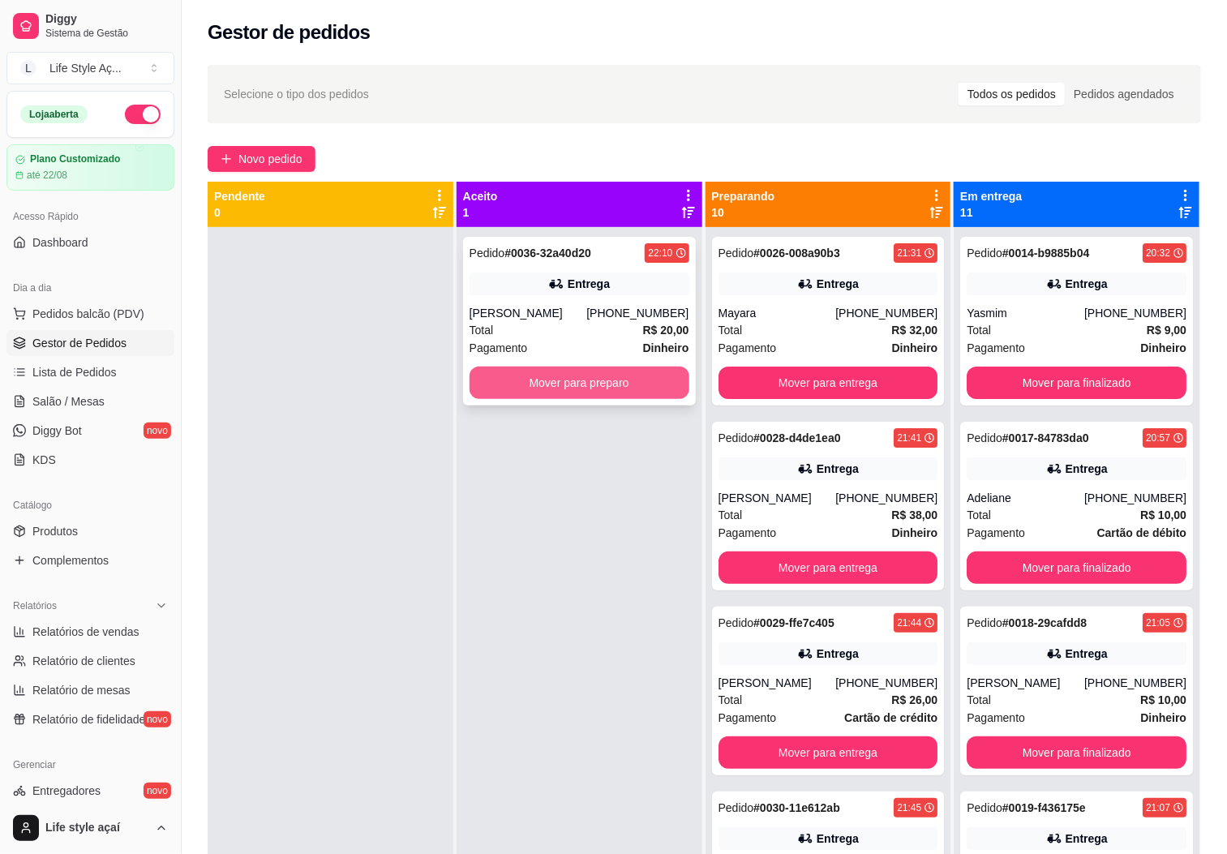
click at [626, 389] on button "Mover para preparo" at bounding box center [579, 383] width 220 height 32
click at [727, 380] on button "Mover para entrega" at bounding box center [828, 383] width 220 height 32
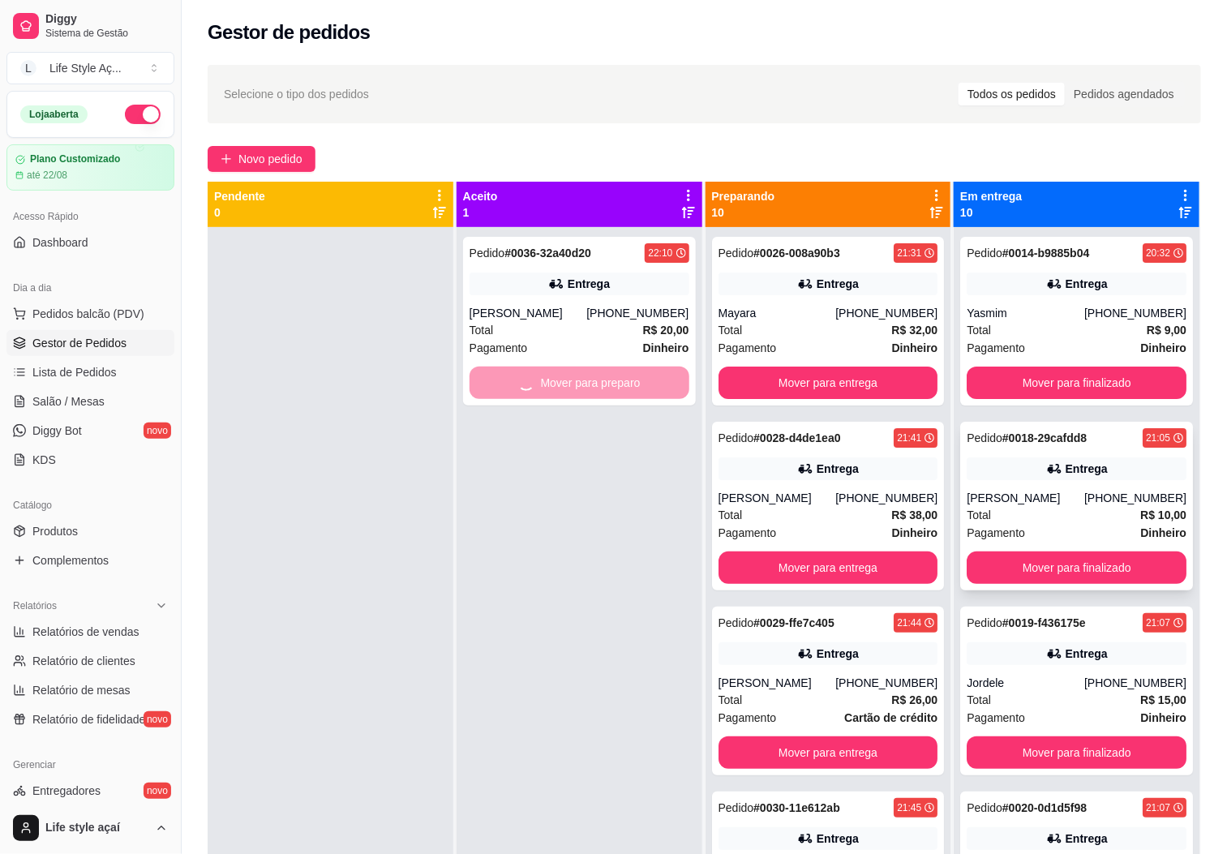
click at [1010, 380] on button "Mover para finalizado" at bounding box center [1077, 383] width 220 height 32
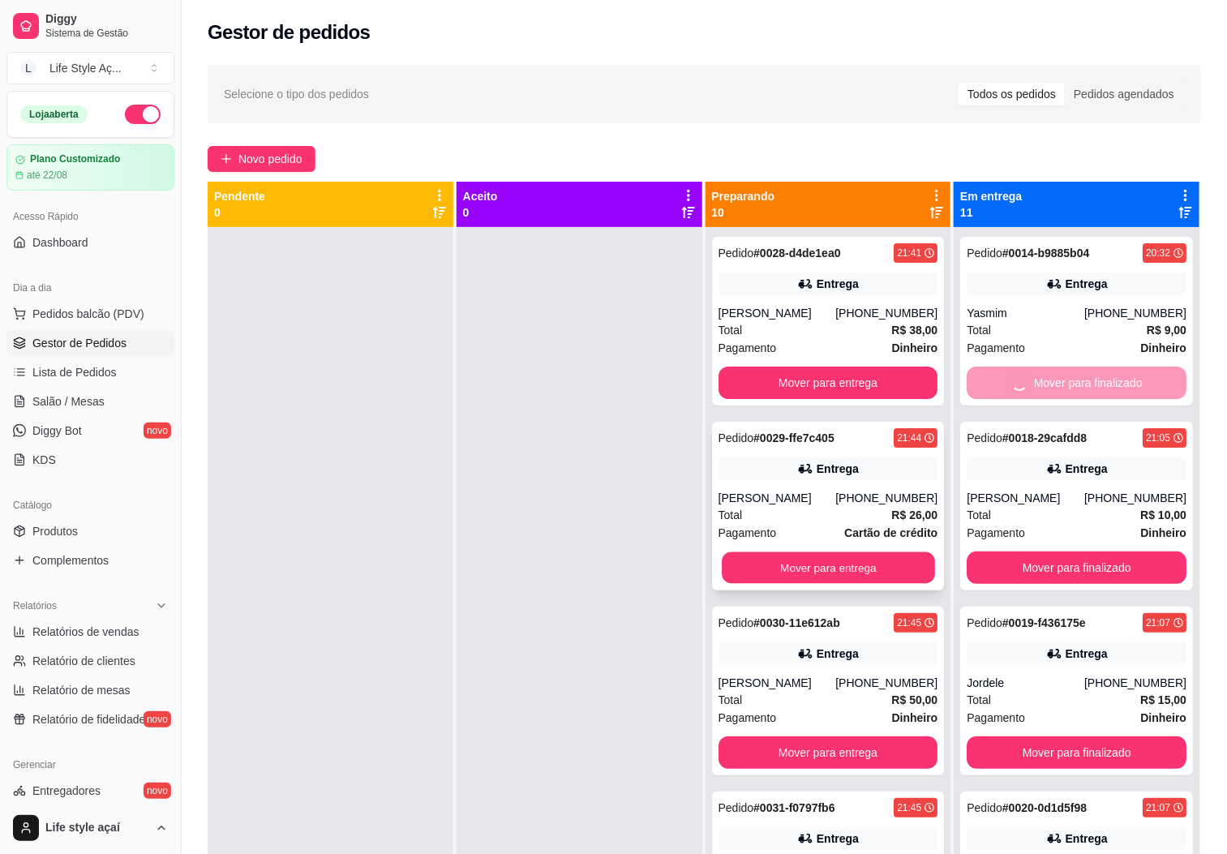
click at [861, 570] on button "Mover para entrega" at bounding box center [828, 568] width 213 height 32
click at [973, 736] on button "Mover para finalizado" at bounding box center [1077, 752] width 220 height 32
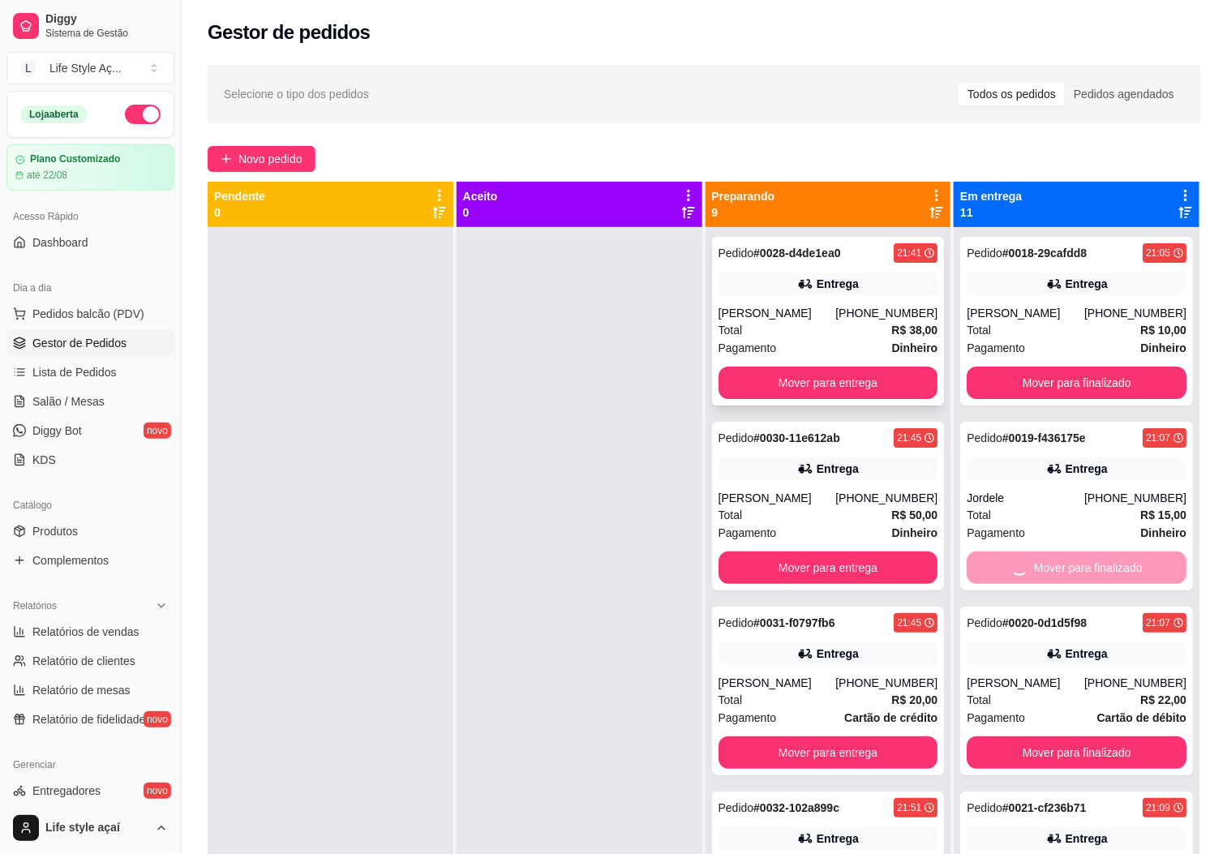
click at [871, 387] on button "Mover para entrega" at bounding box center [828, 383] width 220 height 32
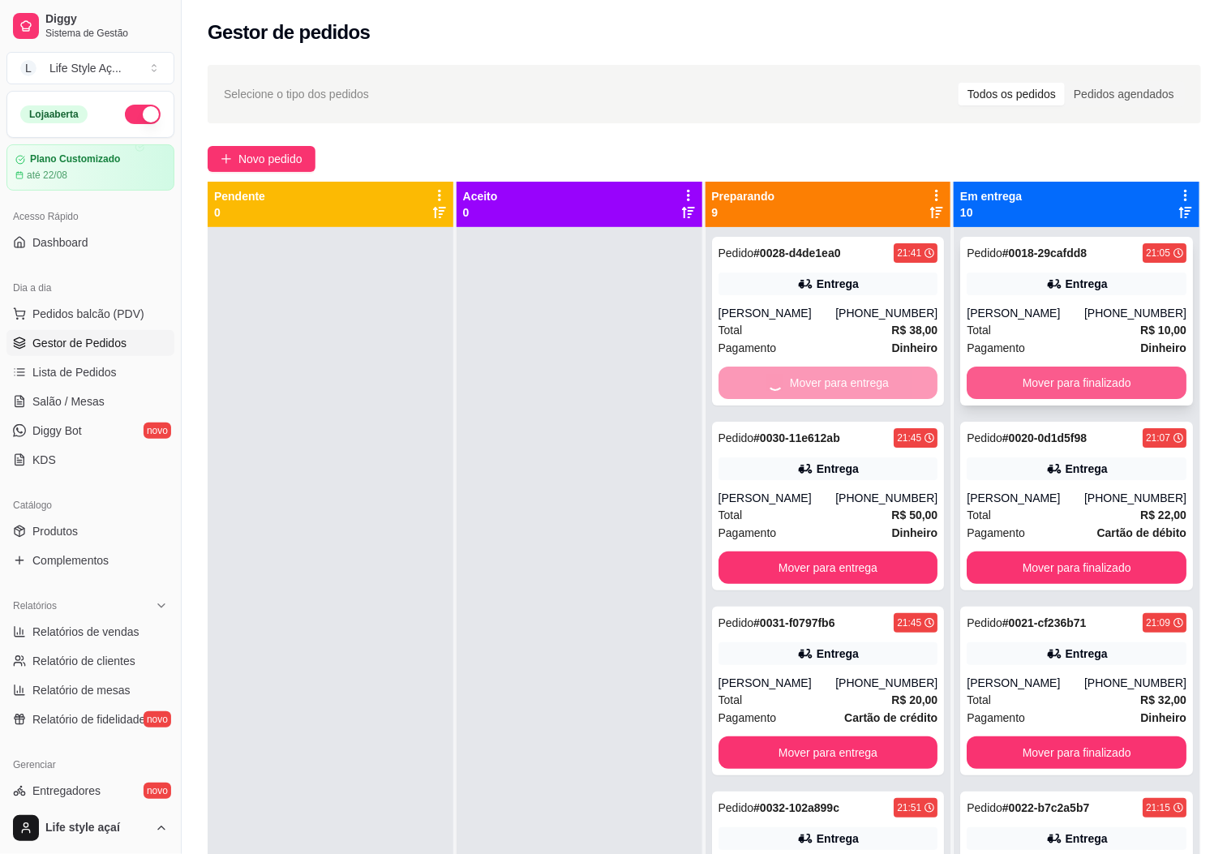
click at [975, 383] on button "Mover para finalizado" at bounding box center [1077, 383] width 220 height 32
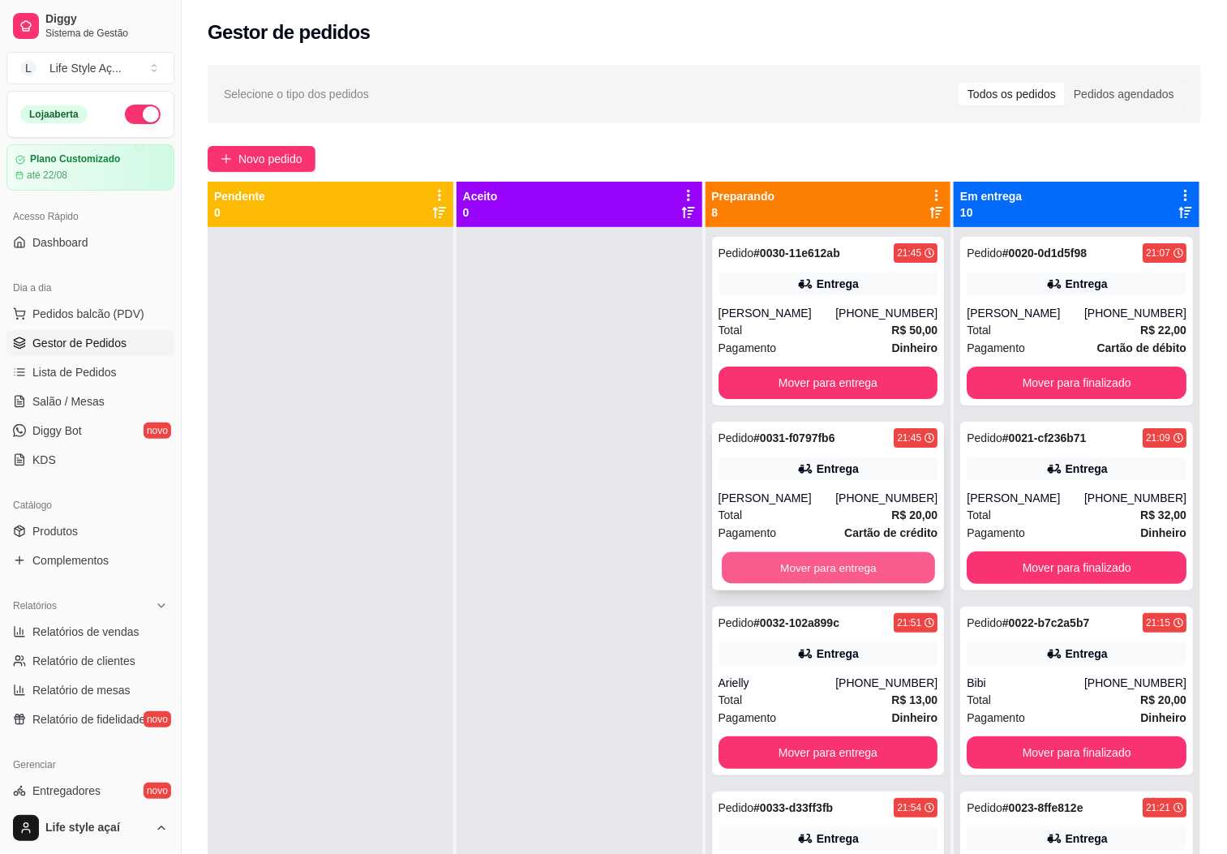
click at [883, 570] on button "Mover para entrega" at bounding box center [828, 568] width 213 height 32
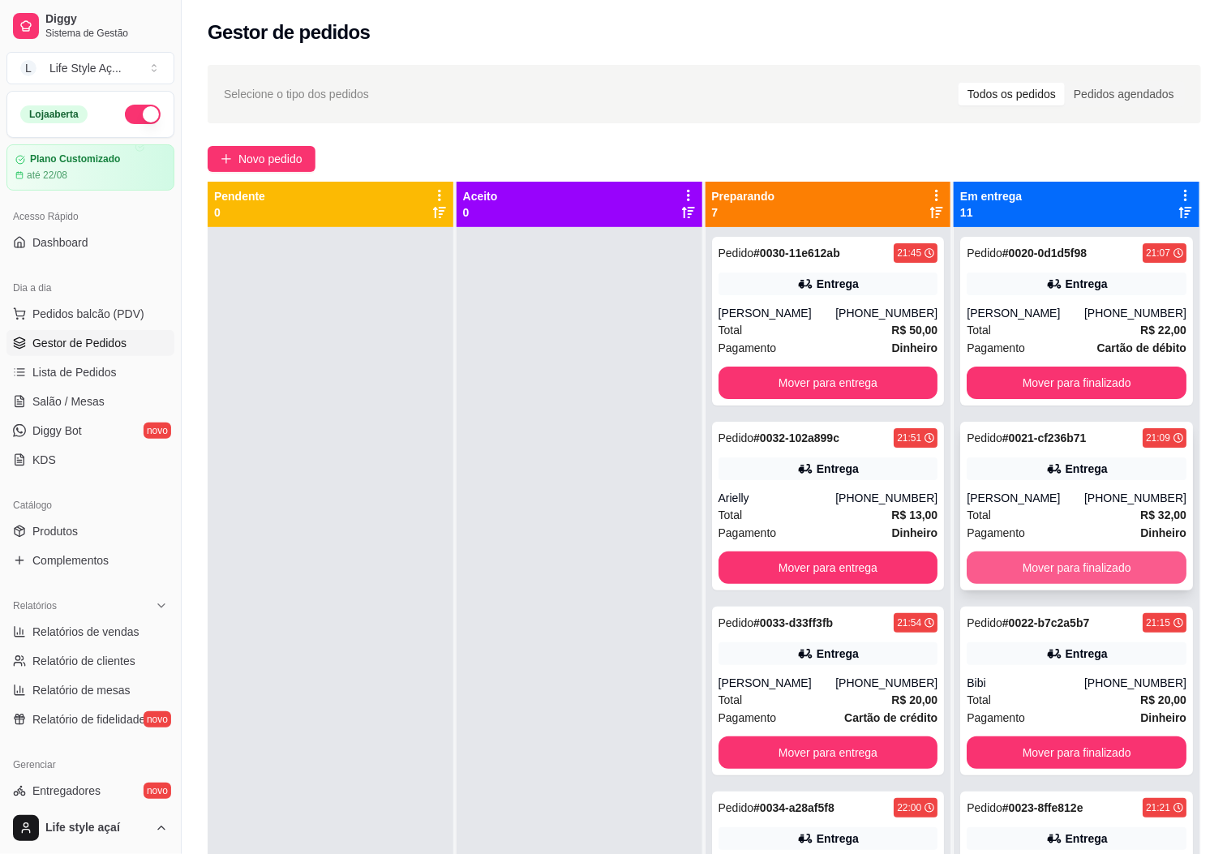
click at [973, 570] on button "Mover para finalizado" at bounding box center [1077, 567] width 220 height 32
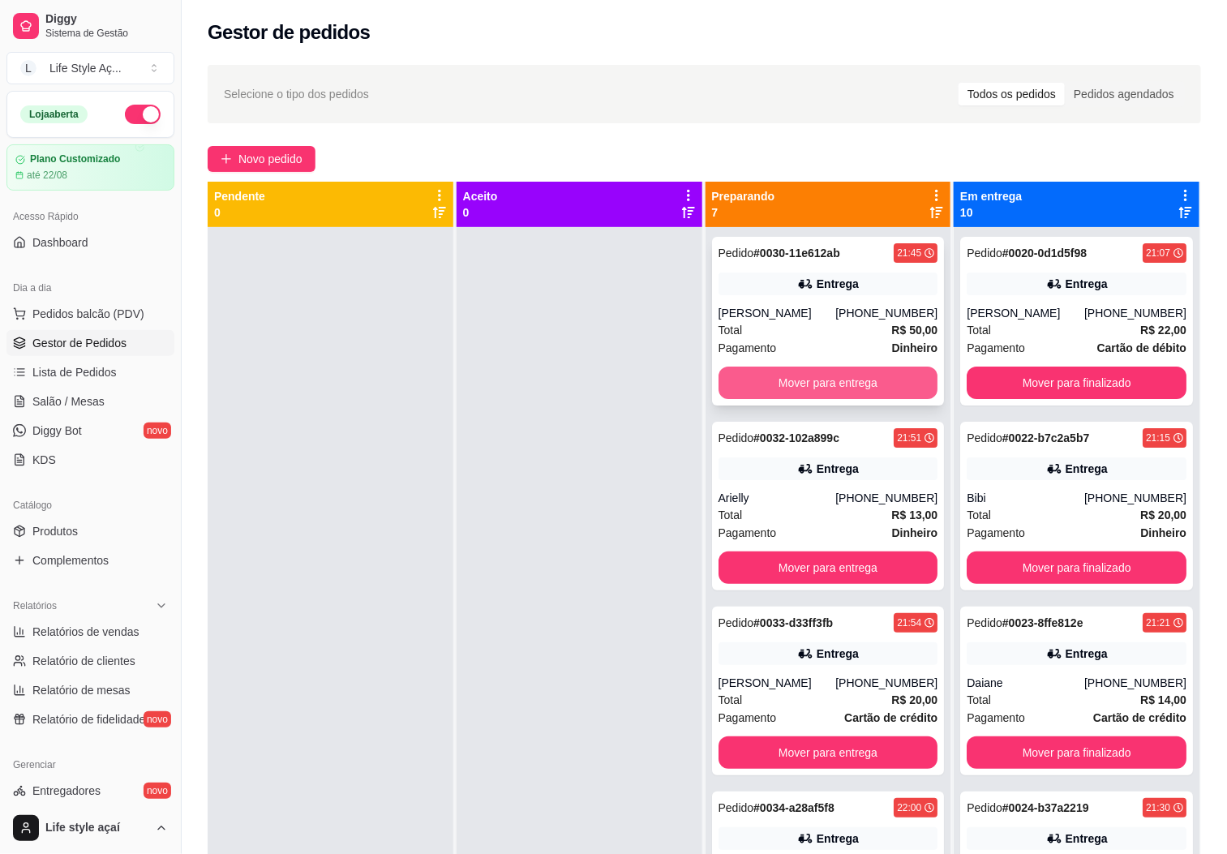
click at [832, 383] on button "Mover para entrega" at bounding box center [828, 383] width 220 height 32
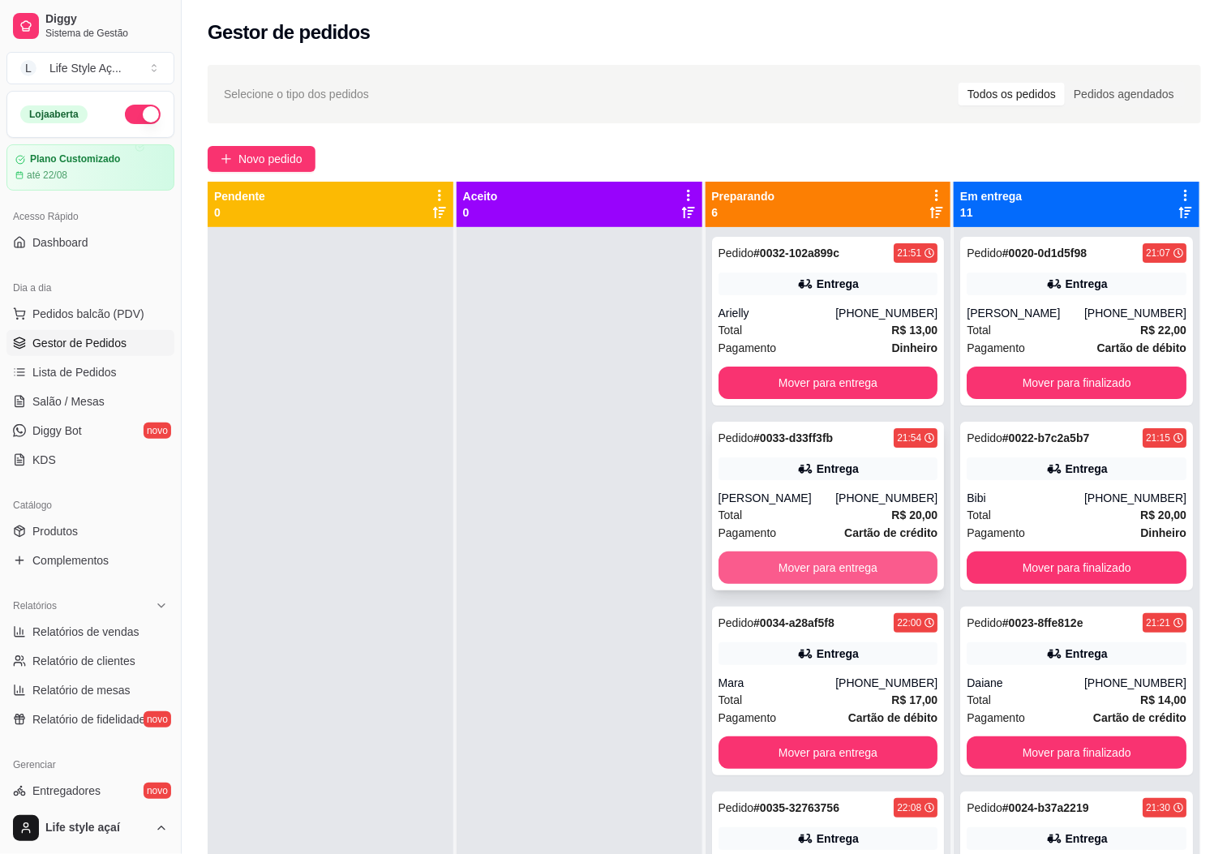
click at [838, 564] on button "Mover para entrega" at bounding box center [828, 567] width 220 height 32
click at [838, 564] on button "Mover para entrega" at bounding box center [828, 568] width 213 height 32
click at [874, 370] on button "Mover para entrega" at bounding box center [828, 383] width 220 height 32
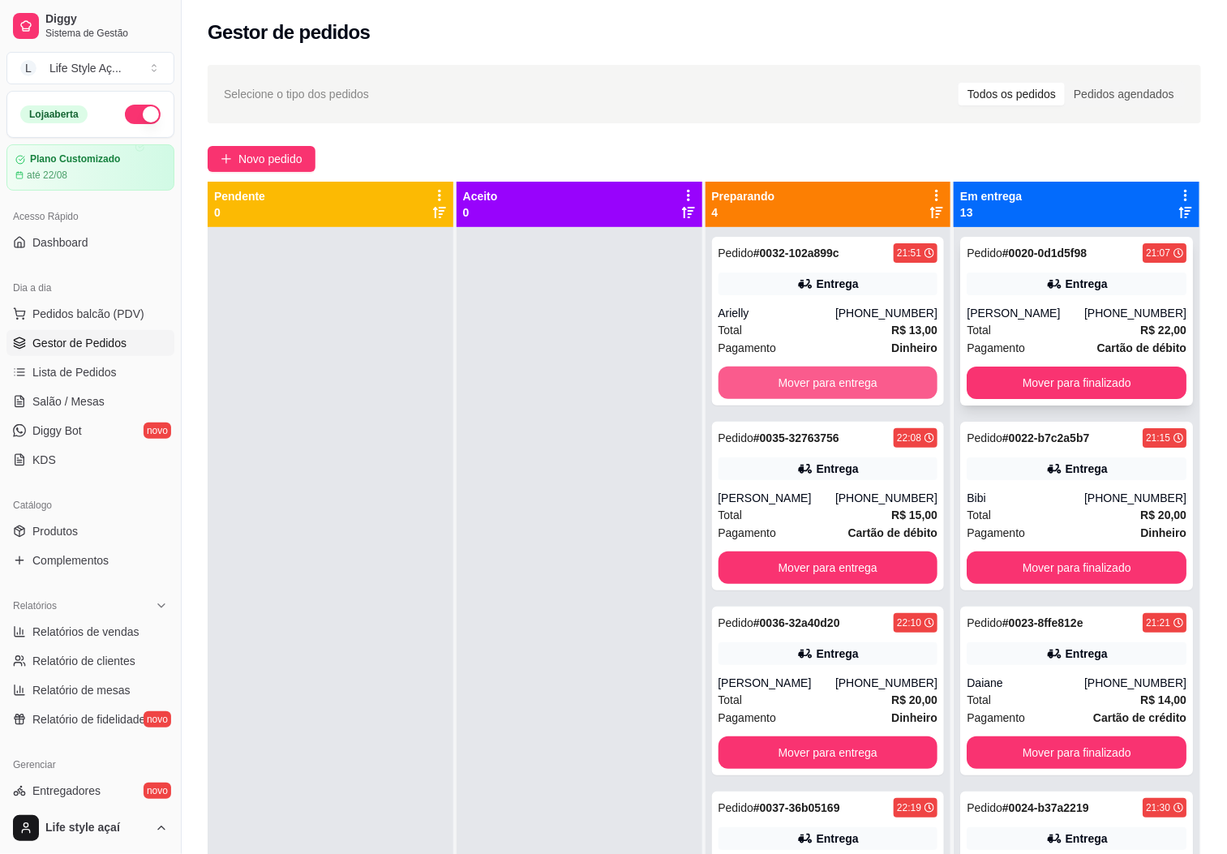
click at [974, 372] on button "Mover para finalizado" at bounding box center [1077, 383] width 220 height 32
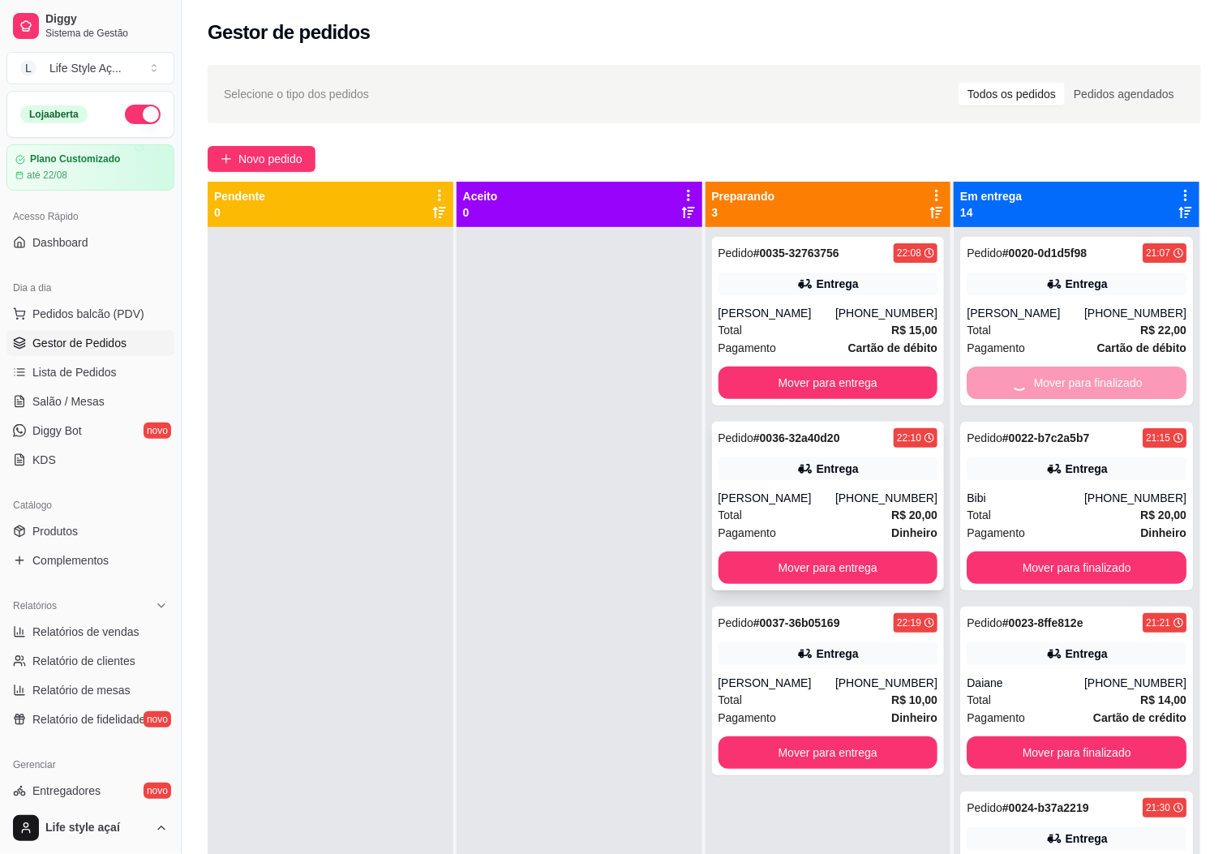
click at [898, 560] on button "Mover para entrega" at bounding box center [828, 567] width 220 height 32
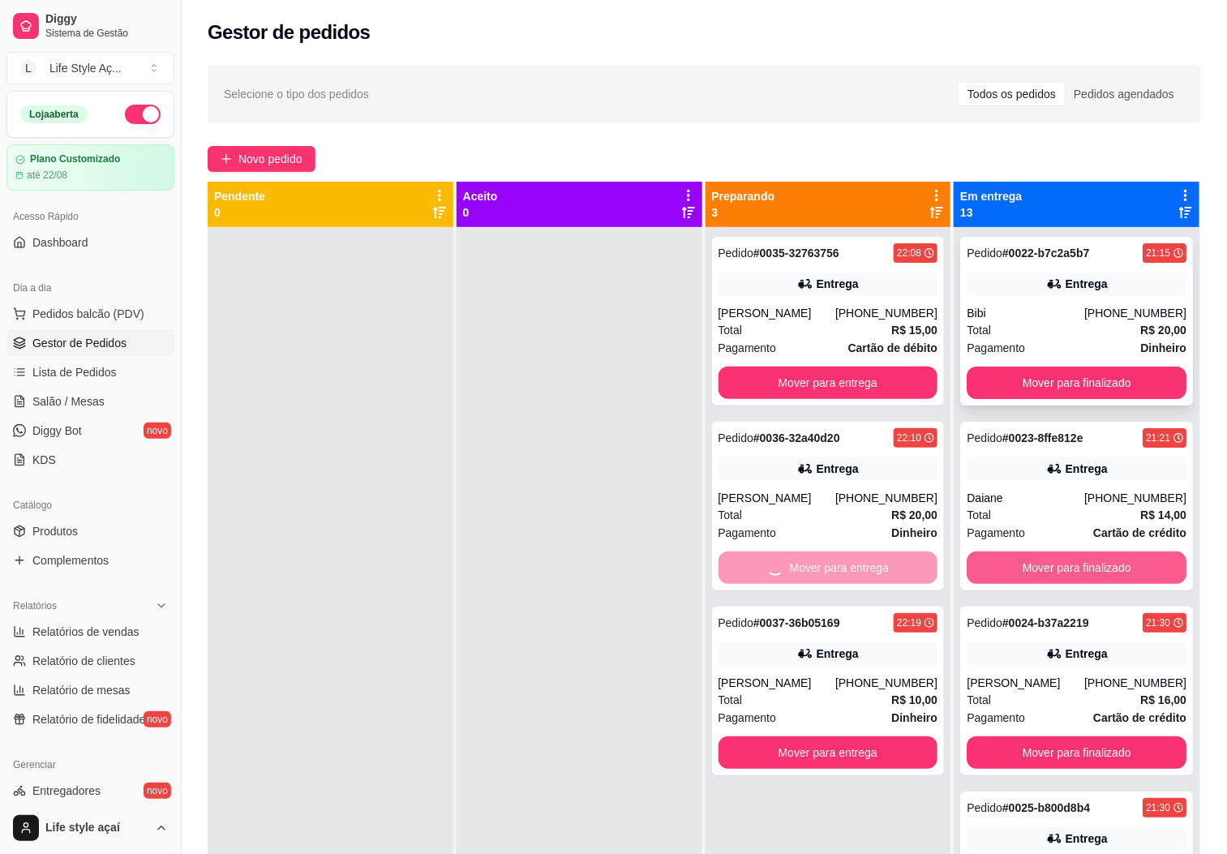
click at [971, 562] on button "Mover para finalizado" at bounding box center [1077, 567] width 220 height 32
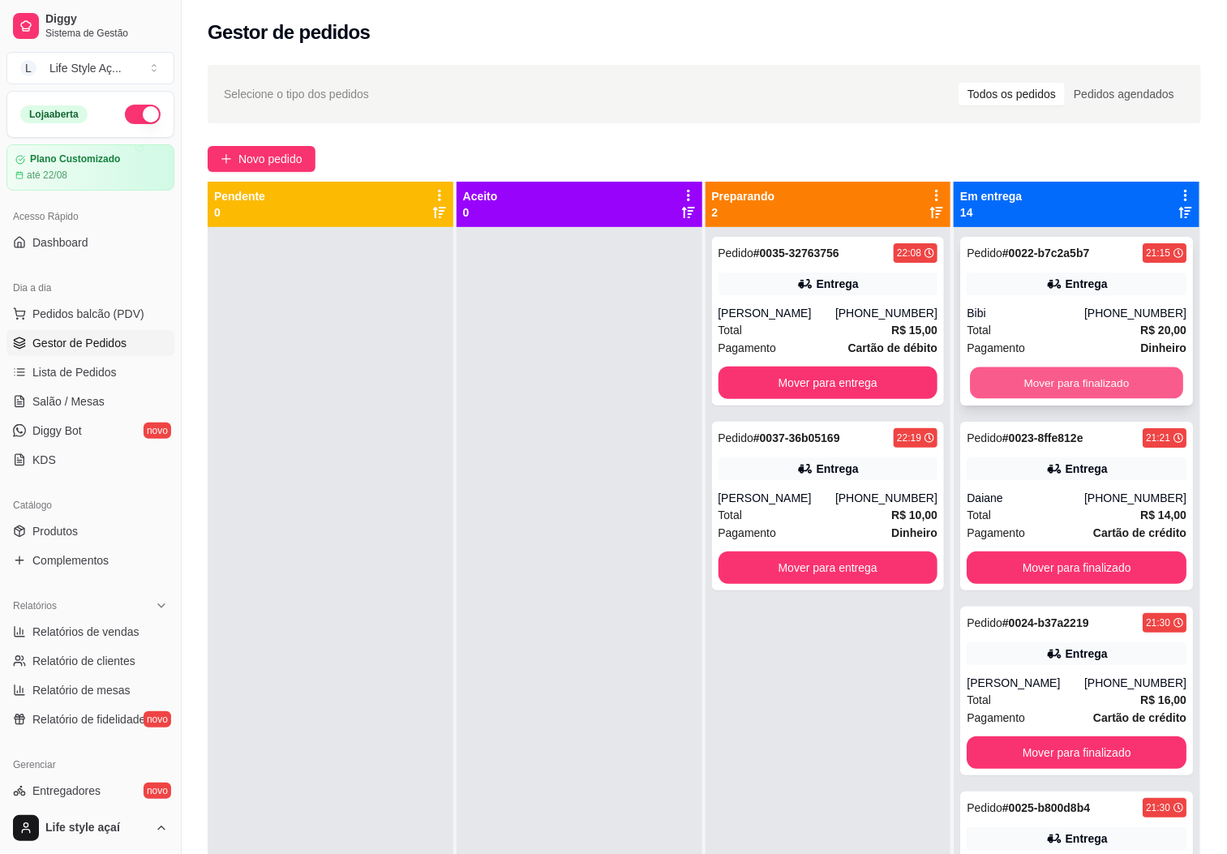
click at [1005, 382] on button "Mover para finalizado" at bounding box center [1076, 383] width 213 height 32
click at [893, 387] on button "Mover para entrega" at bounding box center [828, 383] width 220 height 32
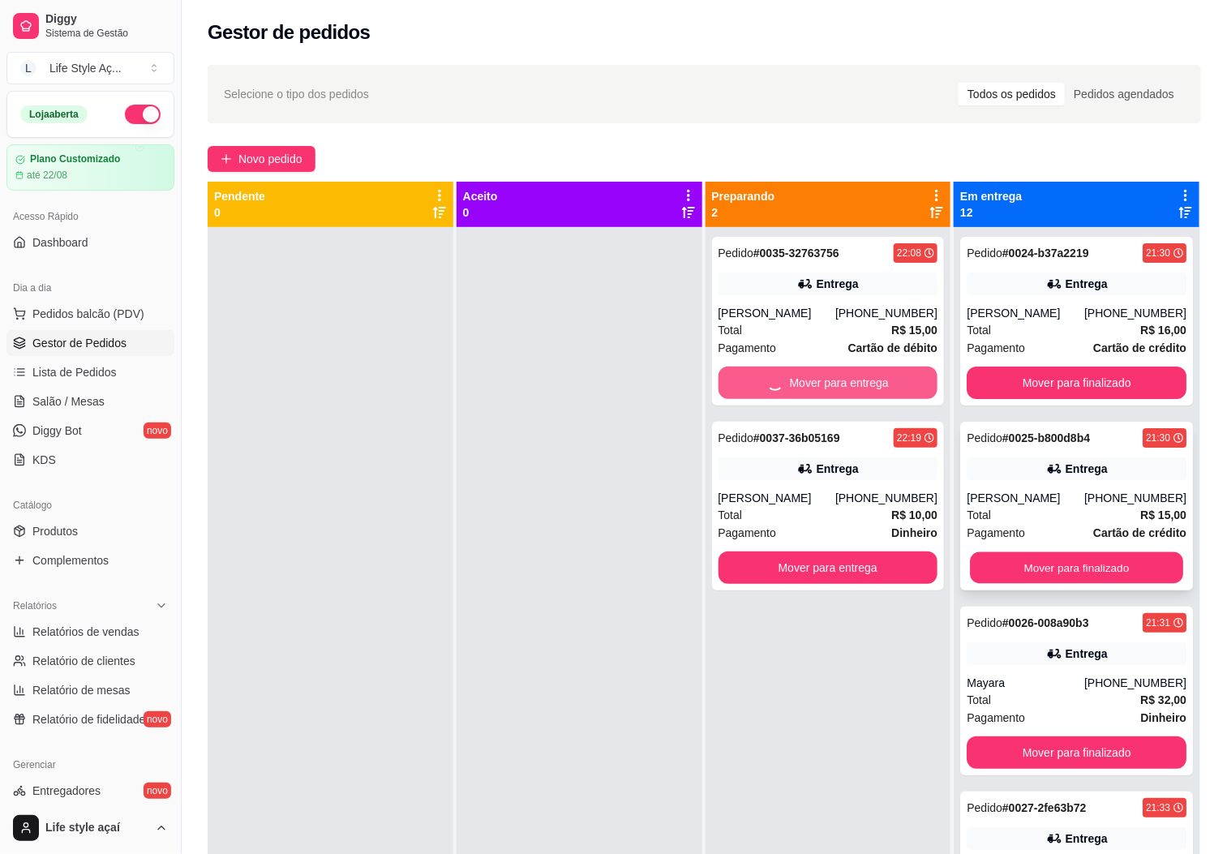
click at [971, 563] on button "Mover para finalizado" at bounding box center [1076, 568] width 213 height 32
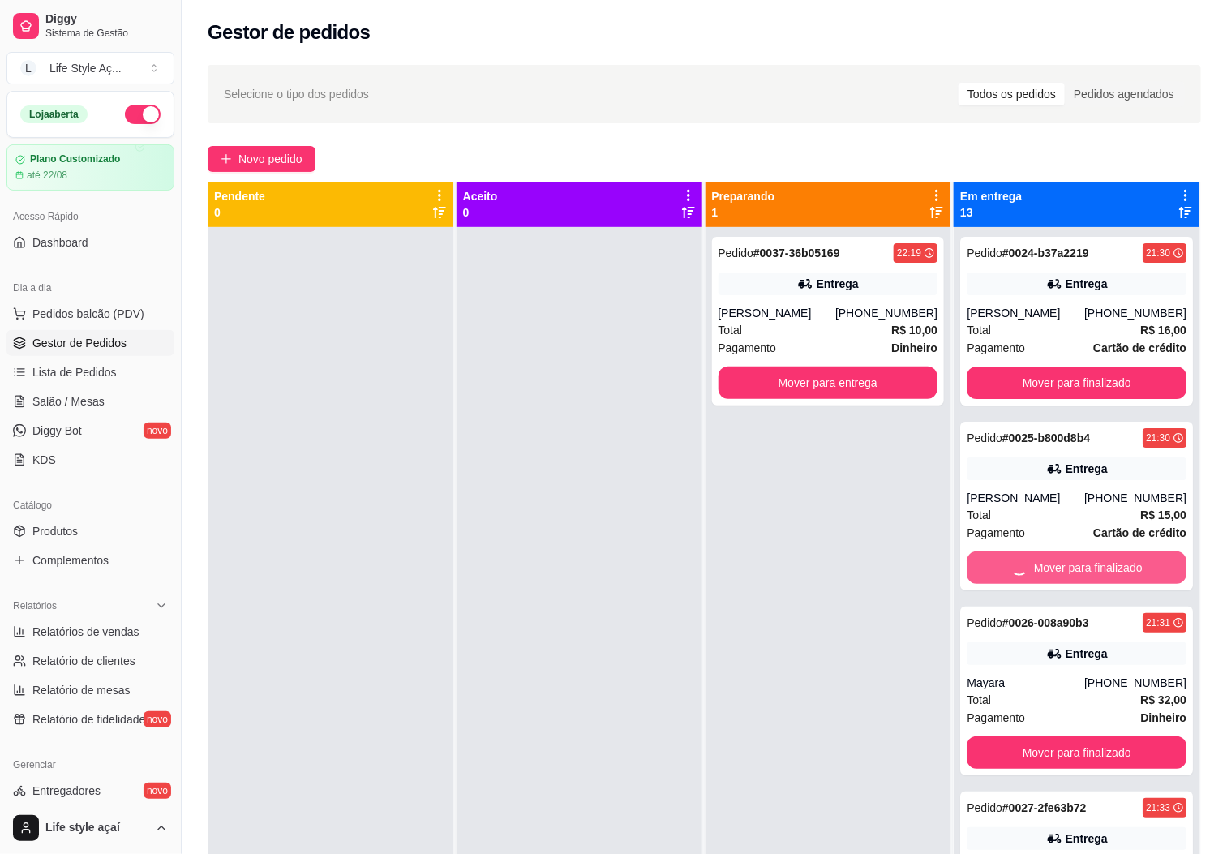
click at [890, 564] on div "Pedido # 0037-36b05169 22:19 Entrega Mariana [PHONE_NUMBER] Total R$ 10,00 Paga…" at bounding box center [828, 654] width 246 height 854
click at [1018, 329] on div "Total R$ 16,00" at bounding box center [1077, 330] width 220 height 18
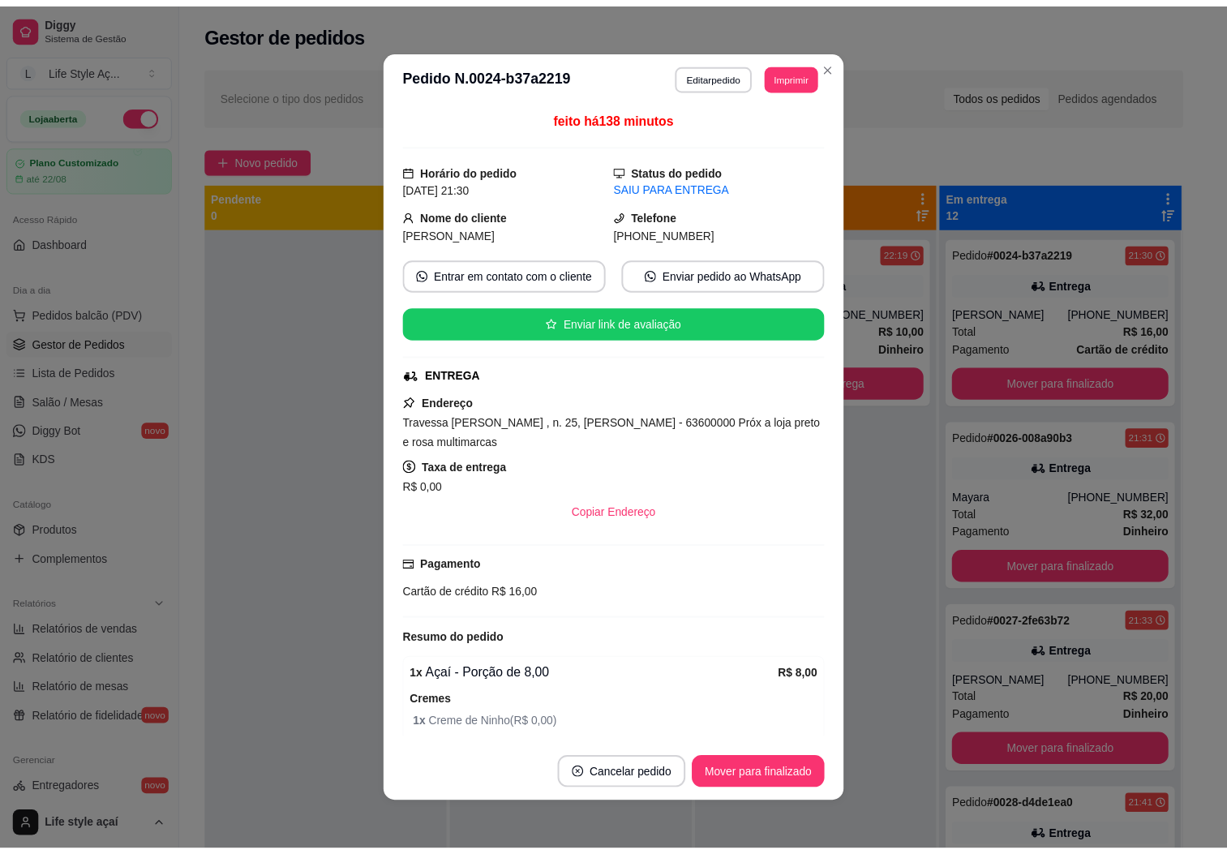
scroll to position [310, 0]
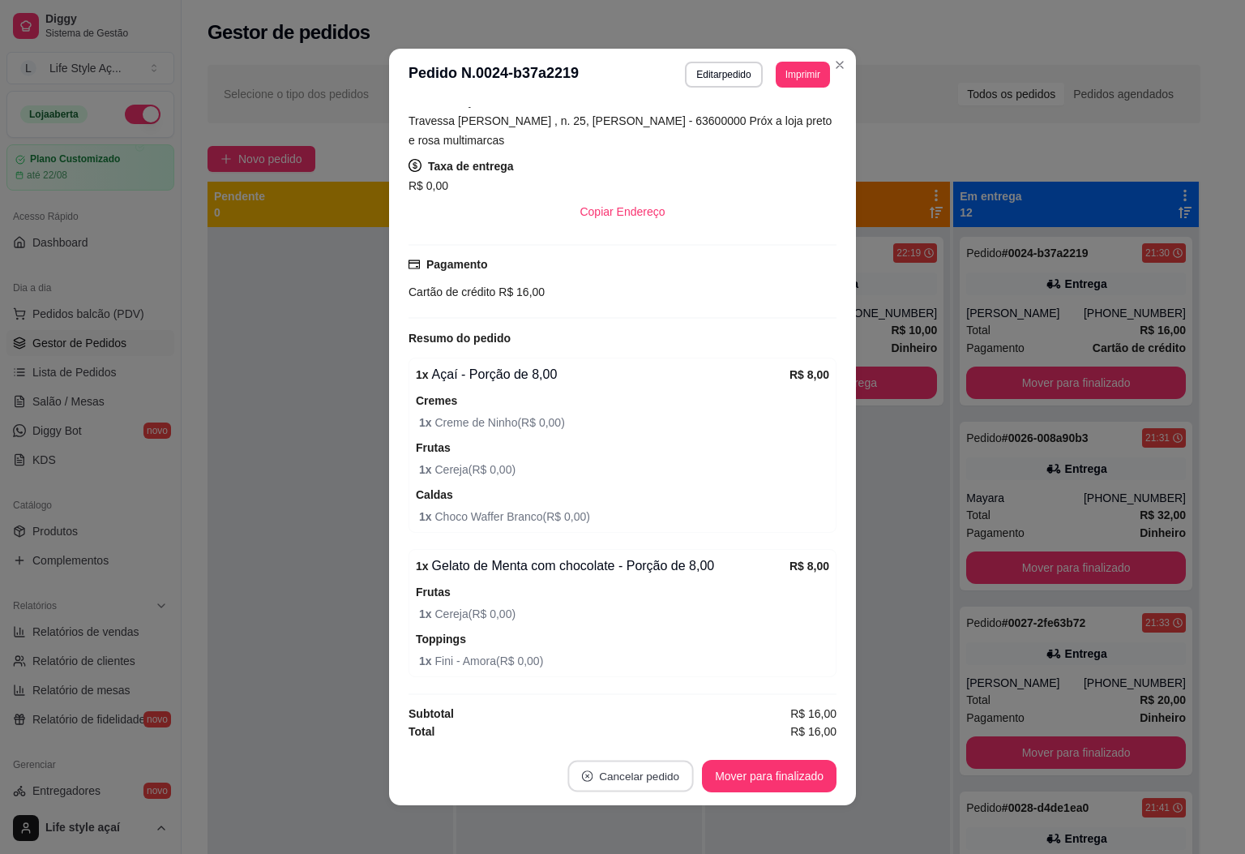
click at [659, 779] on button "Cancelar pedido" at bounding box center [631, 777] width 126 height 32
click at [660, 739] on button "Sim" at bounding box center [667, 735] width 65 height 32
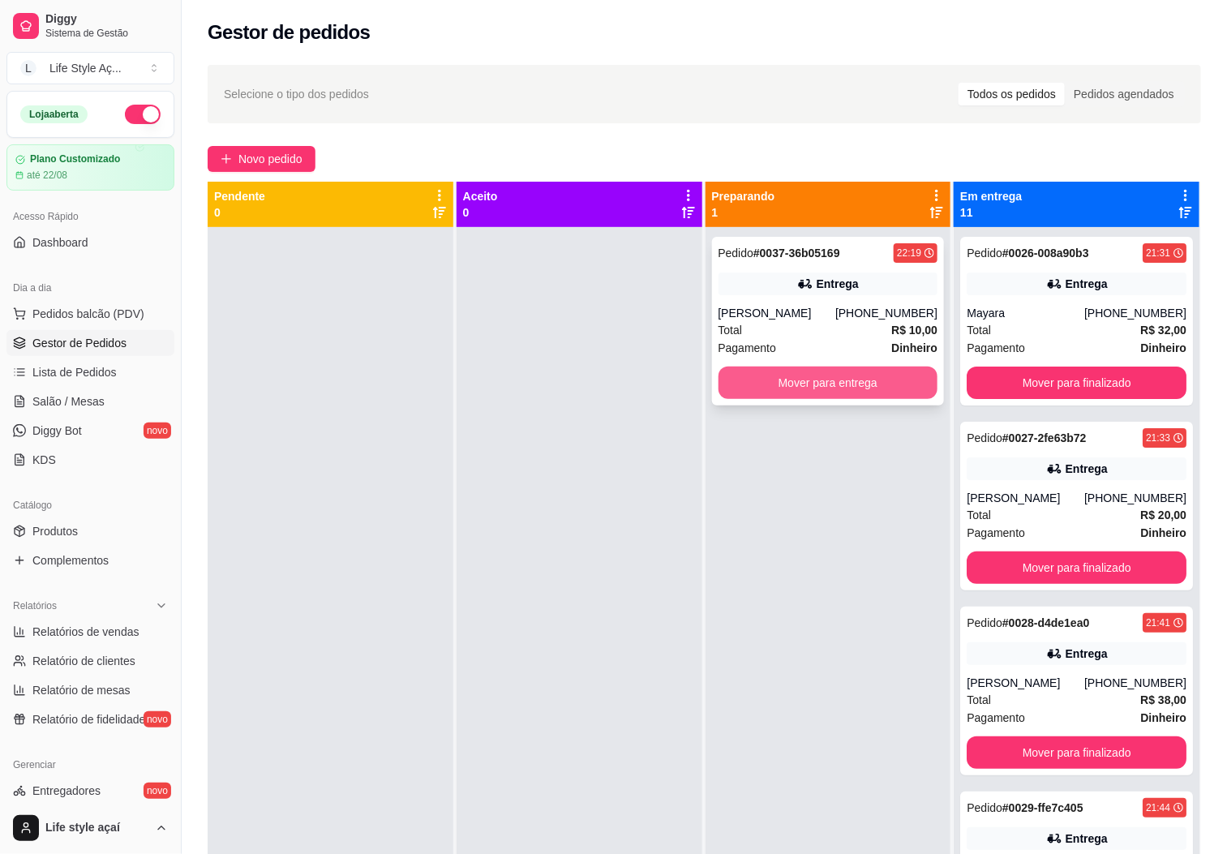
click at [757, 388] on button "Mover para entrega" at bounding box center [828, 383] width 220 height 32
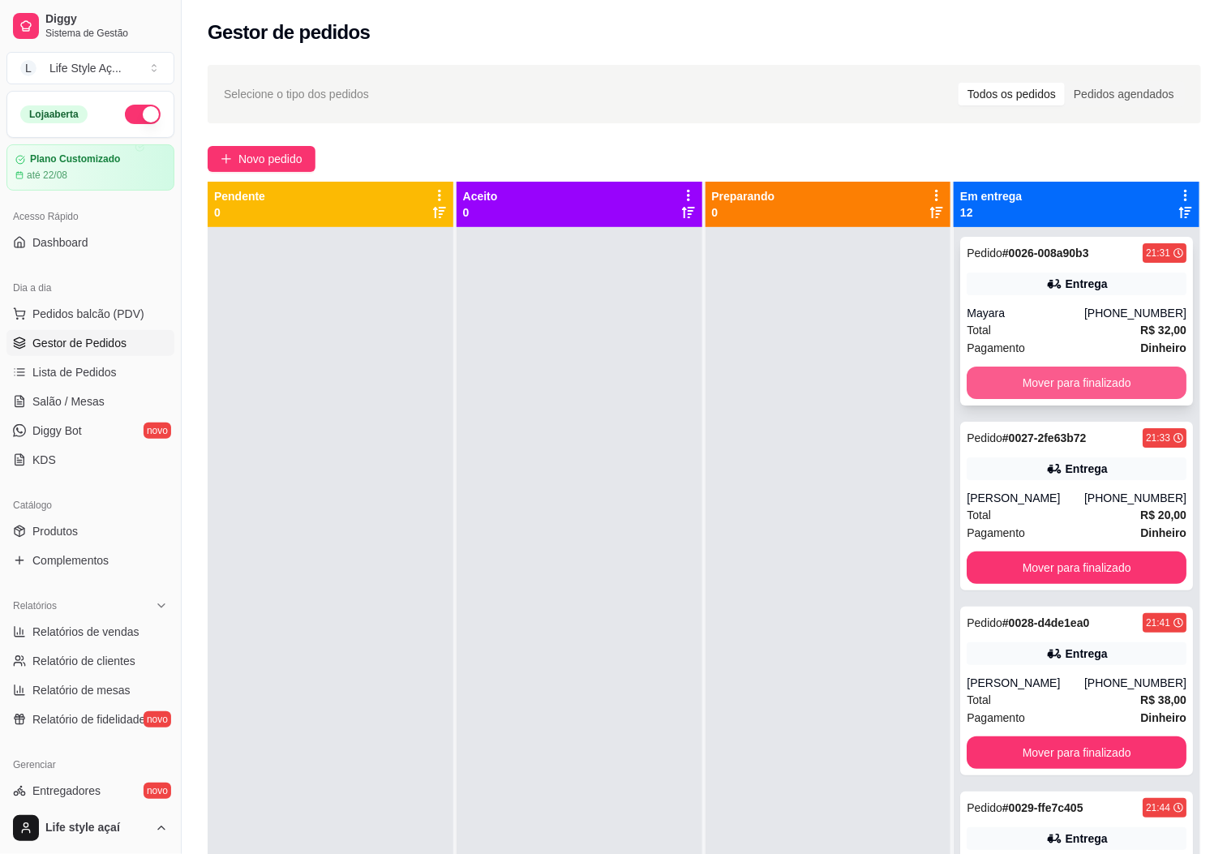
click at [984, 388] on button "Mover para finalizado" at bounding box center [1077, 383] width 220 height 32
click at [984, 551] on button "Mover para finalizado" at bounding box center [1077, 567] width 220 height 32
click at [984, 388] on button "Mover para finalizado" at bounding box center [1076, 383] width 213 height 32
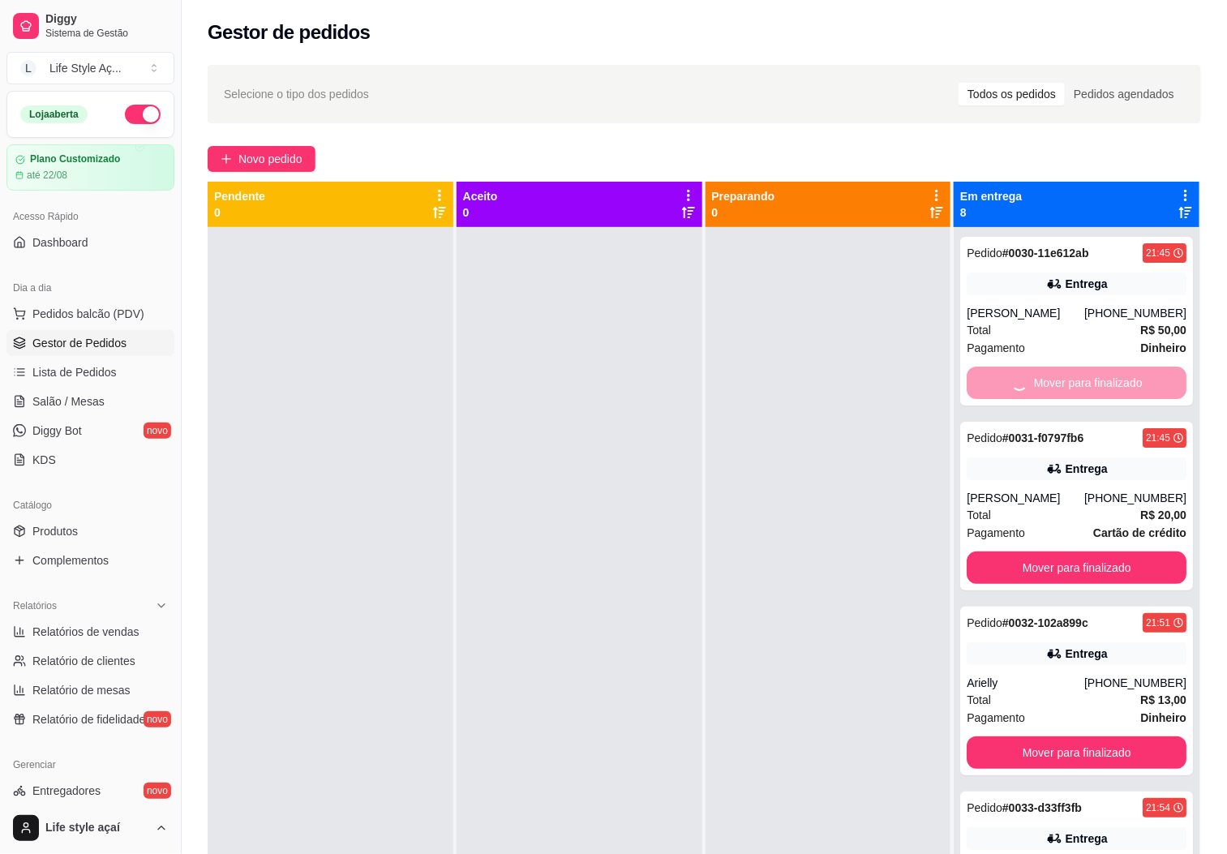
click at [984, 551] on button "Mover para finalizado" at bounding box center [1077, 567] width 220 height 32
click at [984, 388] on button "Mover para finalizado" at bounding box center [1076, 383] width 213 height 32
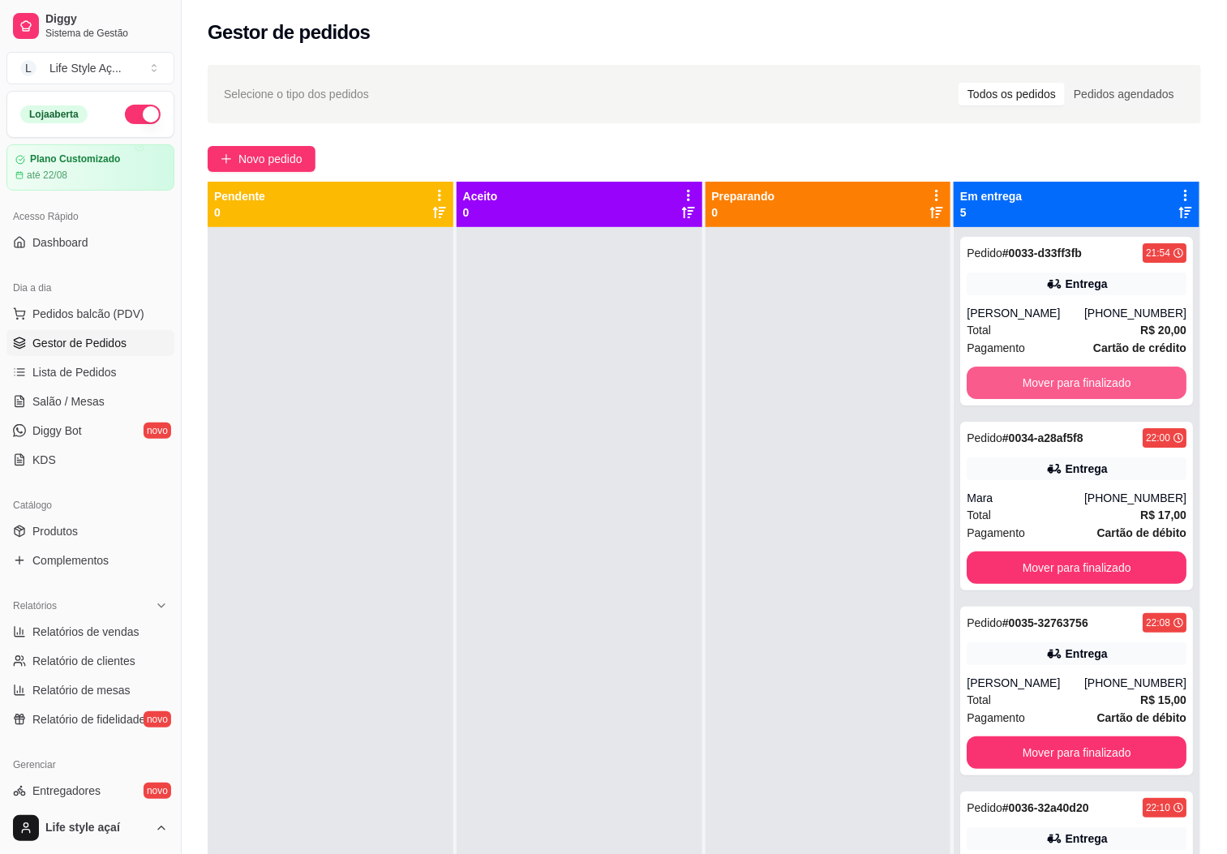
click at [984, 388] on button "Mover para finalizado" at bounding box center [1077, 383] width 220 height 32
click at [984, 388] on button "Mover para finalizado" at bounding box center [1076, 383] width 213 height 32
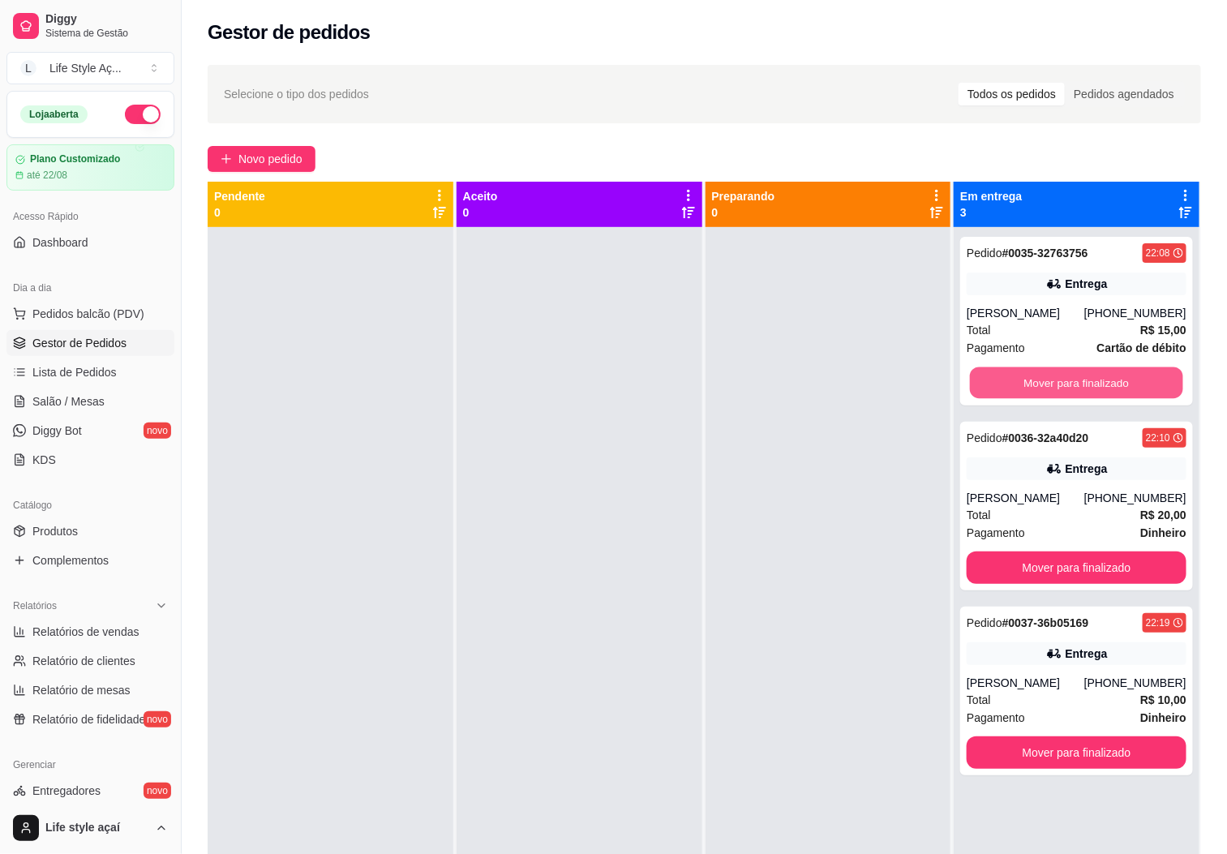
click at [984, 388] on button "Mover para finalizado" at bounding box center [1076, 383] width 213 height 32
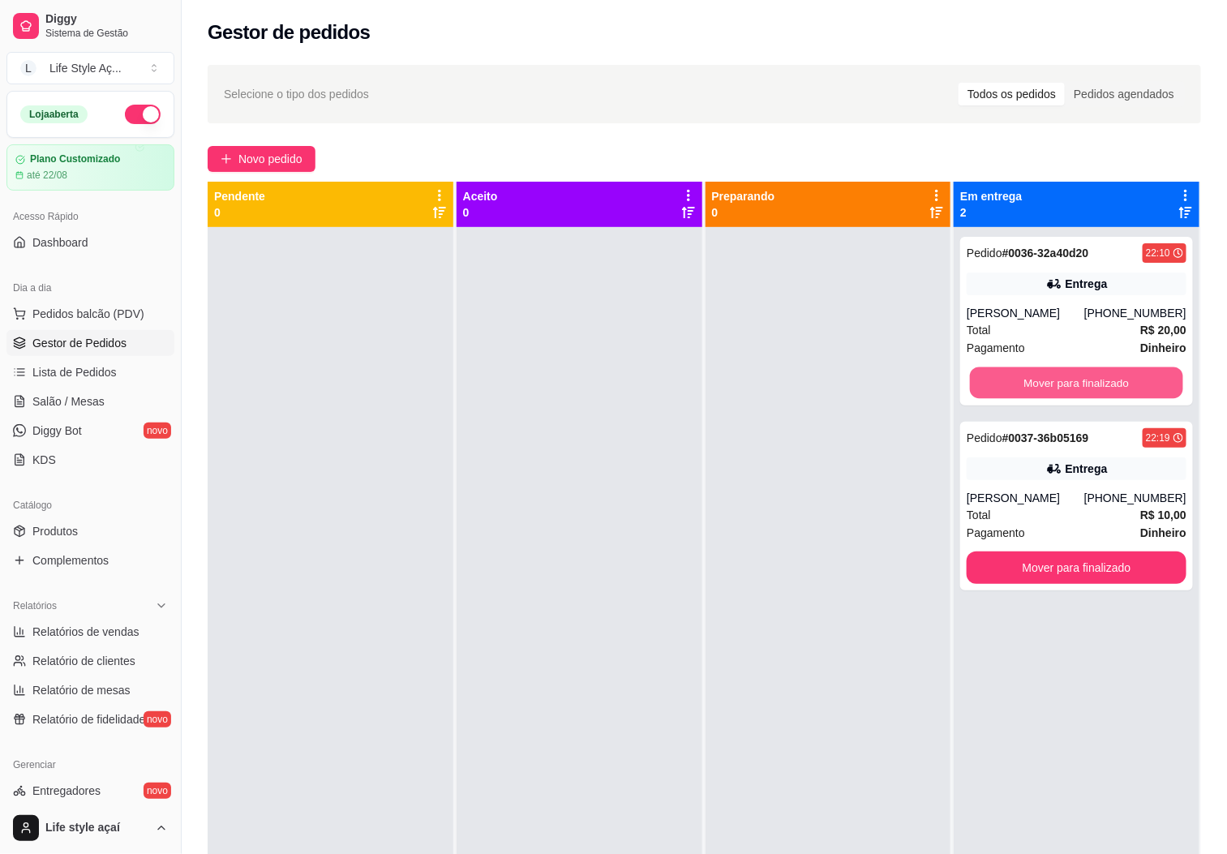
click at [984, 388] on button "Mover para finalizado" at bounding box center [1076, 383] width 213 height 32
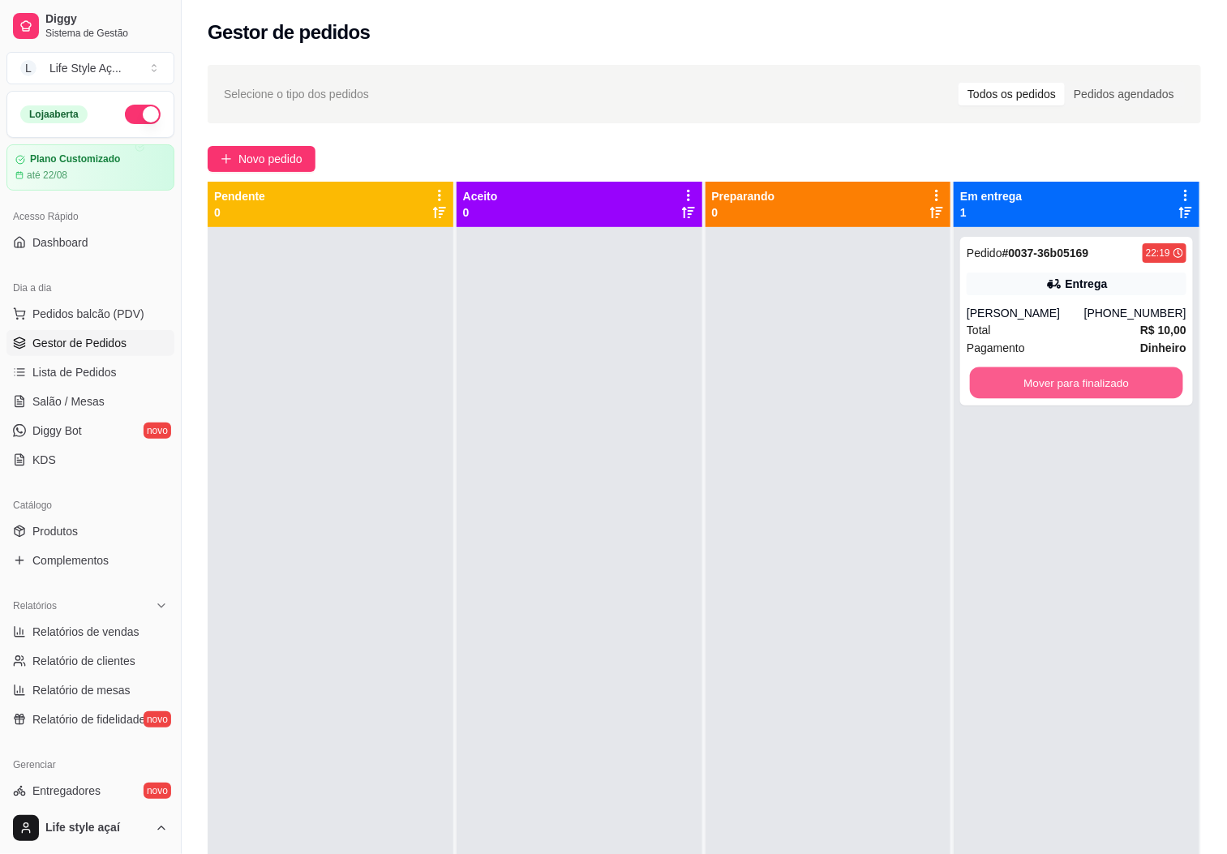
click at [984, 388] on button "Mover para finalizado" at bounding box center [1076, 383] width 213 height 32
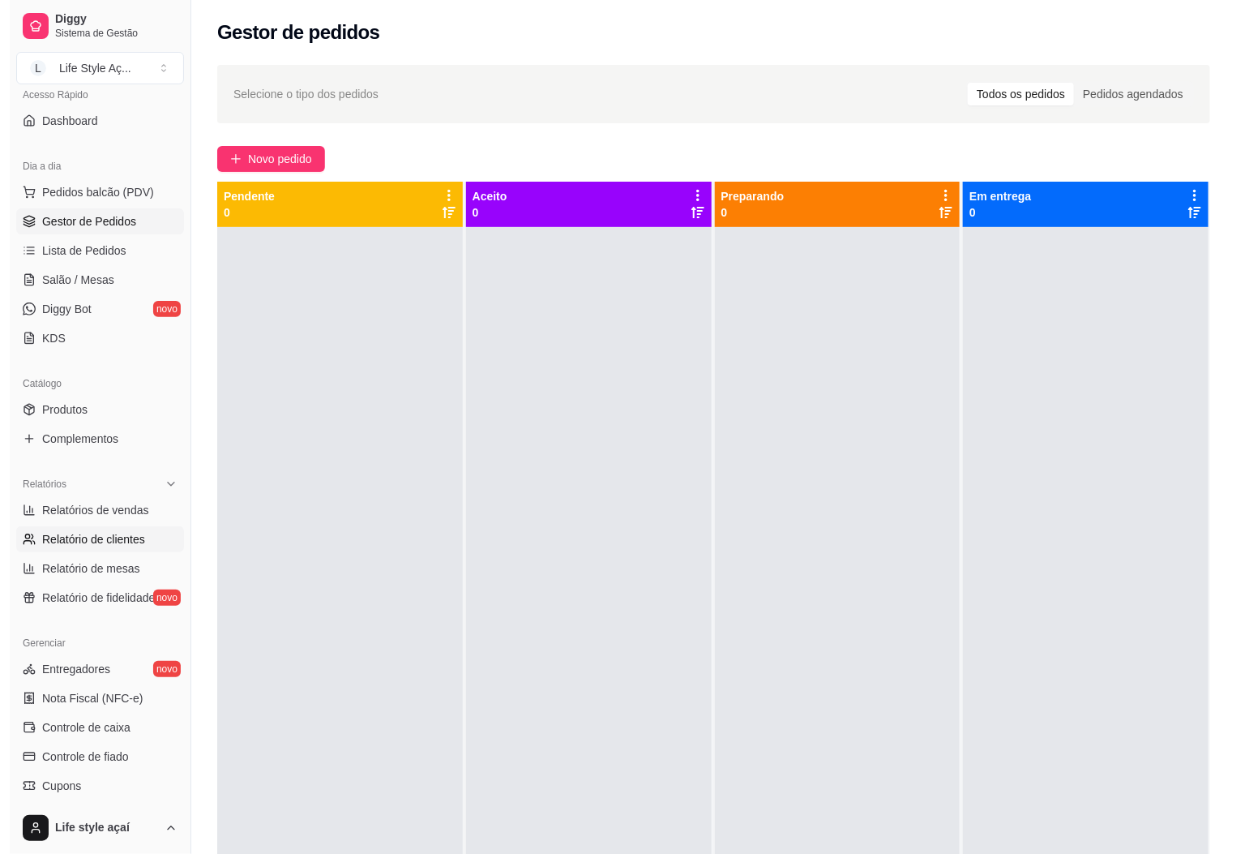
scroll to position [314, 0]
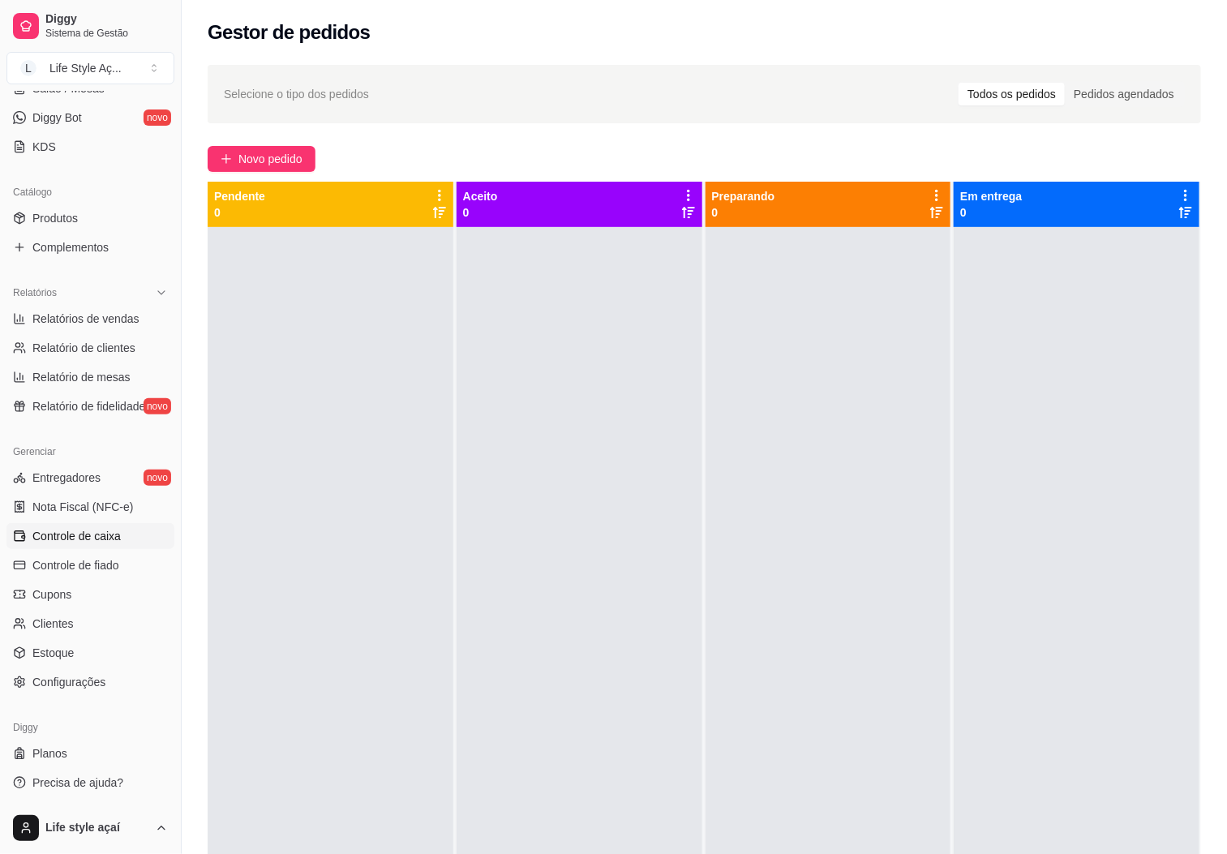
click at [68, 534] on span "Controle de caixa" at bounding box center [76, 536] width 88 height 16
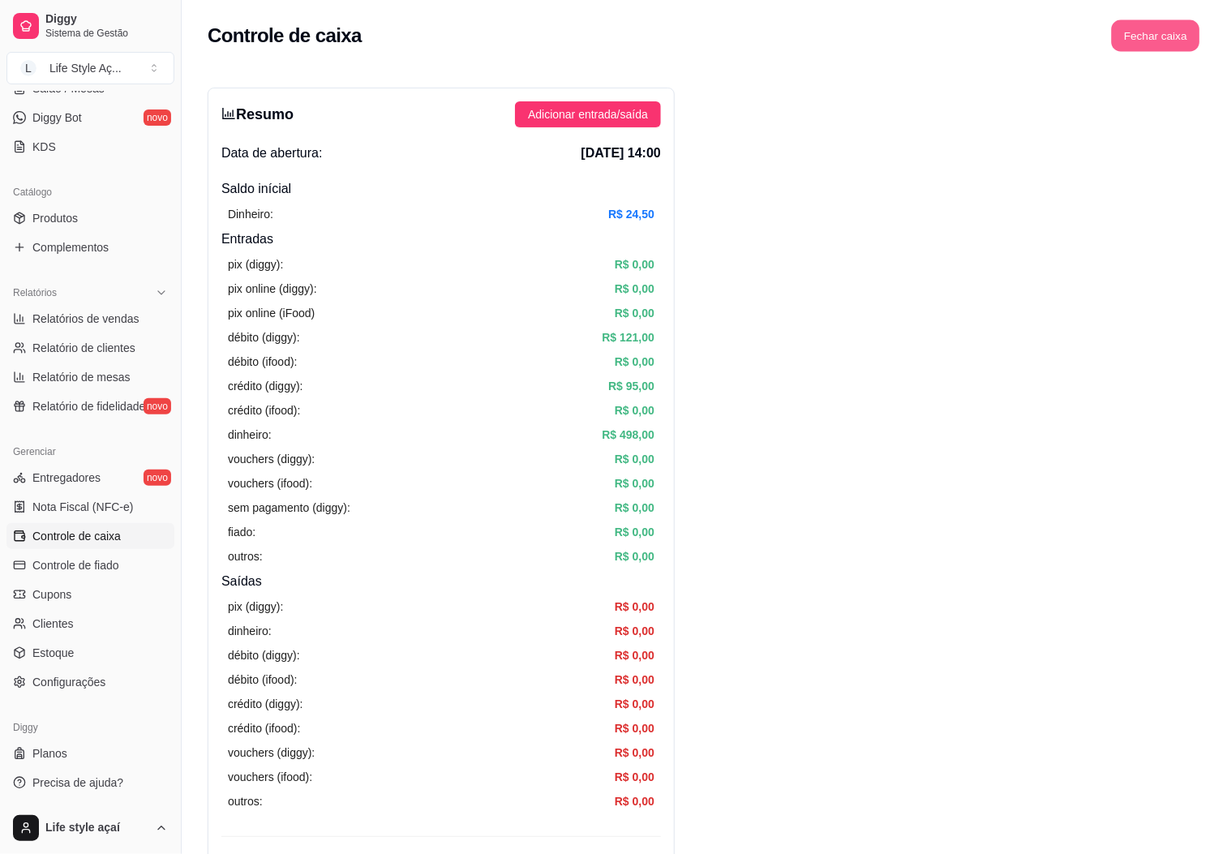
click at [1172, 32] on button "Fechar caixa" at bounding box center [1156, 36] width 88 height 32
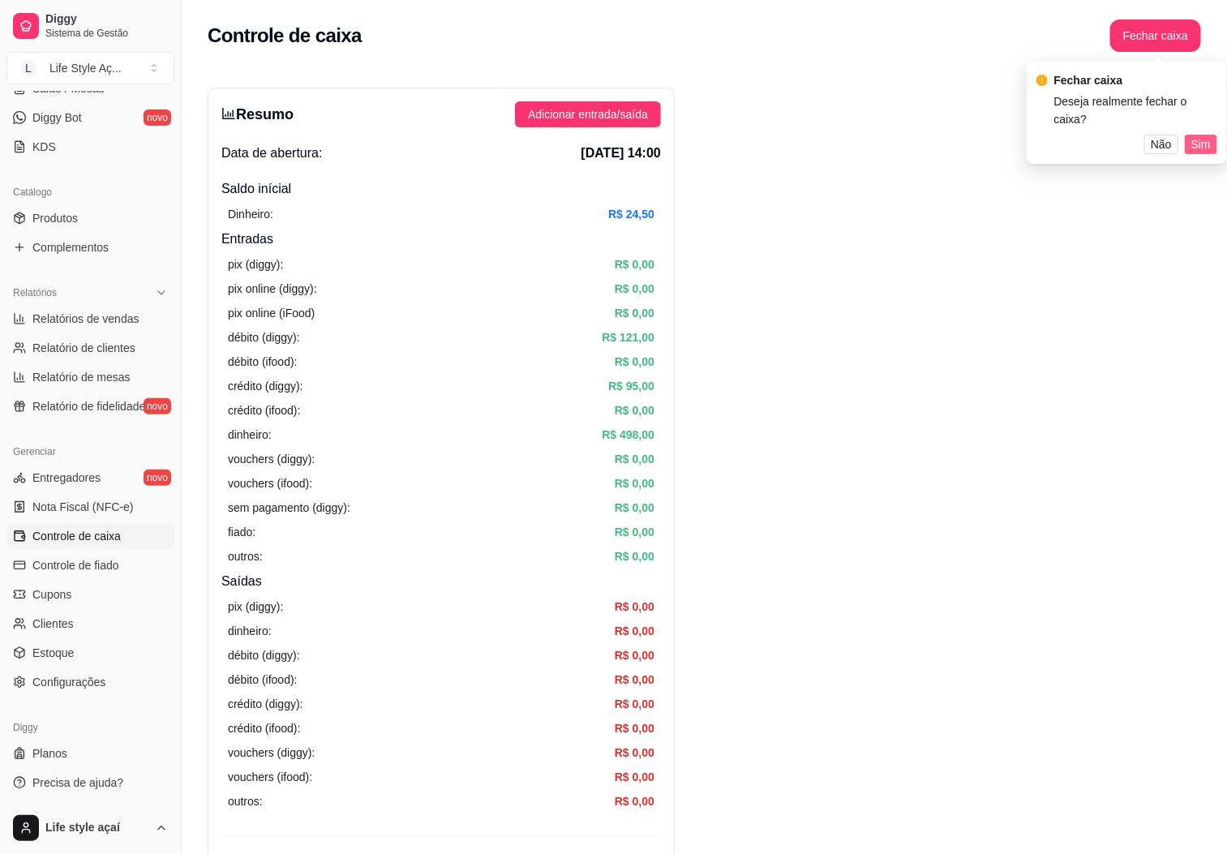
click at [1200, 135] on span "Sim" at bounding box center [1200, 144] width 19 height 18
